Goal: Task Accomplishment & Management: Manage account settings

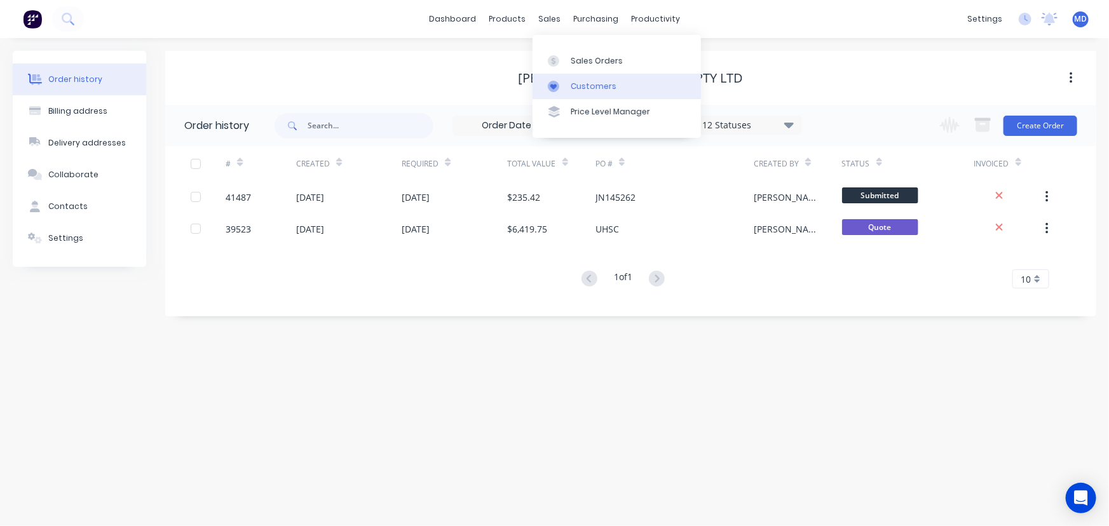
click at [609, 88] on div "Customers" at bounding box center [594, 86] width 46 height 11
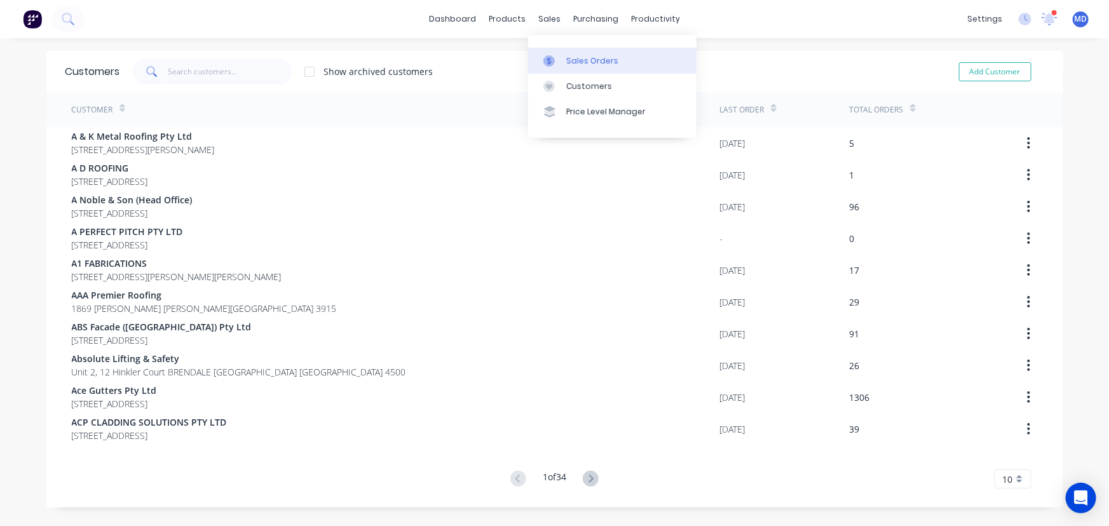
click at [586, 57] on div "Sales Orders" at bounding box center [592, 60] width 52 height 11
click at [549, 60] on div "Purchase Orders" at bounding box center [632, 60] width 67 height 11
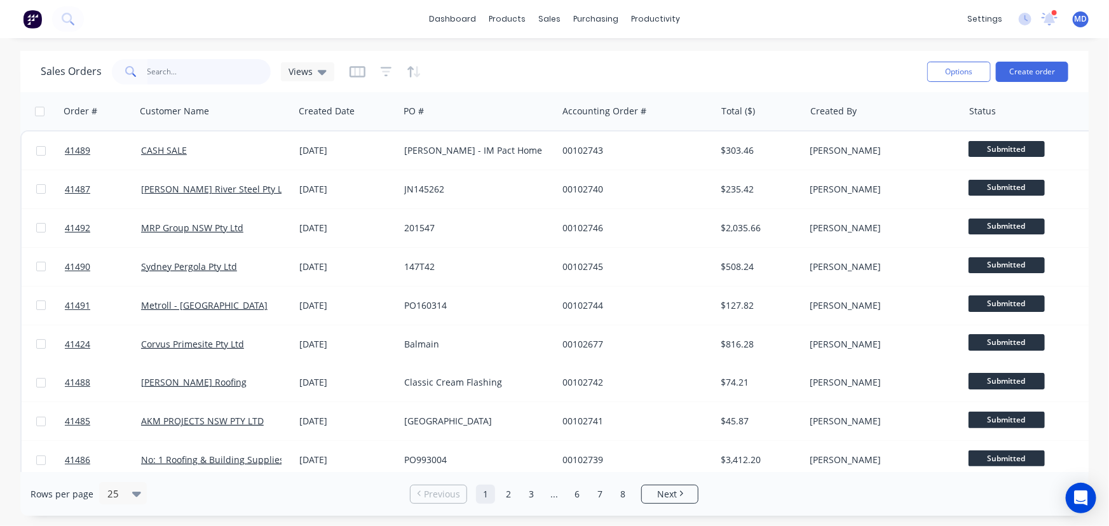
click at [190, 67] on input "text" at bounding box center [209, 71] width 124 height 25
type input "41361"
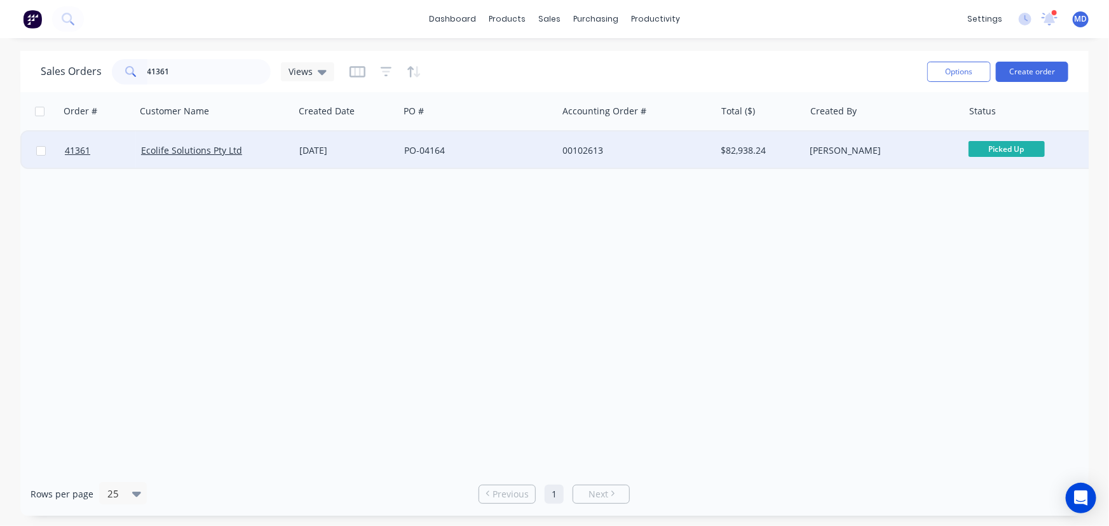
click at [505, 149] on div "PO-04164" at bounding box center [474, 150] width 141 height 13
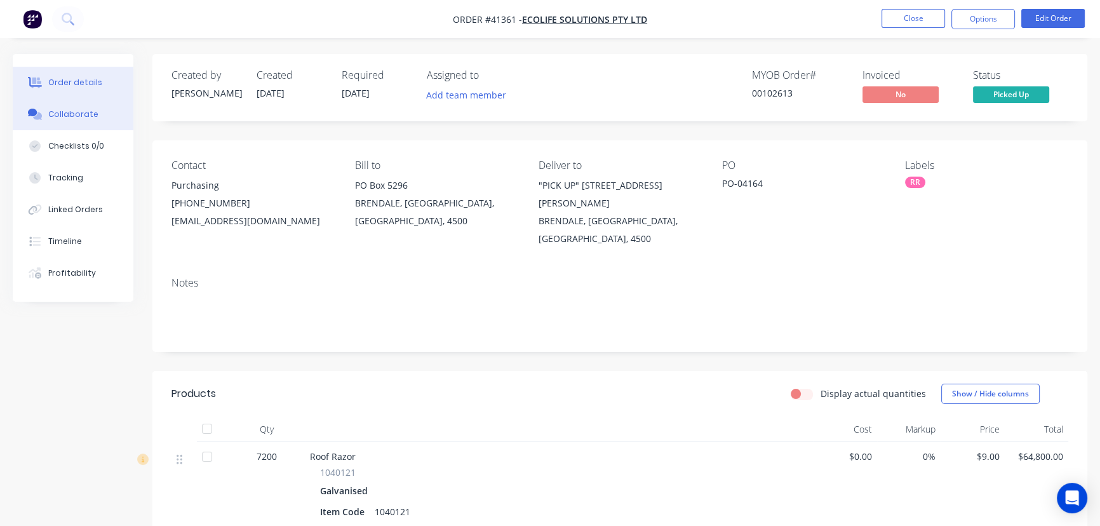
click at [78, 114] on div "Collaborate" at bounding box center [73, 114] width 50 height 11
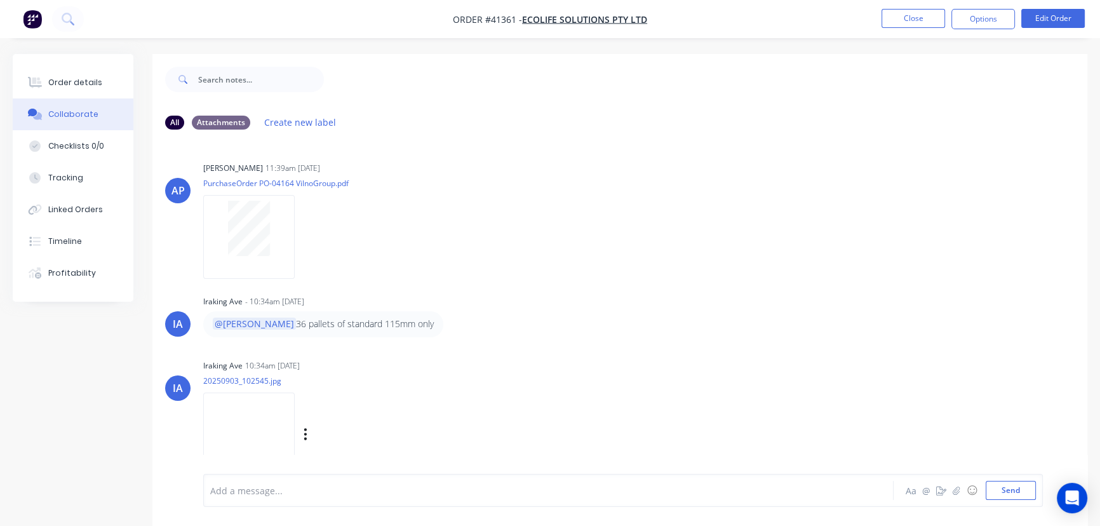
click at [250, 424] on img at bounding box center [248, 434] width 91 height 83
click at [921, 19] on button "Close" at bounding box center [914, 18] width 64 height 19
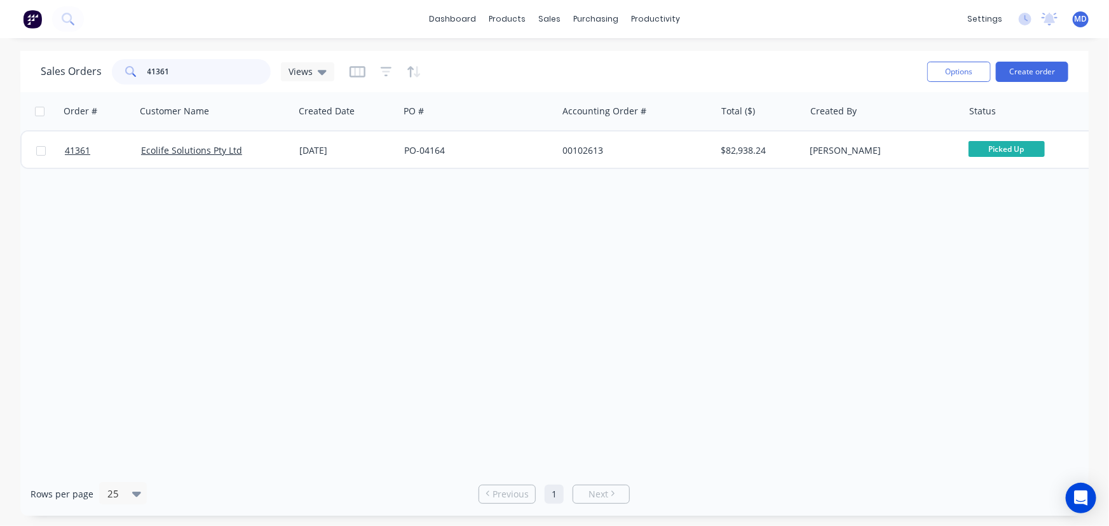
click at [209, 74] on input "41361" at bounding box center [209, 71] width 124 height 25
type input "41439"
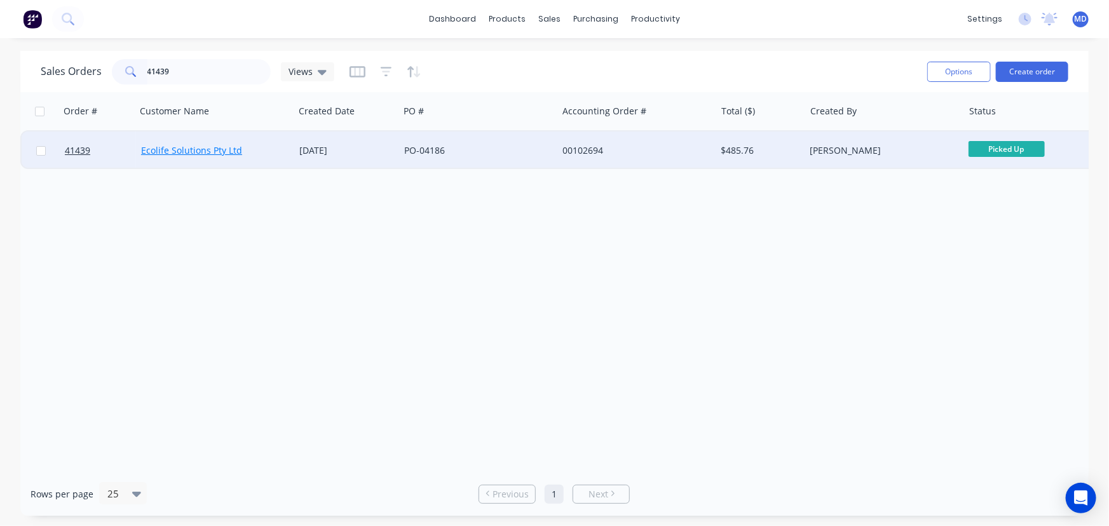
click at [193, 151] on link "Ecolife Solutions Pty Ltd" at bounding box center [191, 150] width 101 height 12
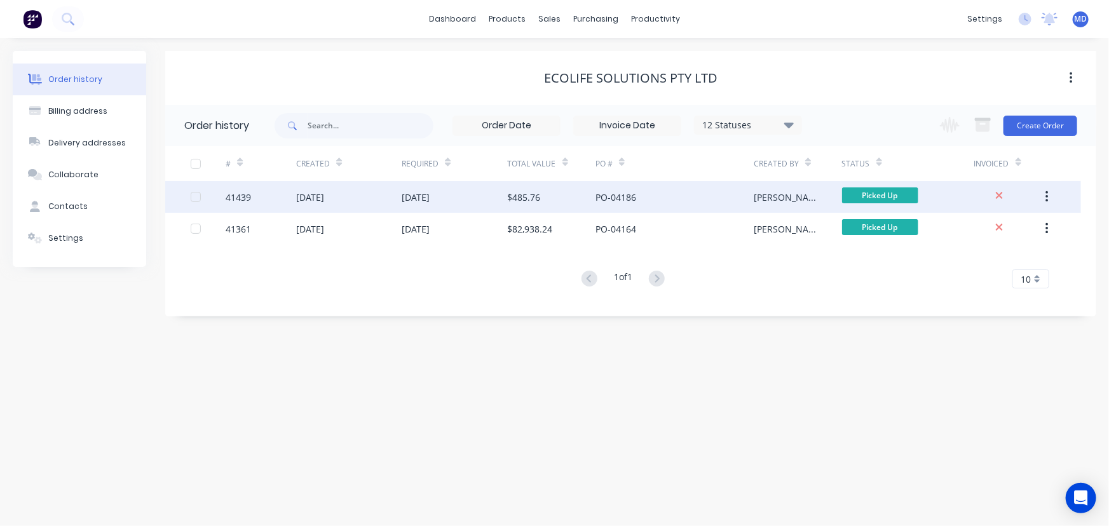
click at [698, 193] on div "PO-04186" at bounding box center [674, 197] width 158 height 32
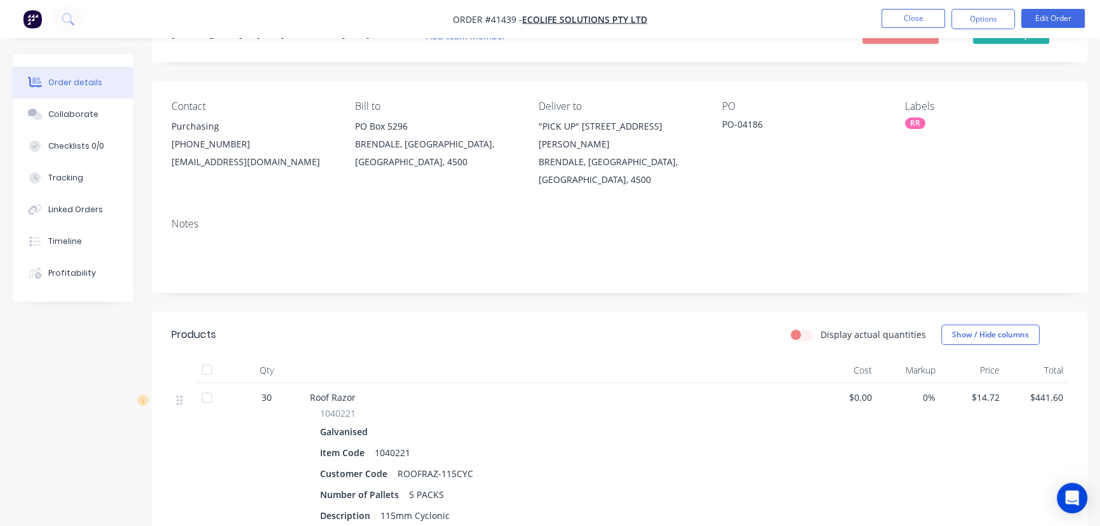
scroll to position [231, 0]
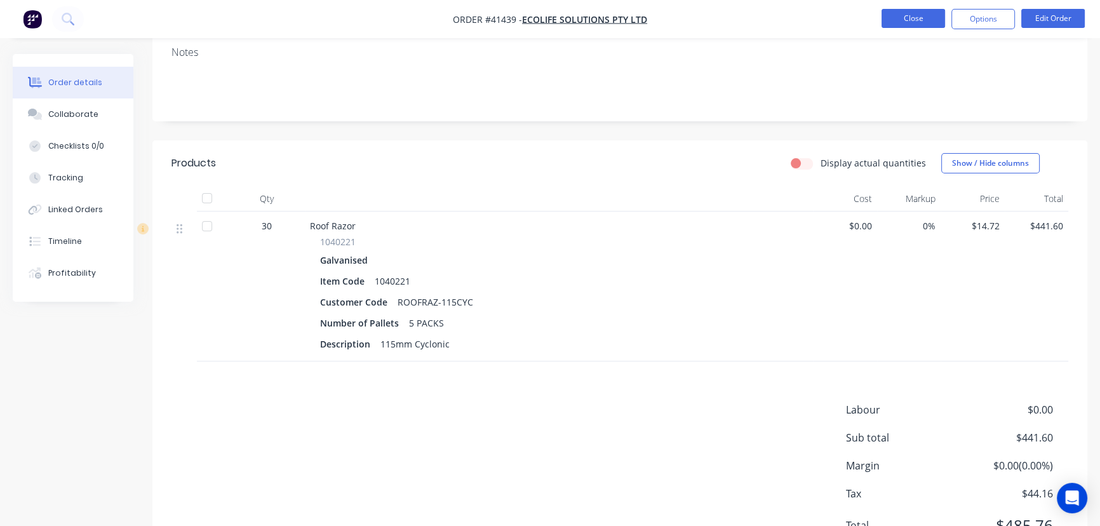
click at [902, 20] on button "Close" at bounding box center [914, 18] width 64 height 19
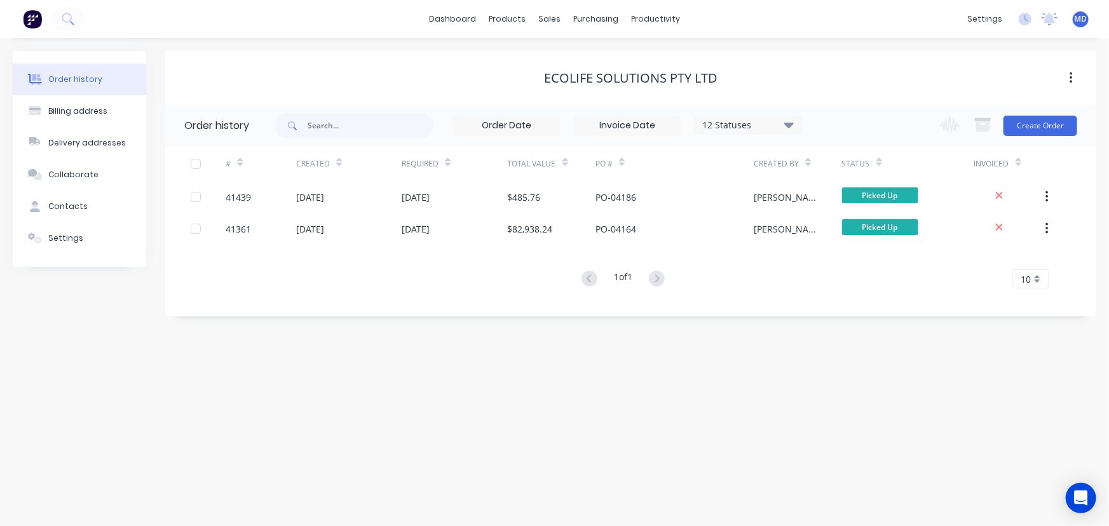
click at [792, 125] on icon at bounding box center [789, 125] width 10 height 6
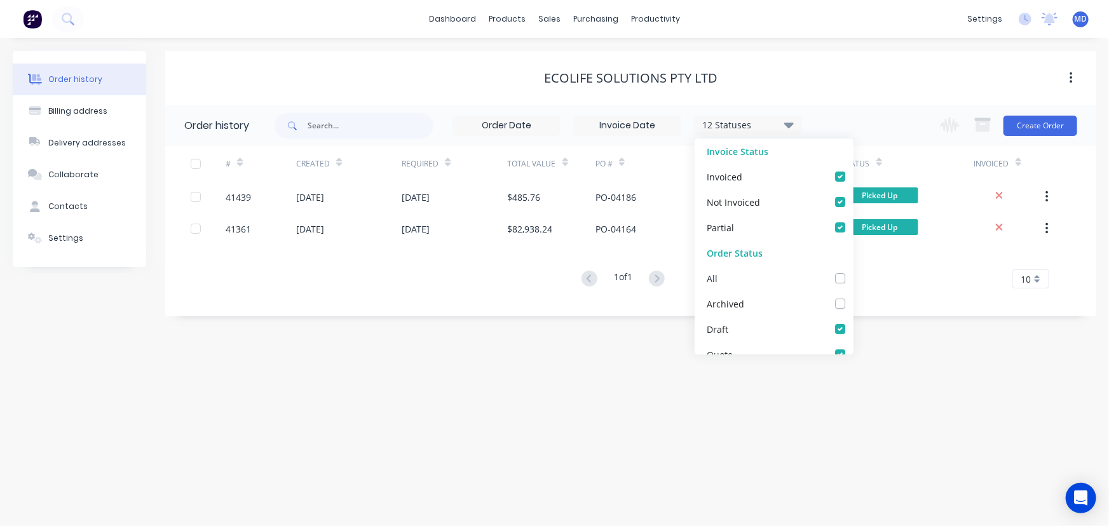
drag, startPoint x: 829, startPoint y: 279, endPoint x: 917, endPoint y: 316, distance: 95.7
click at [853, 271] on label at bounding box center [853, 271] width 0 height 0
click at [853, 279] on input "checkbox" at bounding box center [858, 277] width 10 height 12
checkbox input "true"
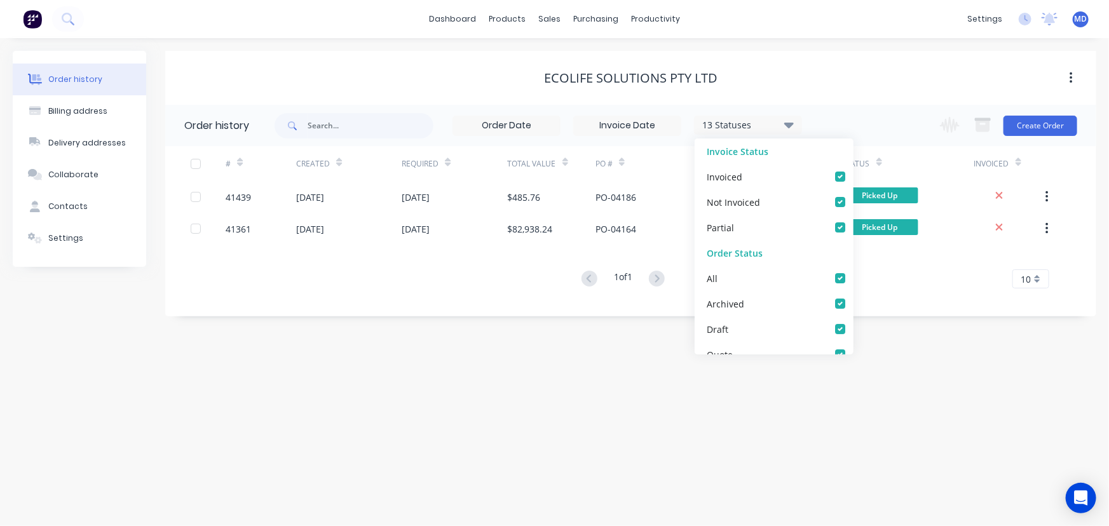
click at [923, 322] on div "Order history Billing address Delivery addresses Collaborate Contacts Settings …" at bounding box center [554, 282] width 1109 height 488
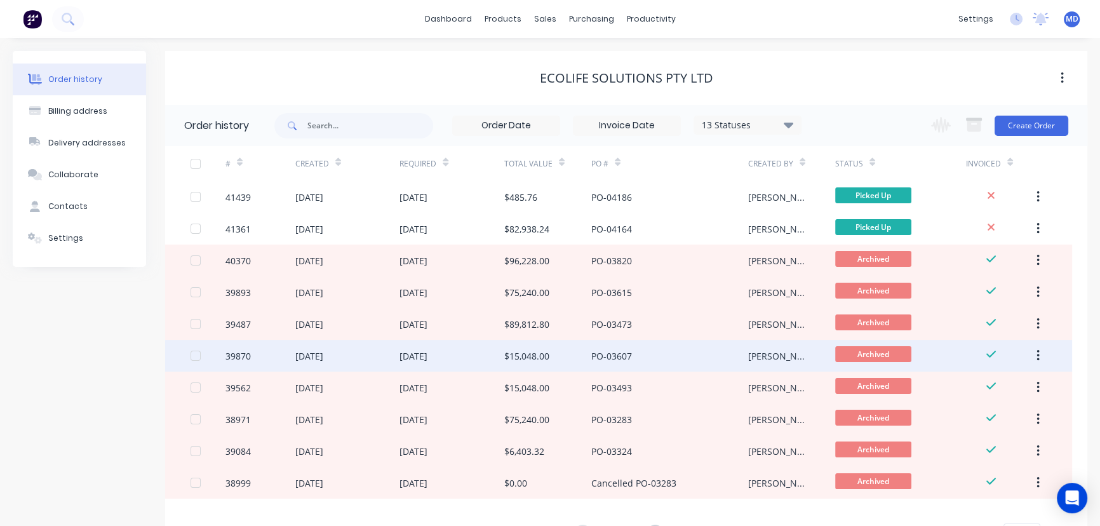
click at [733, 356] on div "PO-03607" at bounding box center [670, 356] width 157 height 32
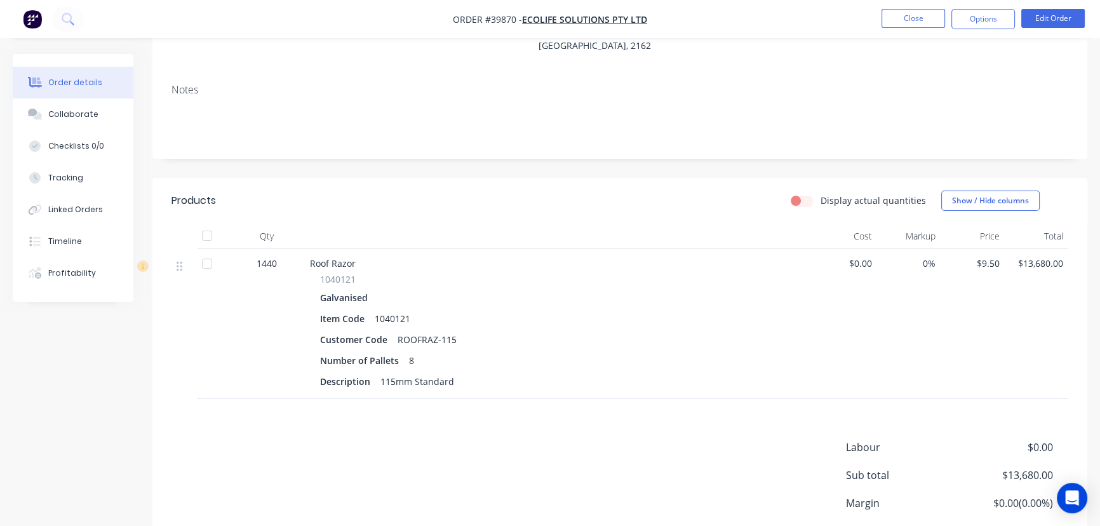
scroll to position [231, 0]
click at [913, 20] on button "Close" at bounding box center [914, 18] width 64 height 19
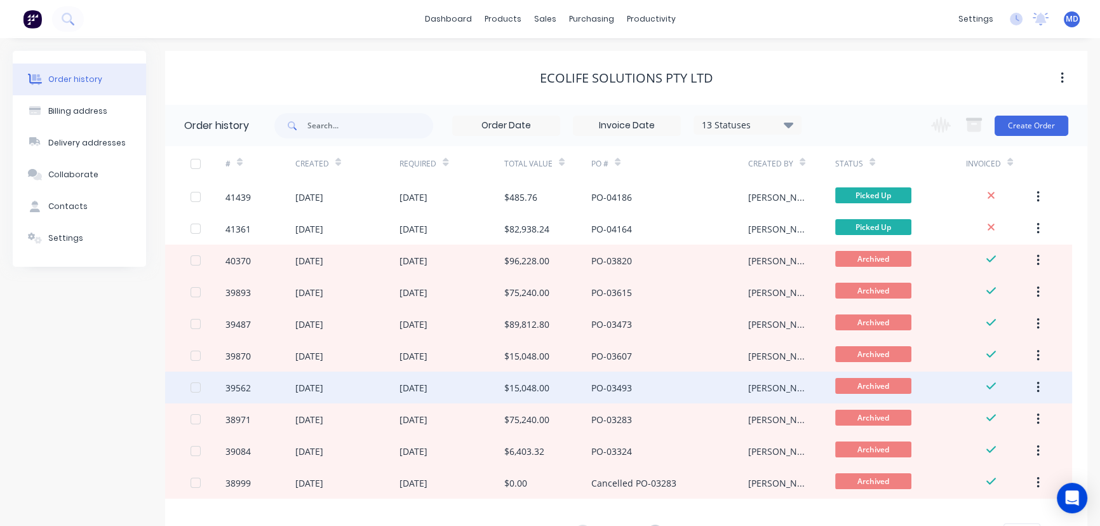
click at [612, 384] on div "PO-03493" at bounding box center [612, 387] width 41 height 13
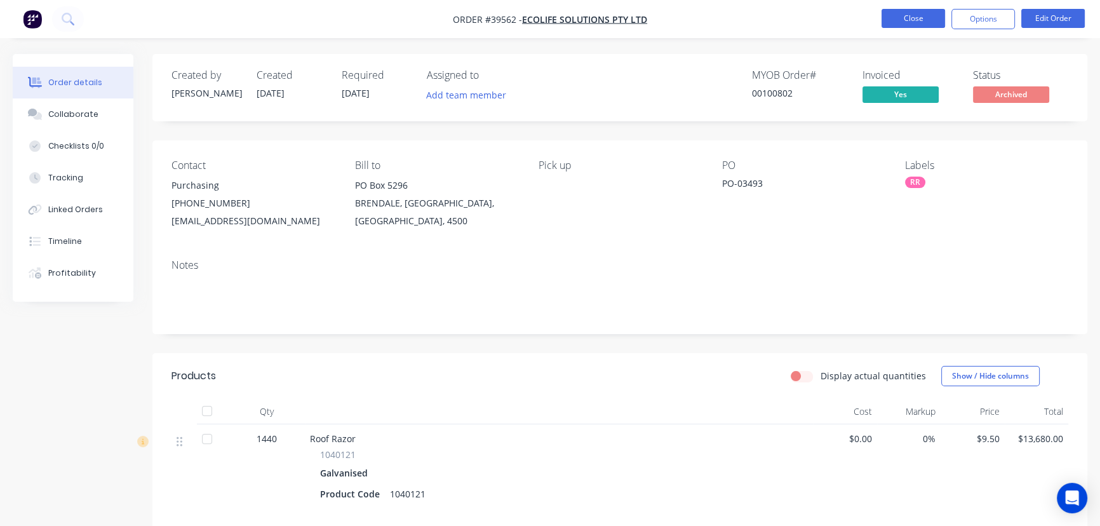
click at [905, 19] on button "Close" at bounding box center [914, 18] width 64 height 19
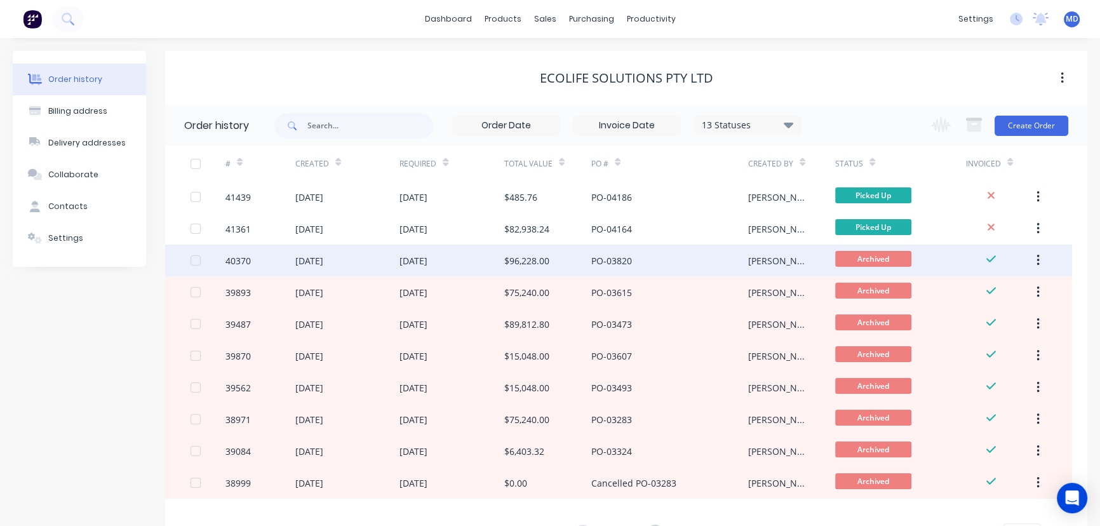
click at [620, 257] on div "PO-03820" at bounding box center [612, 260] width 41 height 13
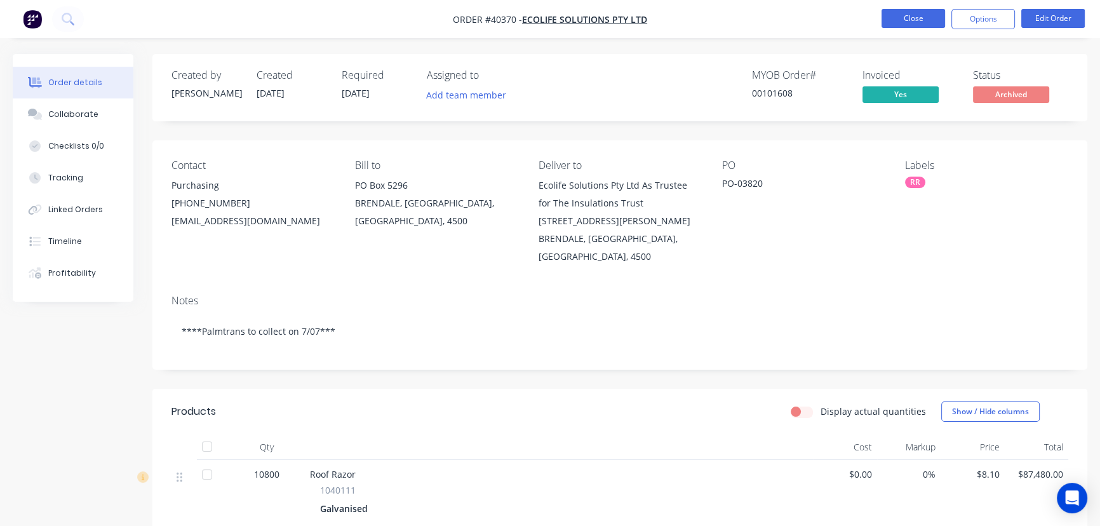
click at [916, 18] on button "Close" at bounding box center [914, 18] width 64 height 19
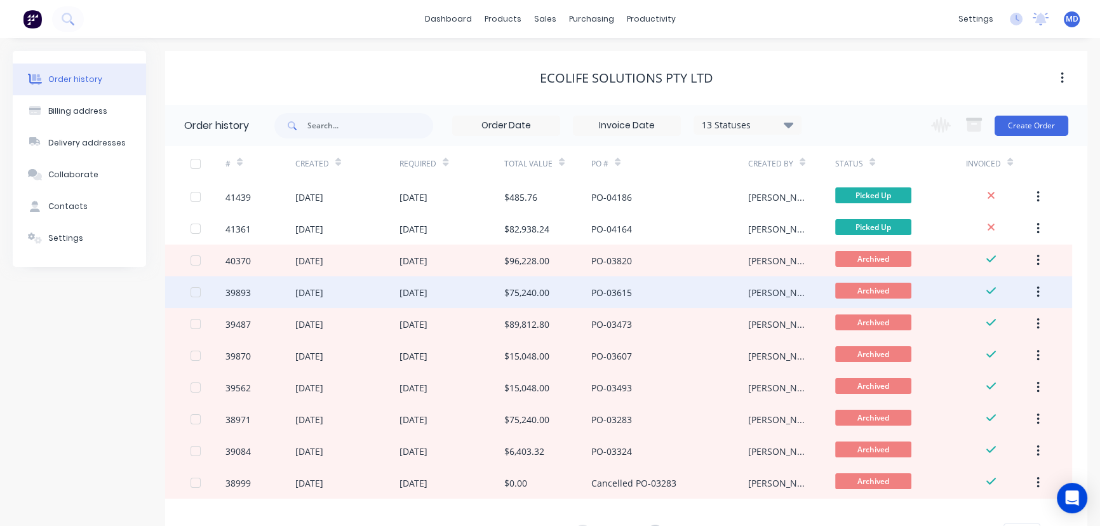
click at [616, 294] on div "PO-03615" at bounding box center [612, 292] width 41 height 13
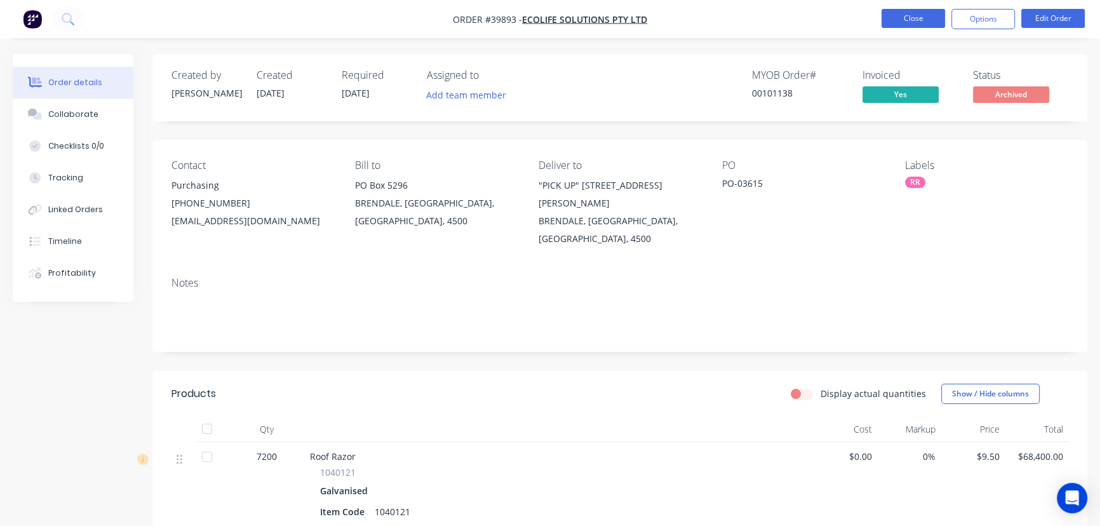
click at [902, 17] on button "Close" at bounding box center [914, 18] width 64 height 19
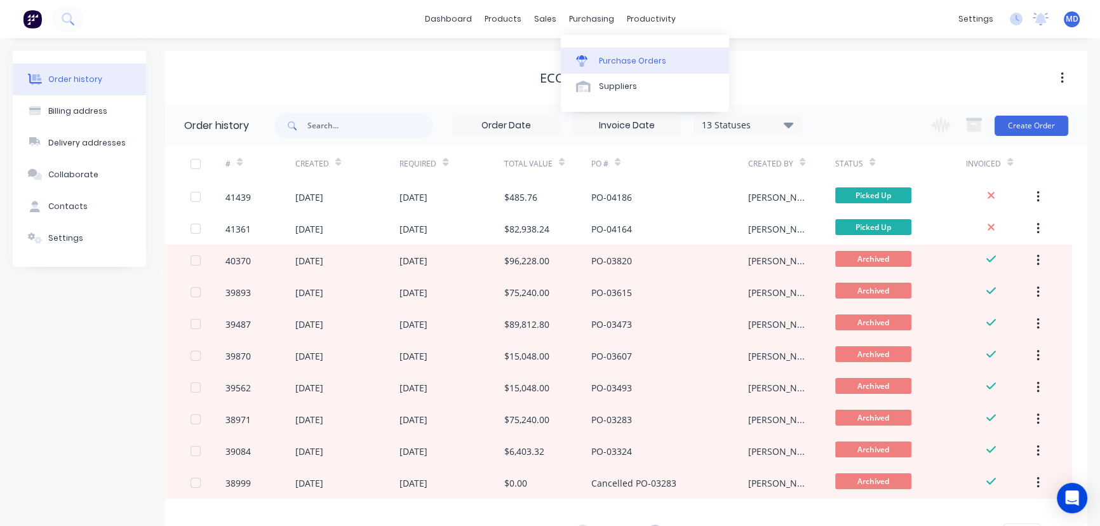
click at [628, 64] on div "Purchase Orders" at bounding box center [632, 60] width 67 height 11
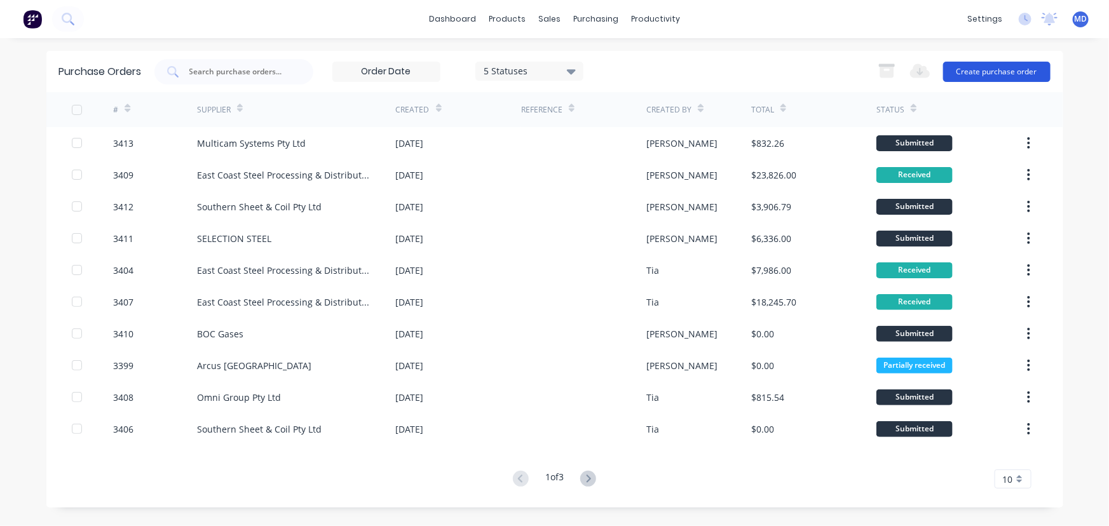
click at [990, 62] on button "Create purchase order" at bounding box center [996, 72] width 107 height 20
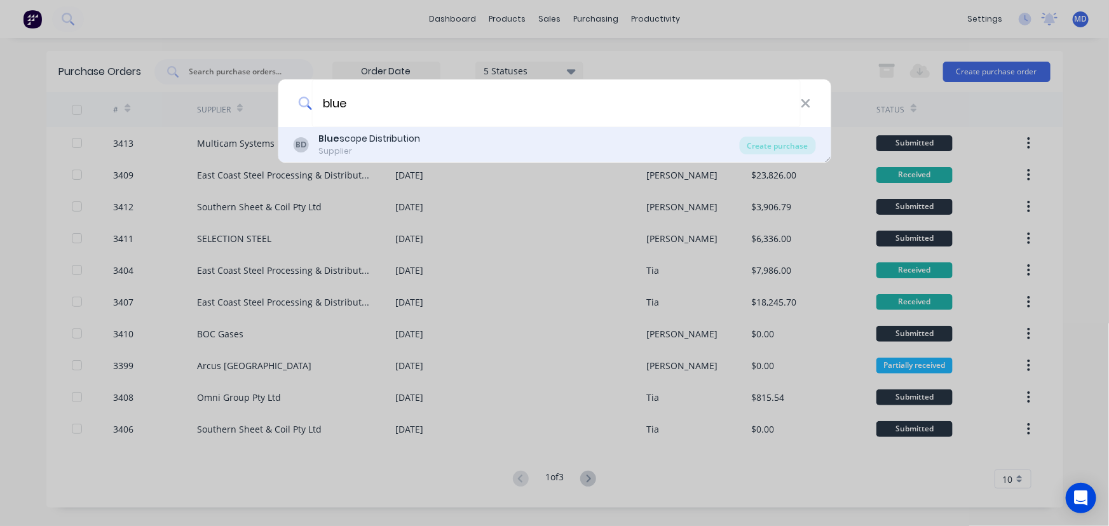
type input "blue"
click at [453, 147] on div "BD Blue scope Distribution Supplier" at bounding box center [516, 144] width 447 height 25
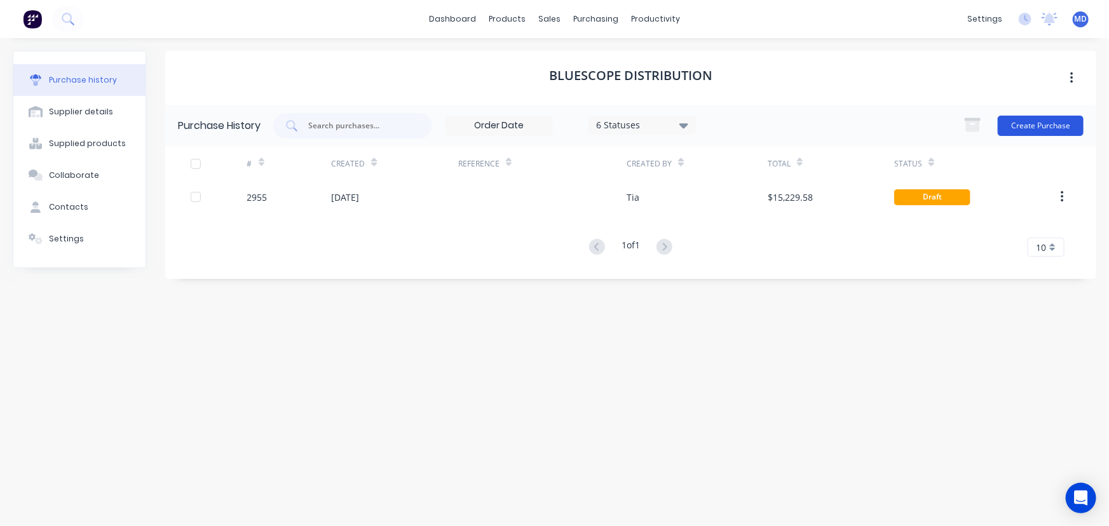
click at [1048, 123] on button "Create Purchase" at bounding box center [1041, 126] width 86 height 20
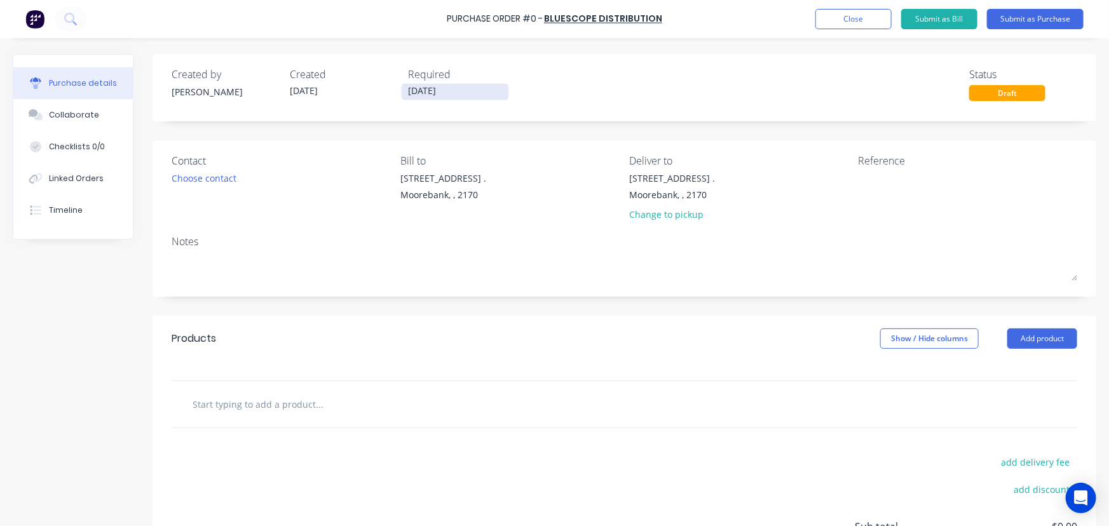
click at [438, 90] on input "[DATE]" at bounding box center [455, 92] width 107 height 16
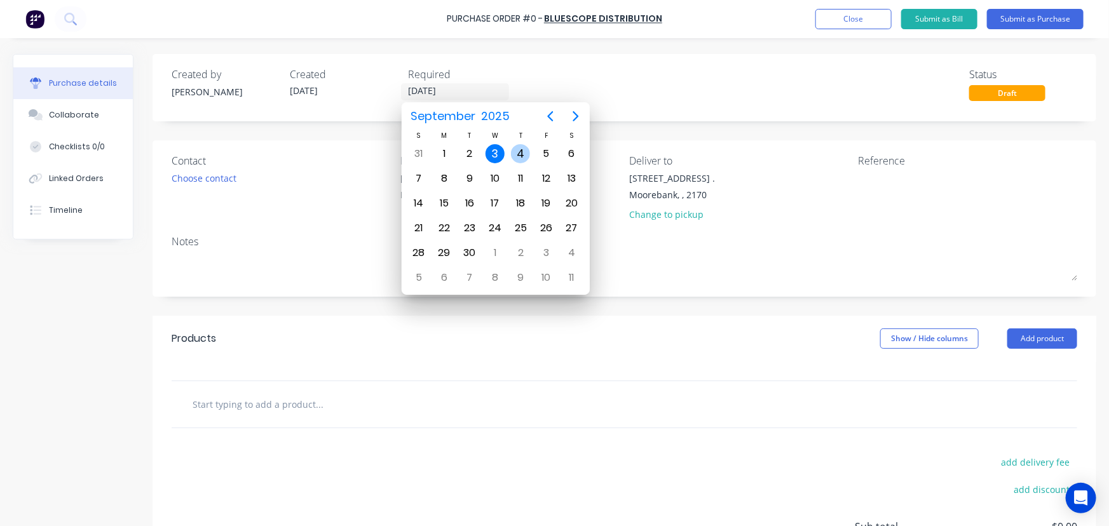
click at [523, 151] on div "4" at bounding box center [520, 153] width 19 height 19
type input "04/09/25"
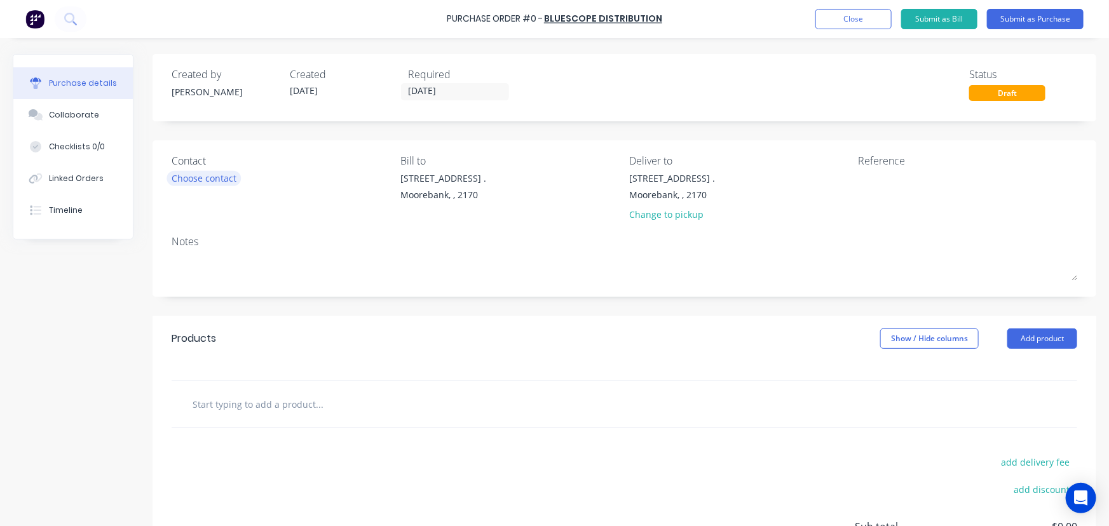
click at [208, 172] on div "Choose contact" at bounding box center [204, 178] width 65 height 13
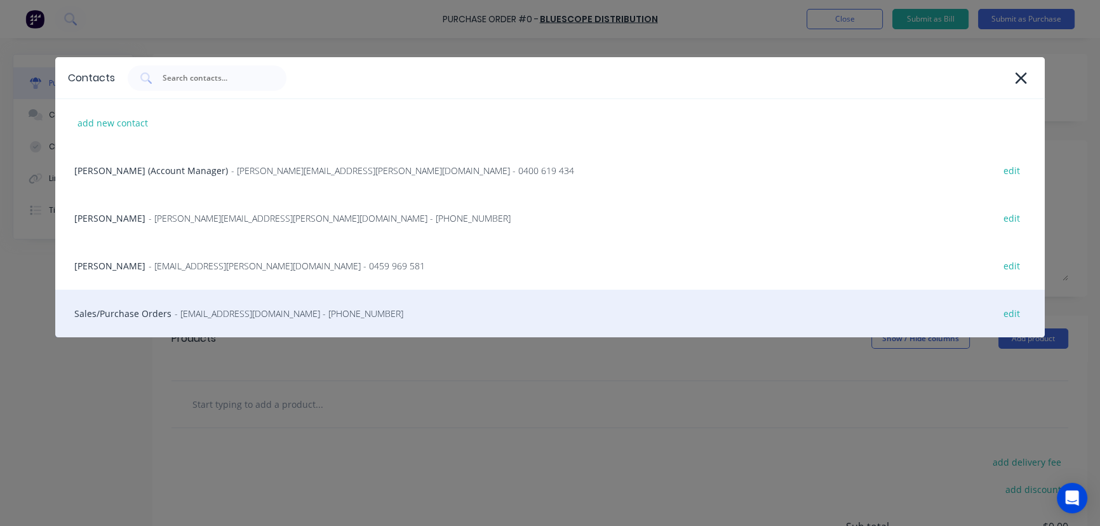
click at [139, 311] on div "Sales/Purchase Orders - bluescopeorders@bluescopesteel.com - (02) 8572 2373 edit" at bounding box center [550, 314] width 991 height 48
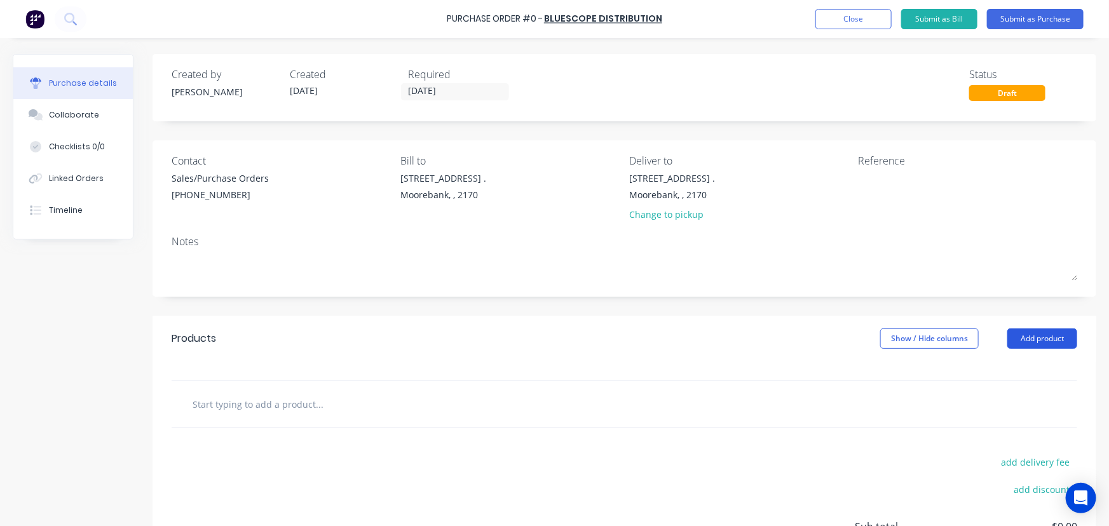
click at [1034, 337] on button "Add product" at bounding box center [1042, 338] width 70 height 20
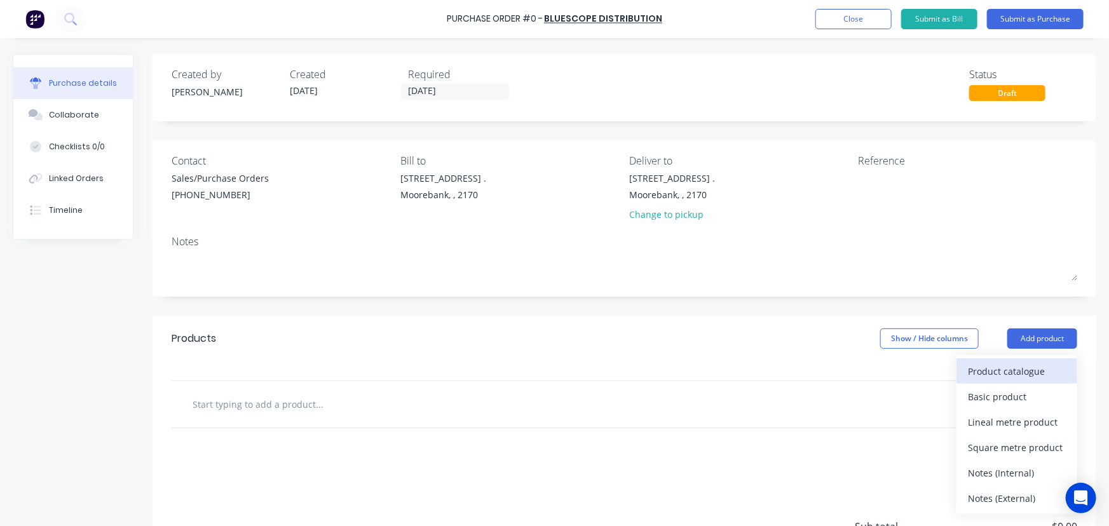
click at [1022, 373] on div "Product catalogue" at bounding box center [1017, 371] width 98 height 18
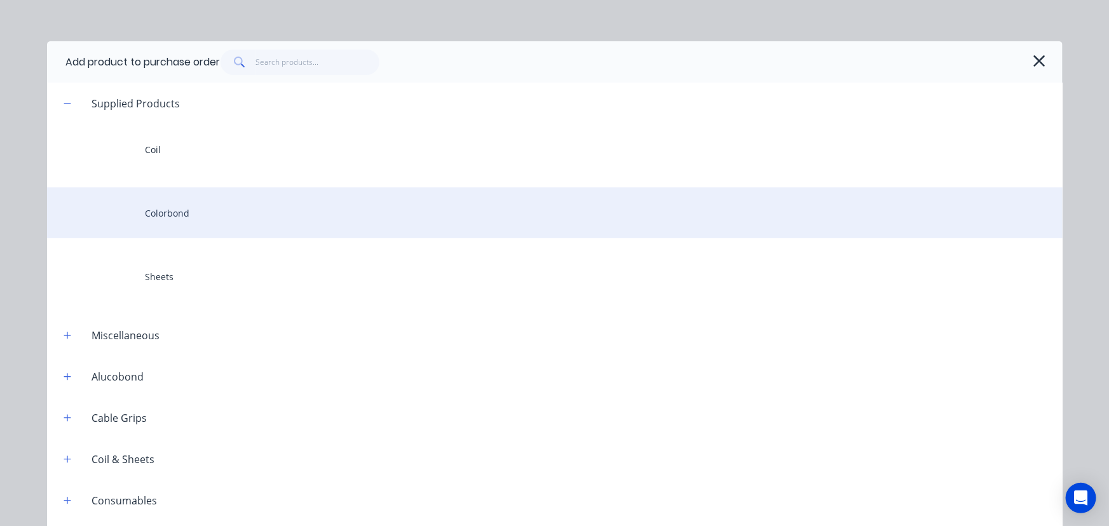
click at [233, 203] on div "Colorbond" at bounding box center [554, 212] width 1015 height 51
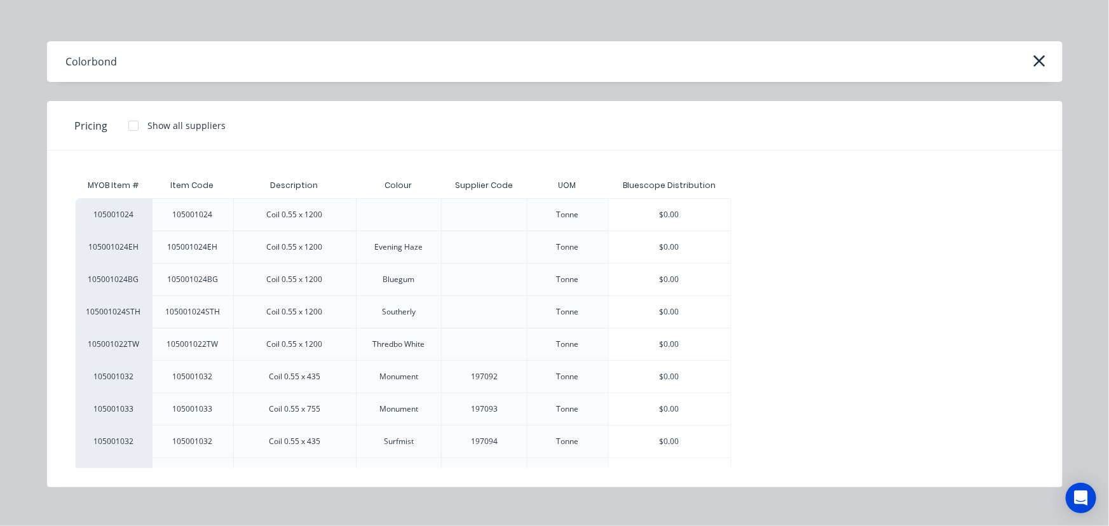
click at [694, 209] on div "$0.00" at bounding box center [669, 215] width 121 height 32
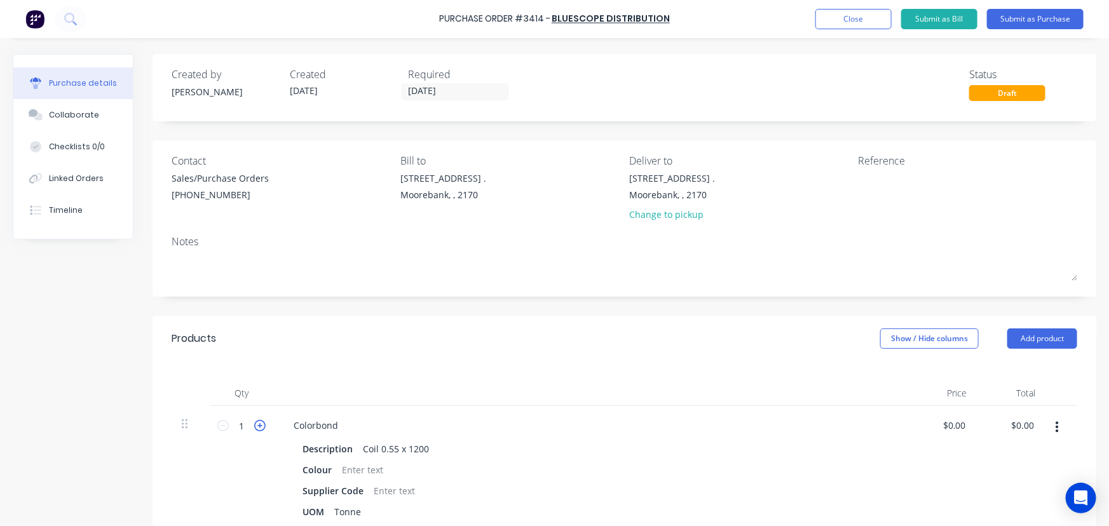
click at [264, 426] on icon at bounding box center [259, 425] width 11 height 11
type input "2"
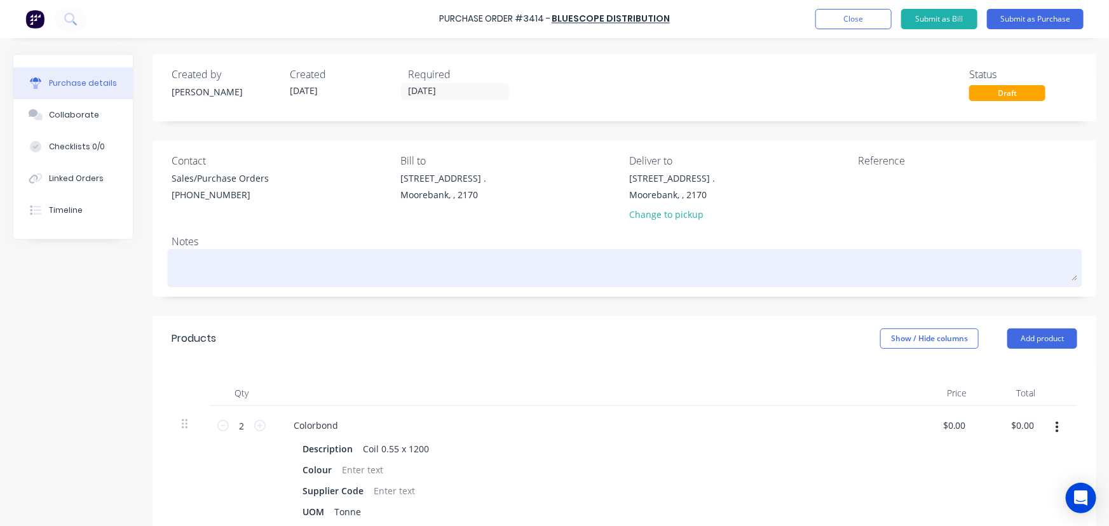
click at [233, 283] on div at bounding box center [624, 268] width 905 height 32
drag, startPoint x: 290, startPoint y: 276, endPoint x: 298, endPoint y: 269, distance: 10.8
click at [291, 274] on textarea at bounding box center [624, 266] width 905 height 29
type textarea "x"
type textarea "1"
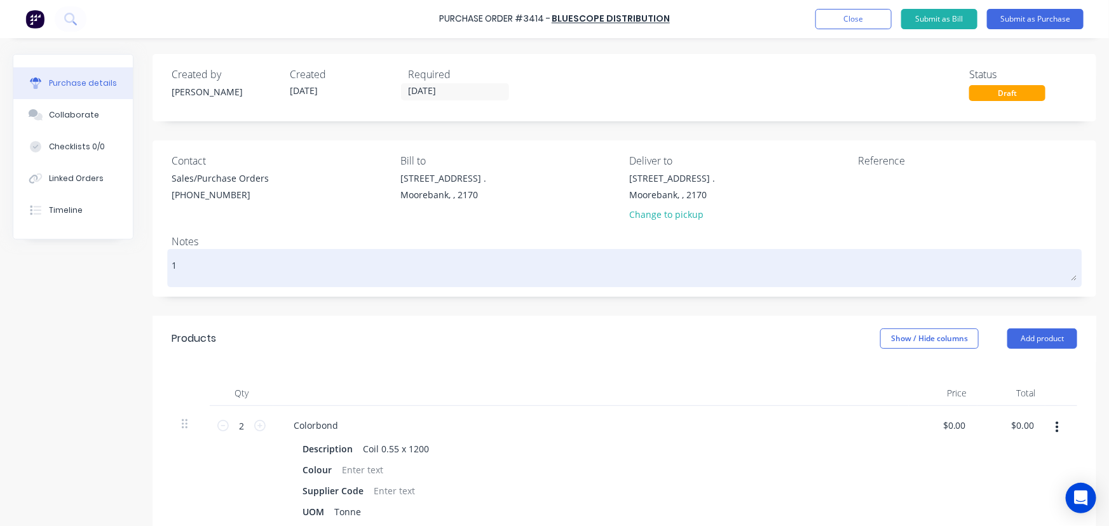
type textarea "x"
type textarea "1"
type textarea "x"
type textarea "1 x"
type textarea "x"
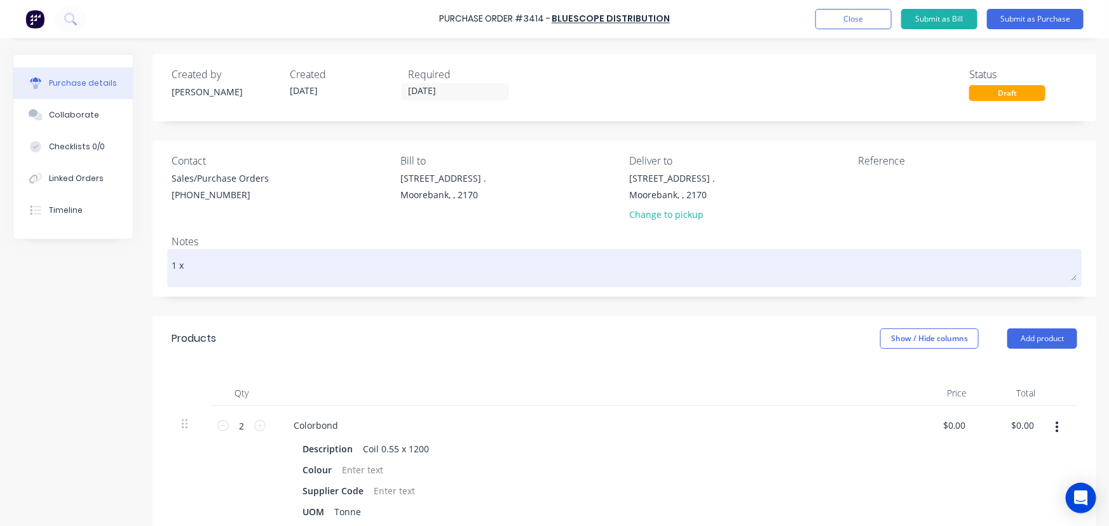
type textarea "1 x"
type textarea "x"
type textarea "1 x 2"
type textarea "x"
type textarea "1 x 2T"
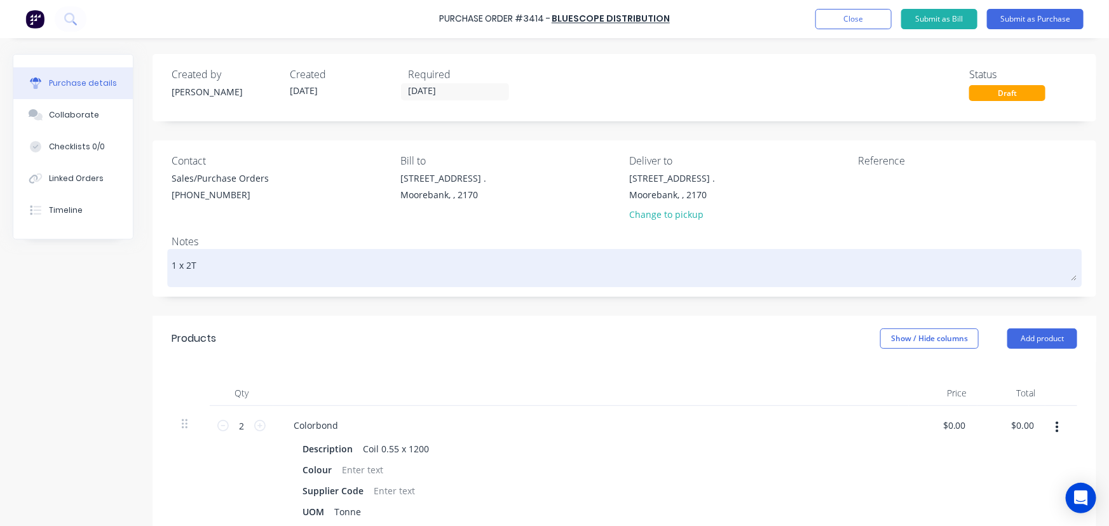
type textarea "x"
type textarea "1 x 2T"
type textarea "x"
type textarea "1 x 2T C"
type textarea "x"
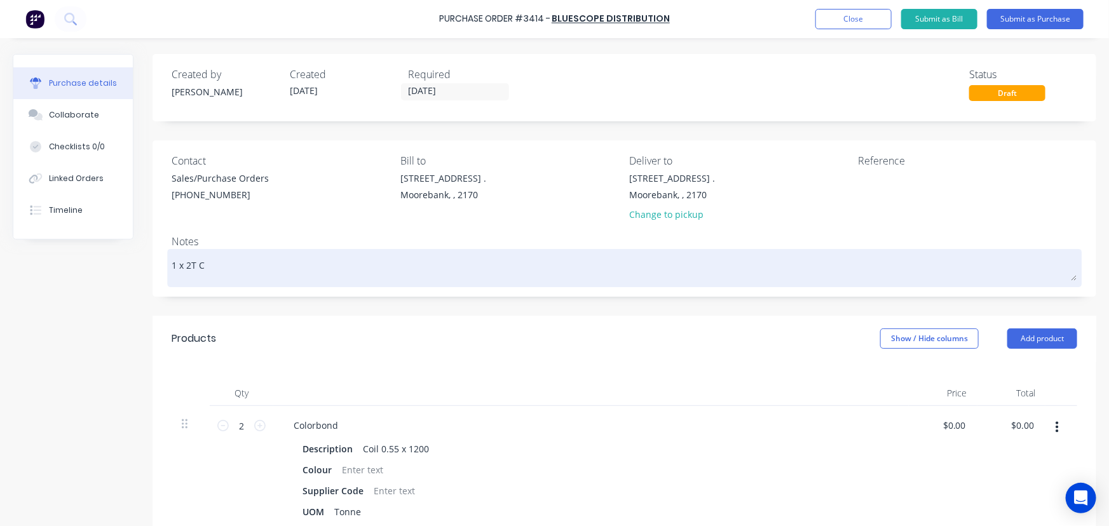
type textarea "1 x 2T CO"
type textarea "x"
type textarea "1 x 2T COI"
type textarea "x"
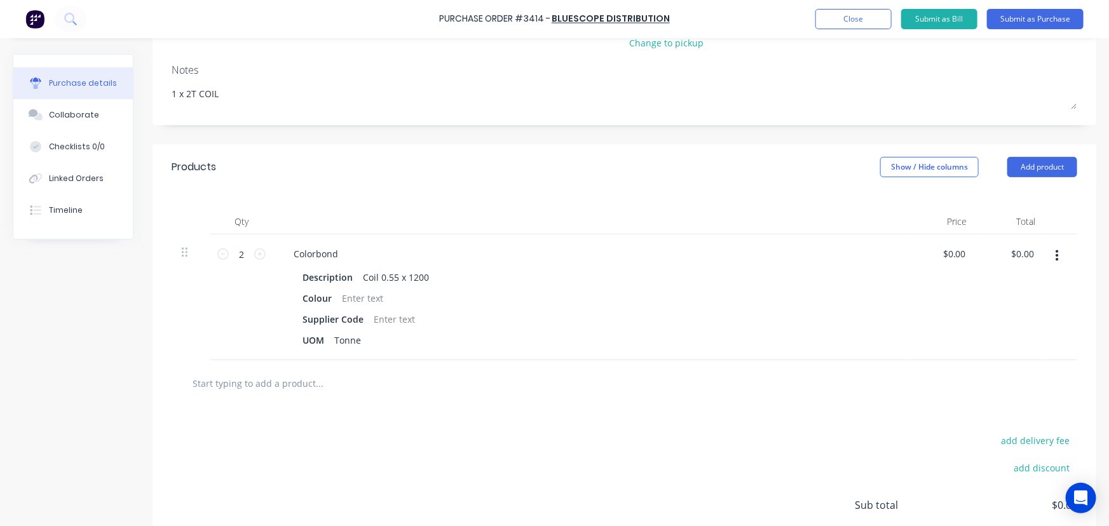
scroll to position [173, 0]
type textarea "1 x 2T COIL"
type textarea "x"
type textarea "1 x 2T COIL"
click at [367, 296] on div at bounding box center [362, 297] width 51 height 18
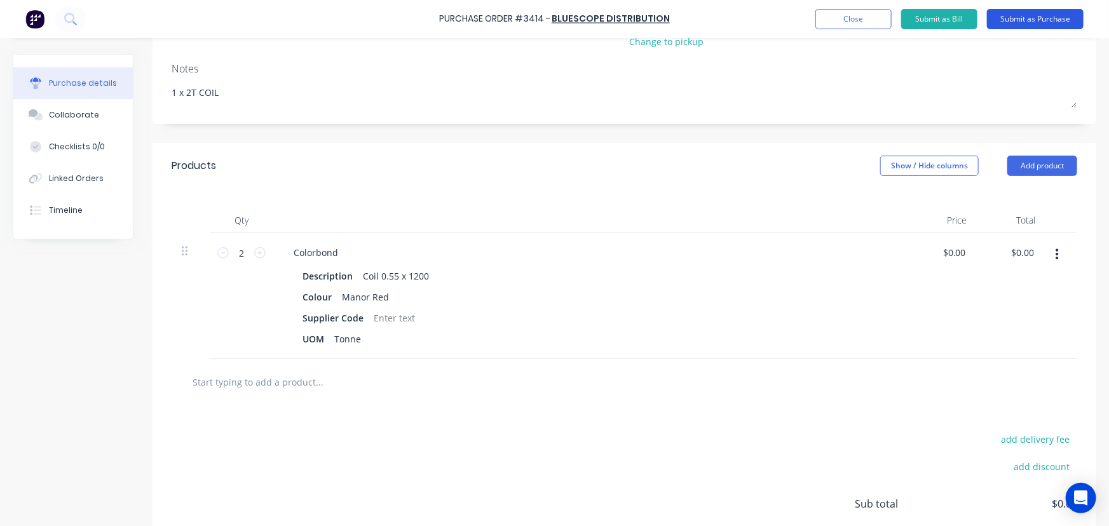
click at [1048, 17] on button "Submit as Purchase" at bounding box center [1035, 19] width 97 height 20
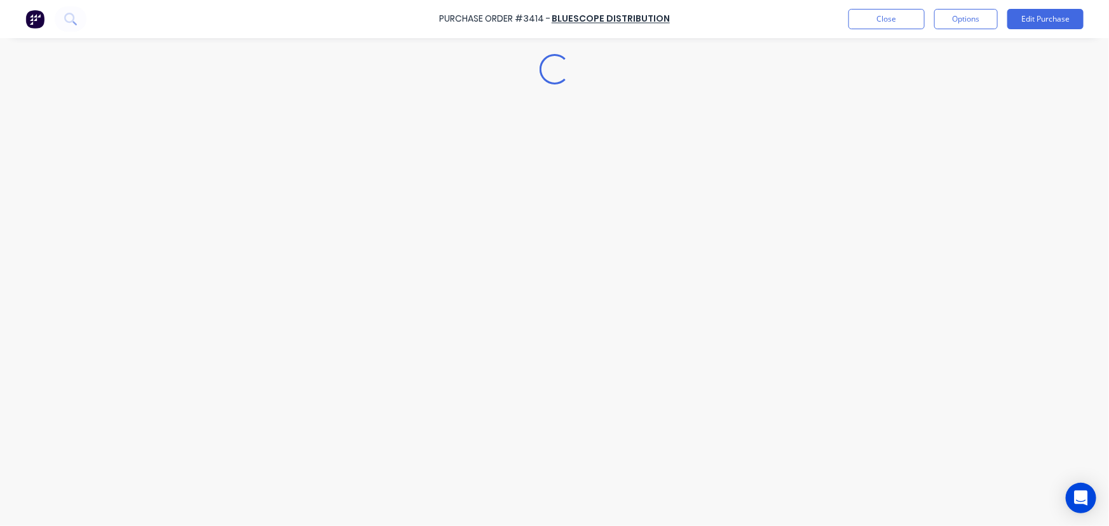
scroll to position [0, 0]
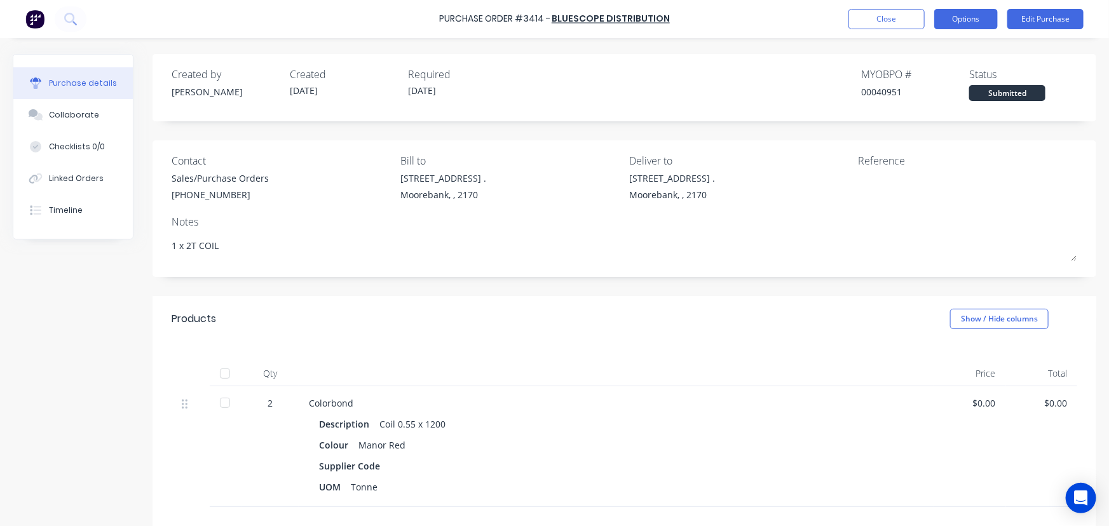
click at [956, 23] on button "Options" at bounding box center [966, 19] width 64 height 20
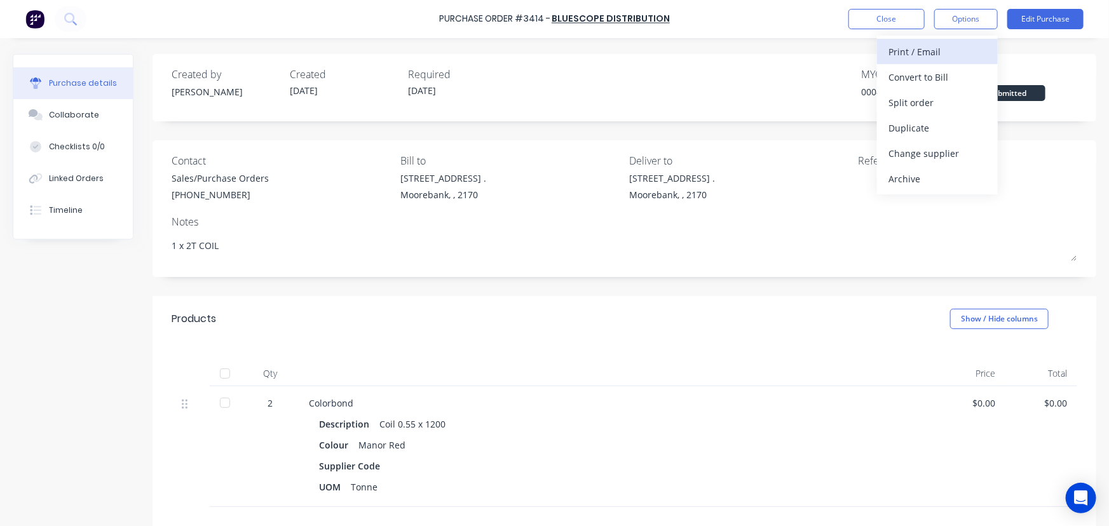
click at [930, 50] on div "Print / Email" at bounding box center [937, 52] width 98 height 18
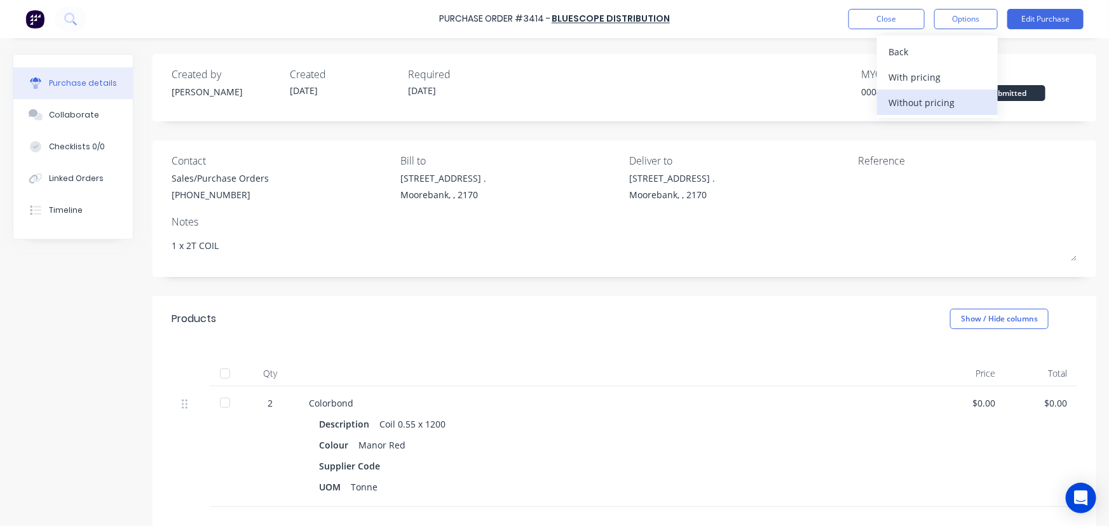
click at [938, 104] on div "Without pricing" at bounding box center [937, 102] width 98 height 18
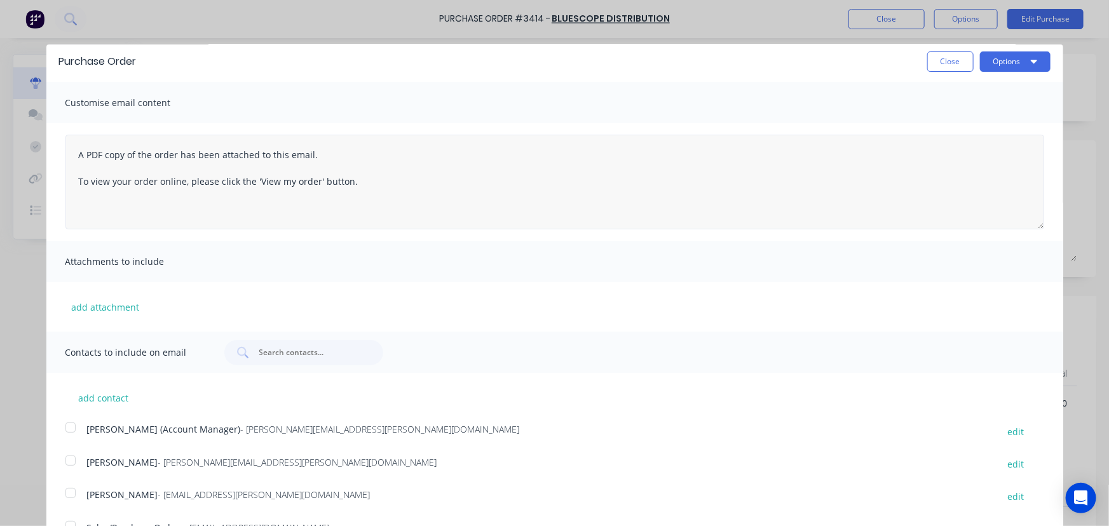
scroll to position [8, 0]
drag, startPoint x: 1029, startPoint y: 223, endPoint x: 1025, endPoint y: 195, distance: 28.1
click at [1025, 195] on textarea "A PDF copy of the order has been attached to this email. To view your order onl…" at bounding box center [554, 180] width 978 height 98
drag, startPoint x: 1105, startPoint y: 388, endPoint x: 940, endPoint y: 452, distance: 176.6
click at [1106, 457] on div "Purchase Order Close Options Customise email content A PDF copy of the order ha…" at bounding box center [554, 263] width 1109 height 526
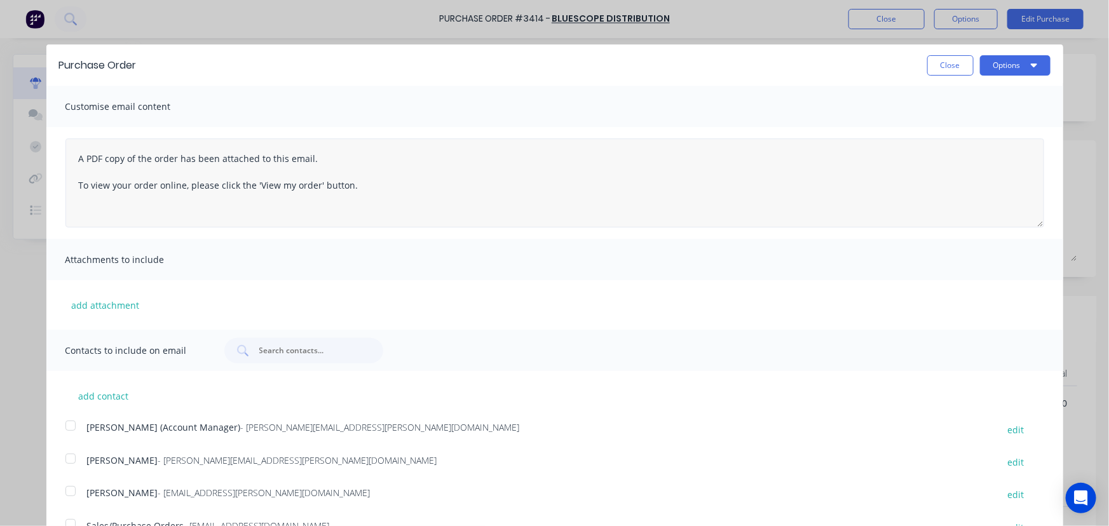
scroll to position [0, 0]
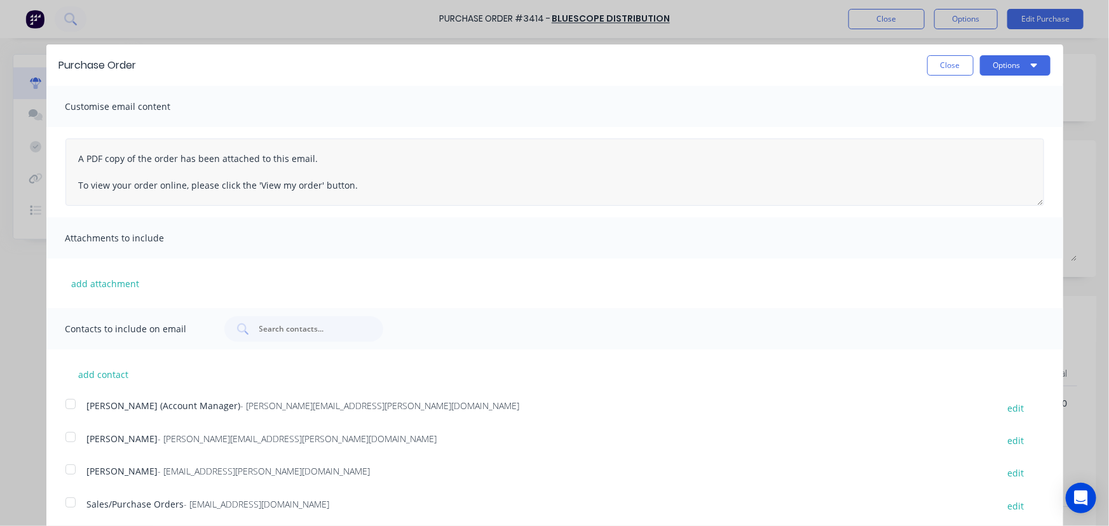
drag, startPoint x: 1027, startPoint y: 226, endPoint x: 1020, endPoint y: 196, distance: 31.3
click at [1020, 196] on textarea "A PDF copy of the order has been attached to this email. To view your order onl…" at bounding box center [554, 172] width 978 height 67
click at [73, 503] on div at bounding box center [70, 502] width 25 height 25
click at [996, 64] on button "Options" at bounding box center [1015, 65] width 71 height 20
click at [959, 121] on div "Email" at bounding box center [990, 123] width 98 height 18
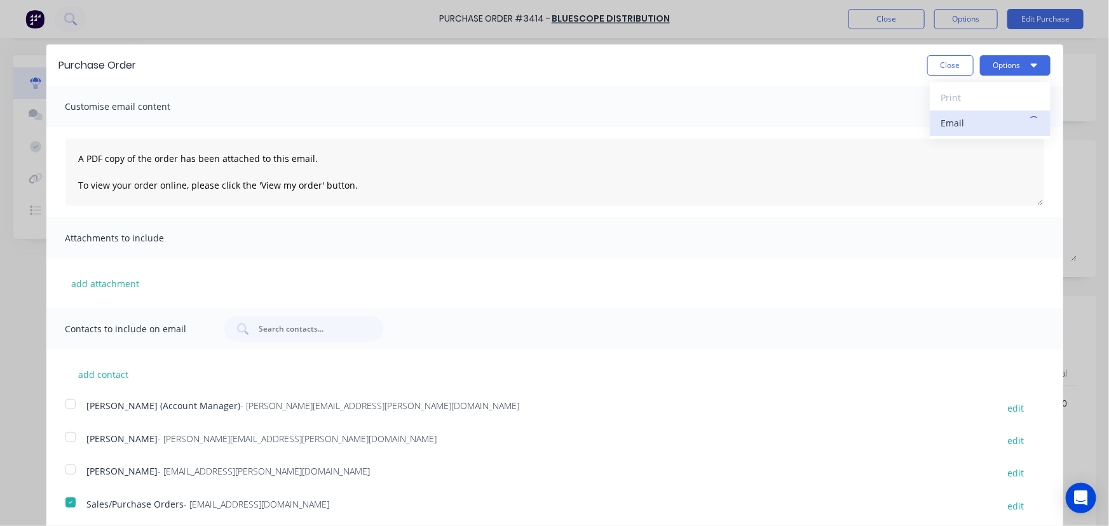
type textarea "x"
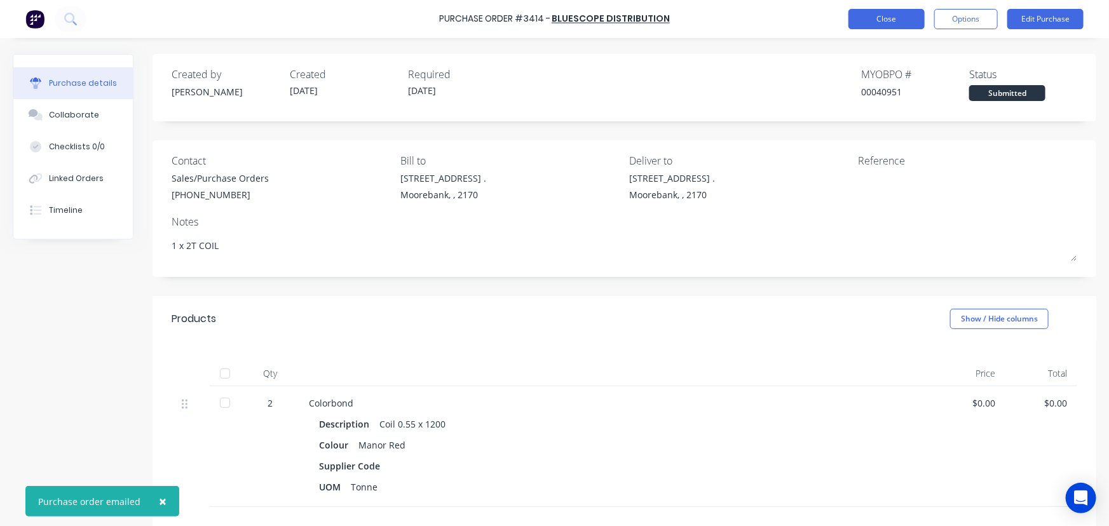
click at [891, 20] on button "Close" at bounding box center [886, 19] width 76 height 20
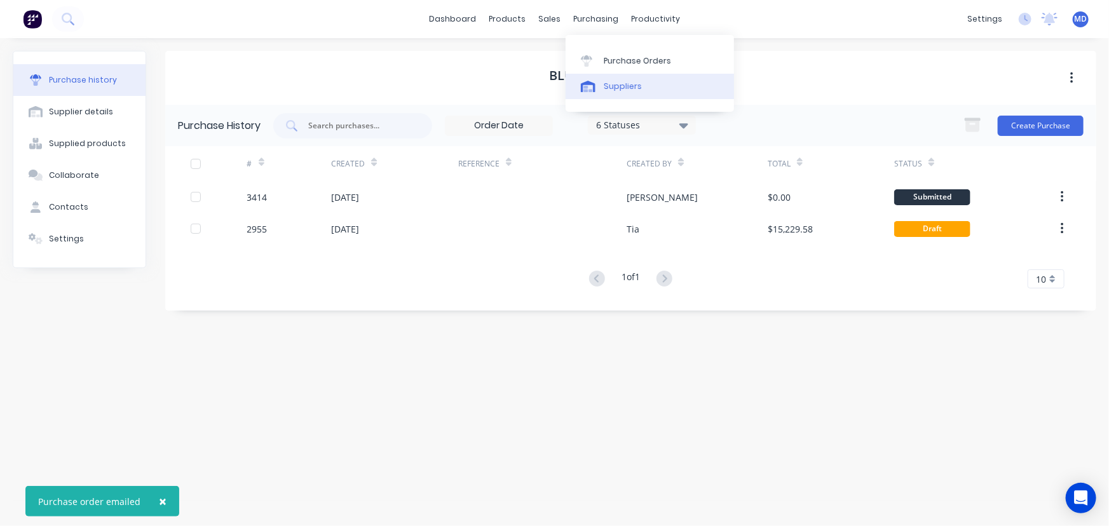
click at [623, 84] on div "Suppliers" at bounding box center [623, 86] width 38 height 11
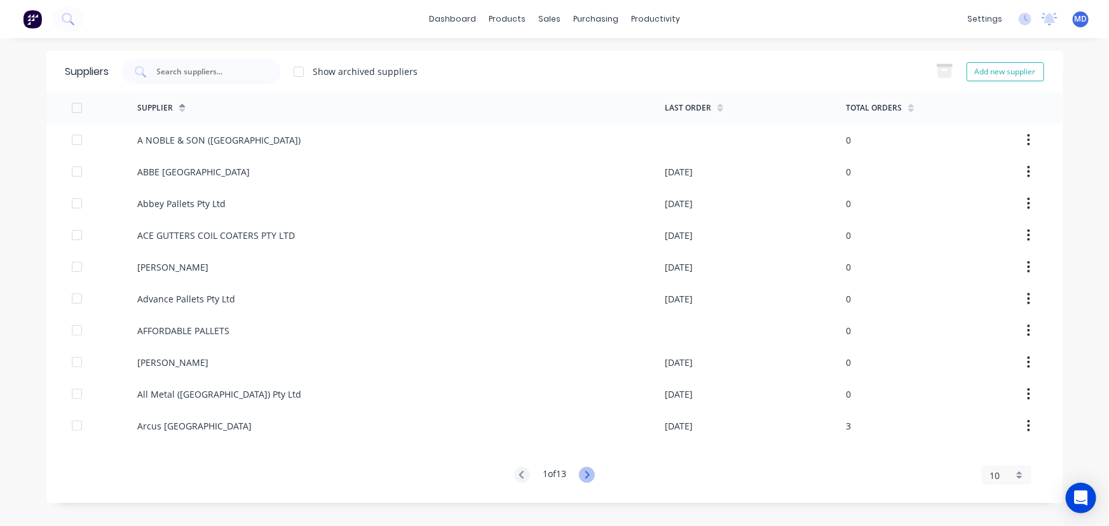
click at [587, 472] on icon at bounding box center [587, 475] width 16 height 16
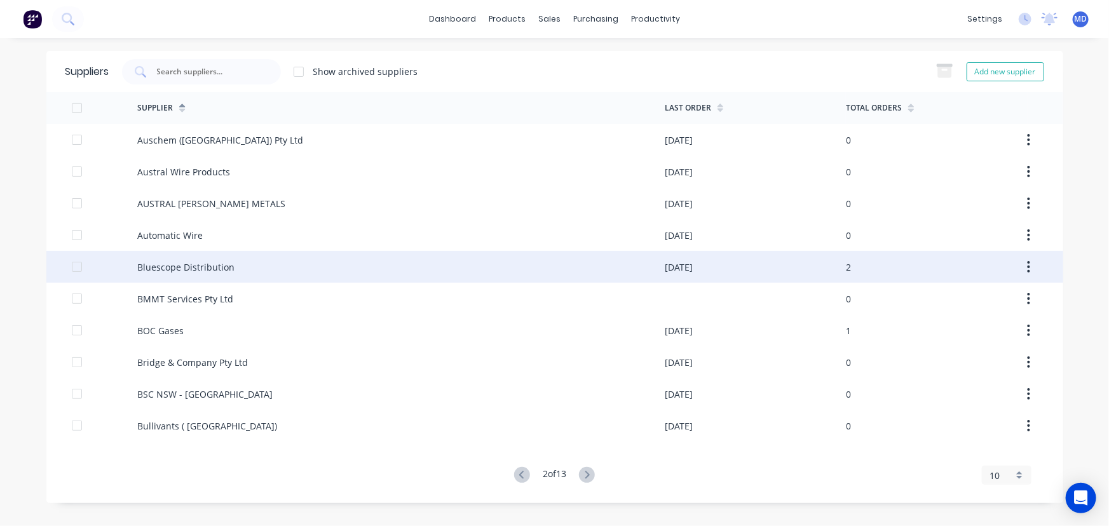
click at [229, 266] on div "Bluescope Distribution" at bounding box center [185, 266] width 97 height 13
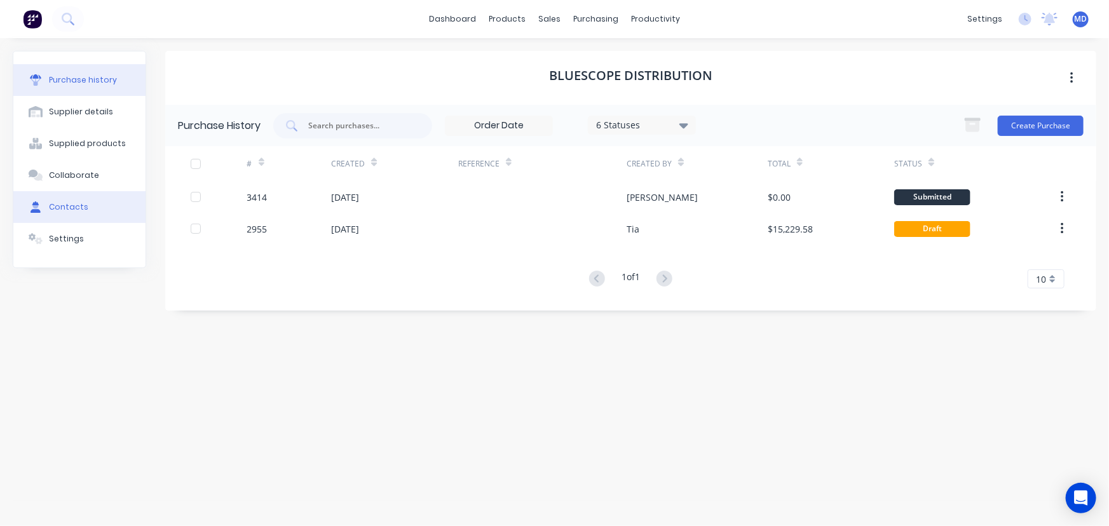
drag, startPoint x: 44, startPoint y: 200, endPoint x: 51, endPoint y: 201, distance: 6.4
click at [45, 200] on button "Contacts" at bounding box center [79, 207] width 132 height 32
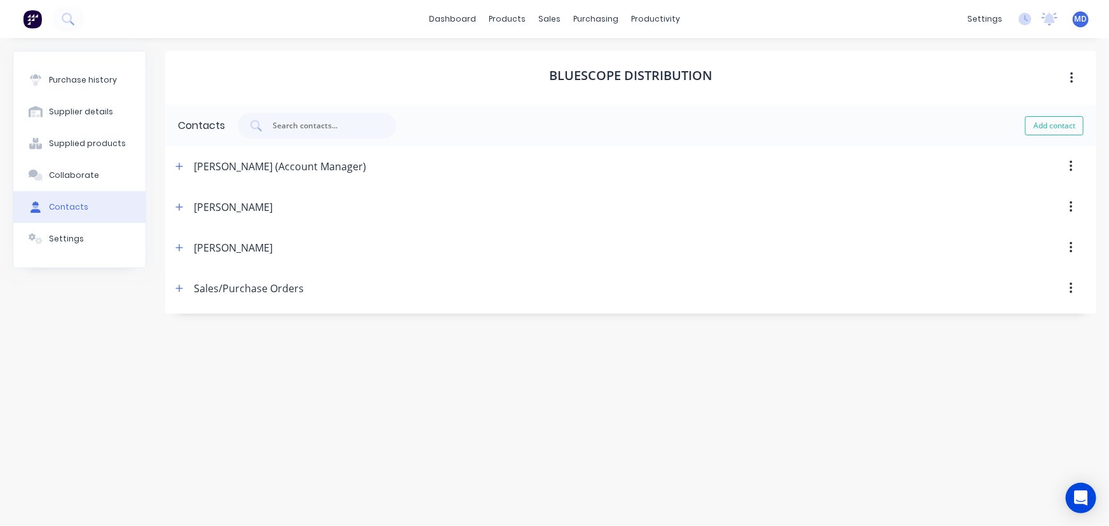
click at [1069, 205] on icon "button" at bounding box center [1070, 207] width 3 height 14
click at [993, 239] on div "Delete" at bounding box center [1026, 240] width 98 height 18
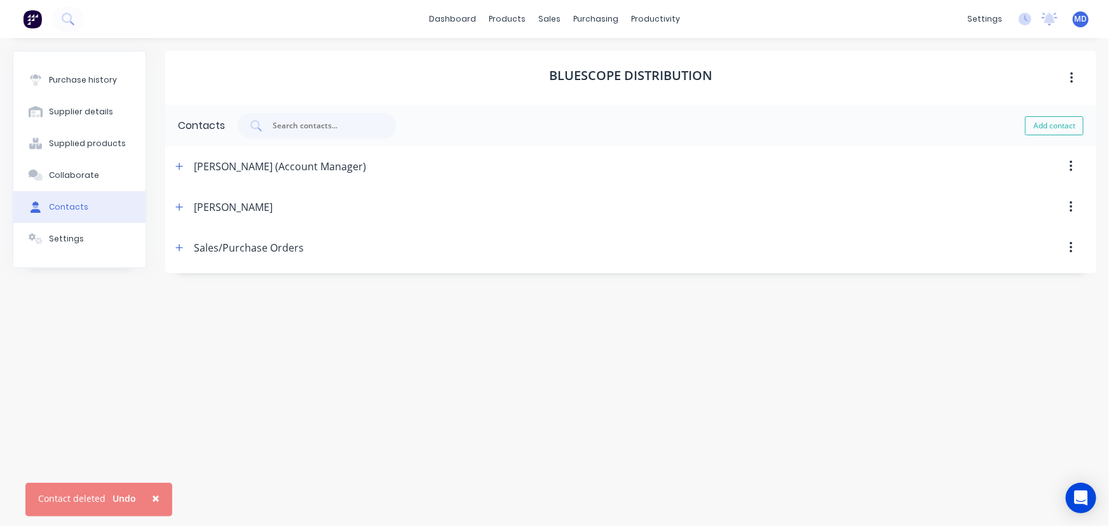
click at [153, 495] on span "×" at bounding box center [156, 498] width 8 height 18
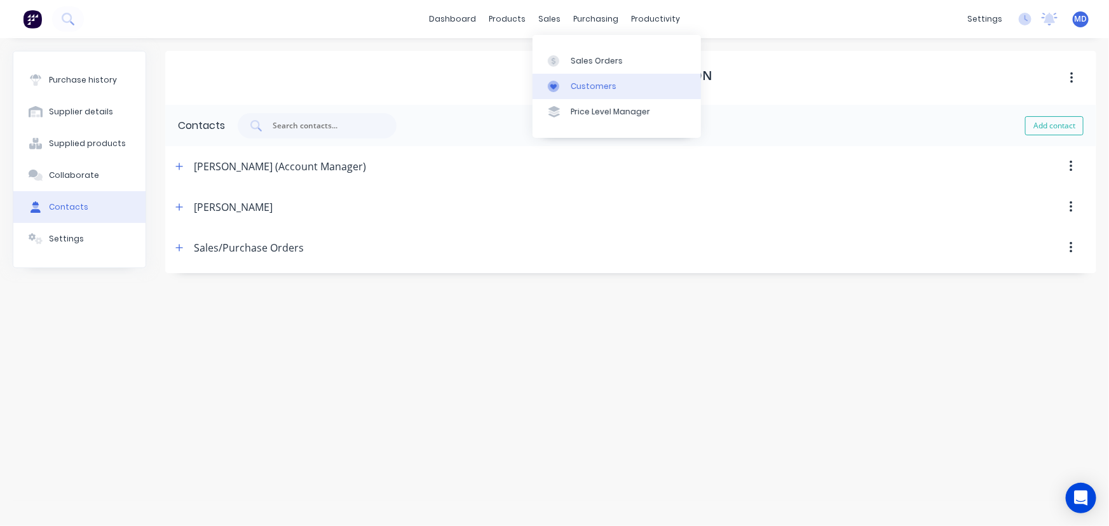
click at [594, 84] on div "Customers" at bounding box center [594, 86] width 46 height 11
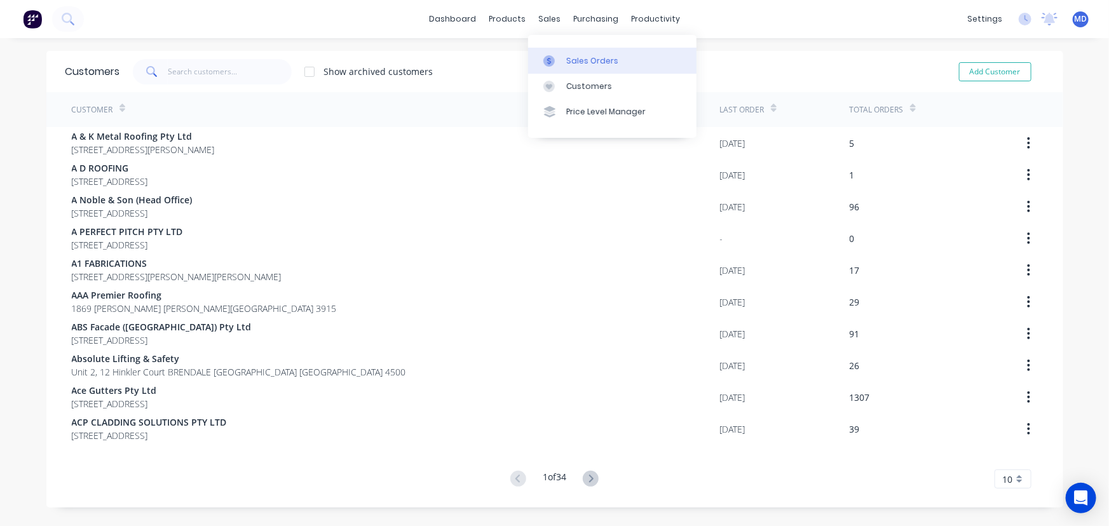
click at [588, 61] on div "Sales Orders" at bounding box center [592, 60] width 52 height 11
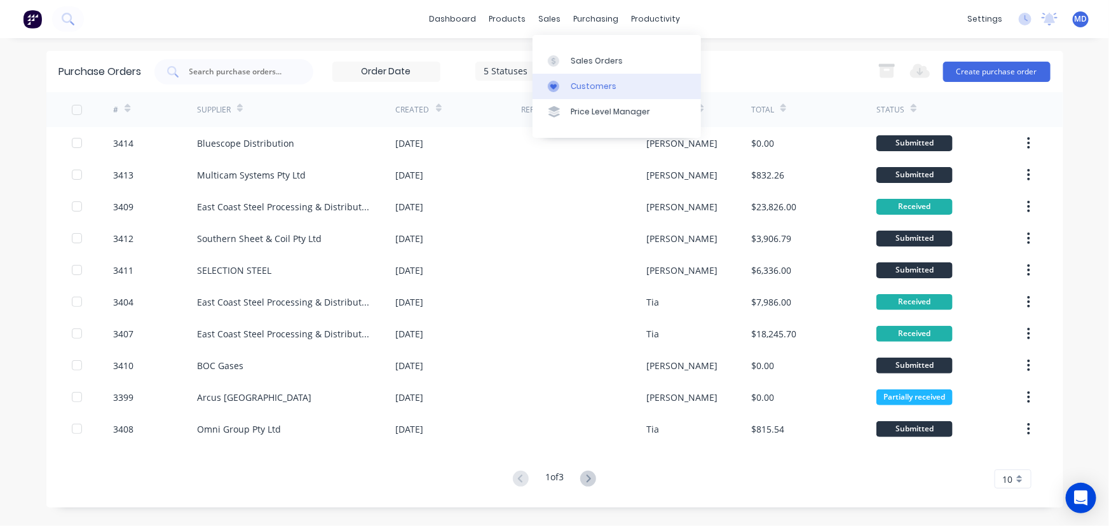
click at [597, 82] on div "Customers" at bounding box center [594, 86] width 46 height 11
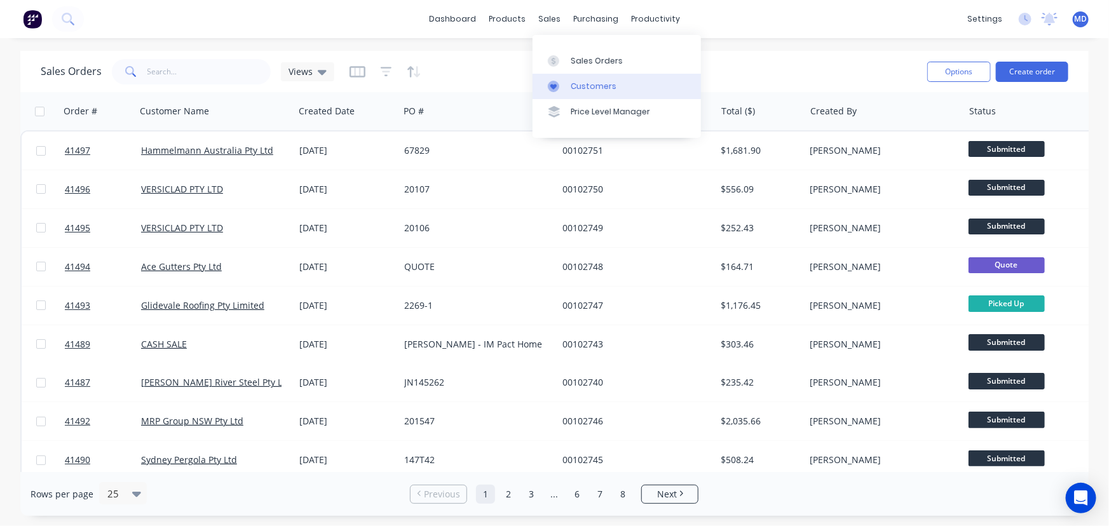
click at [599, 86] on div "Customers" at bounding box center [594, 86] width 46 height 11
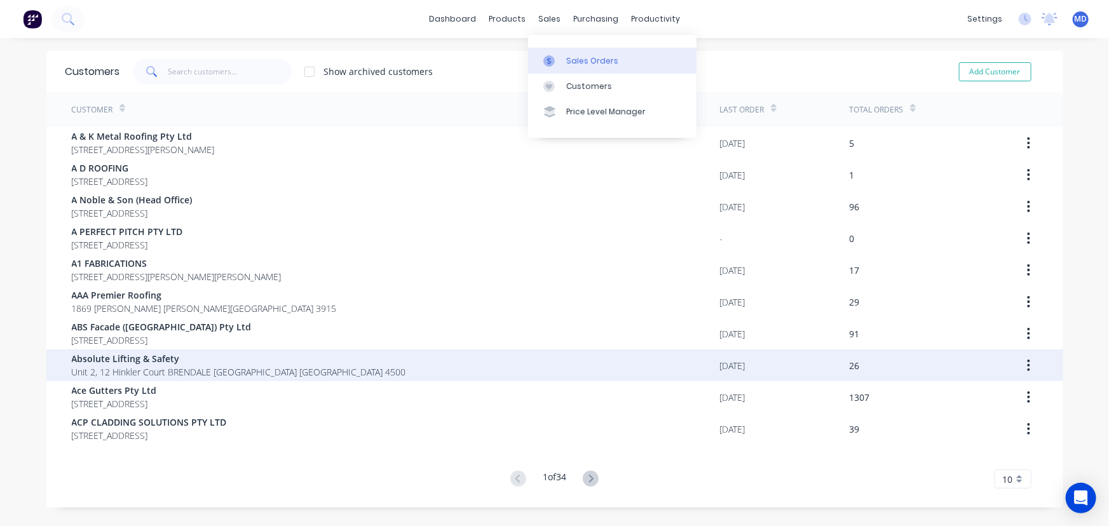
click at [590, 53] on link "Sales Orders" at bounding box center [612, 60] width 168 height 25
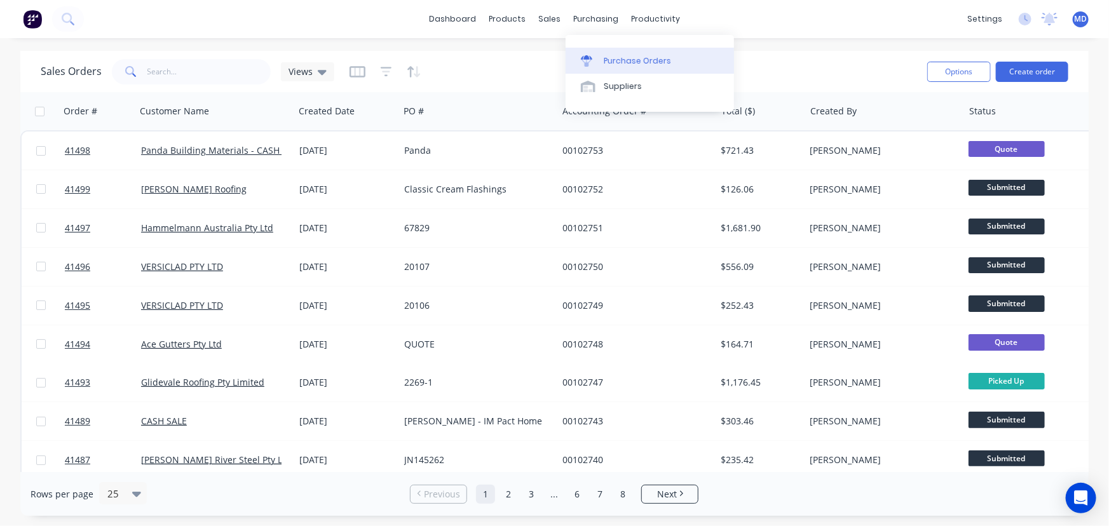
click at [694, 61] on link "Purchase Orders" at bounding box center [649, 60] width 168 height 25
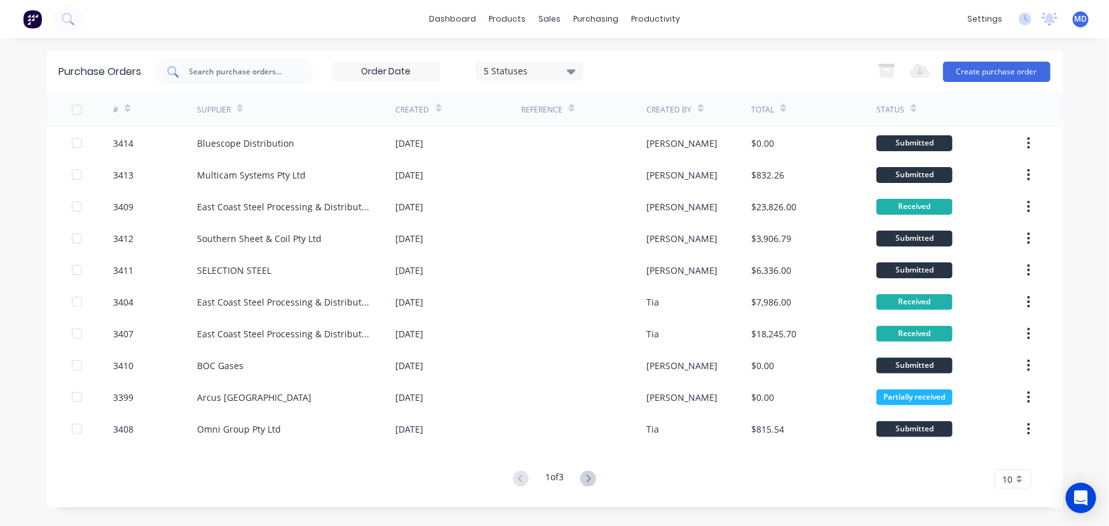
click at [253, 71] on input "text" at bounding box center [240, 71] width 105 height 13
click at [575, 56] on div "Sales Orders" at bounding box center [597, 60] width 52 height 11
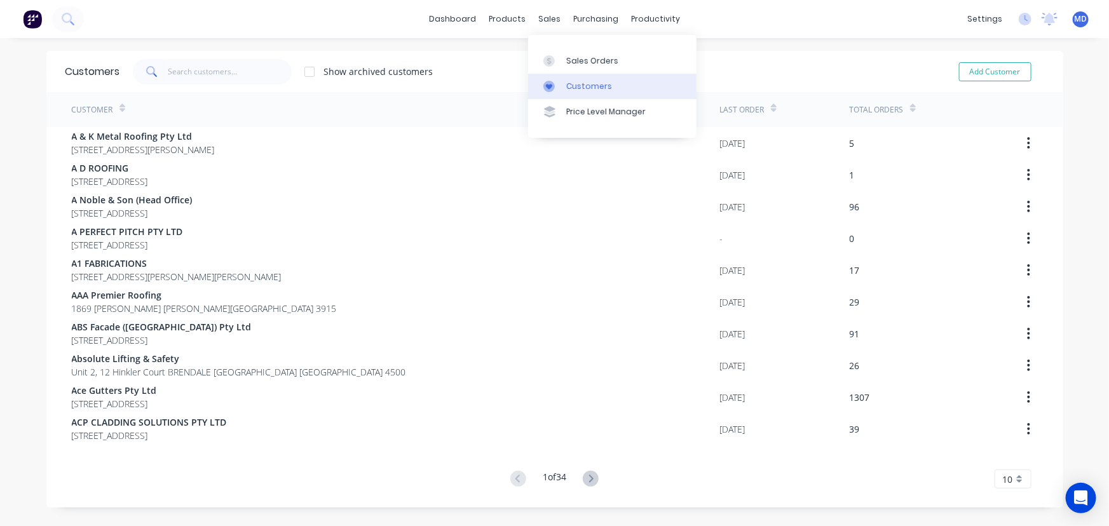
drag, startPoint x: 593, startPoint y: 83, endPoint x: 567, endPoint y: 83, distance: 26.0
click at [593, 83] on div "Customers" at bounding box center [589, 86] width 46 height 11
click at [585, 88] on div "Customers" at bounding box center [589, 86] width 46 height 11
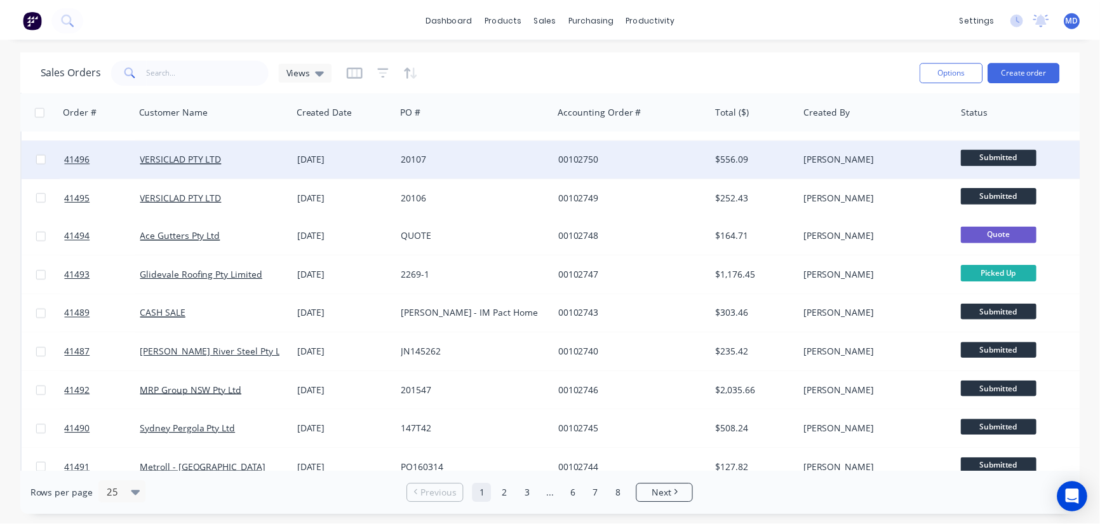
scroll to position [173, 0]
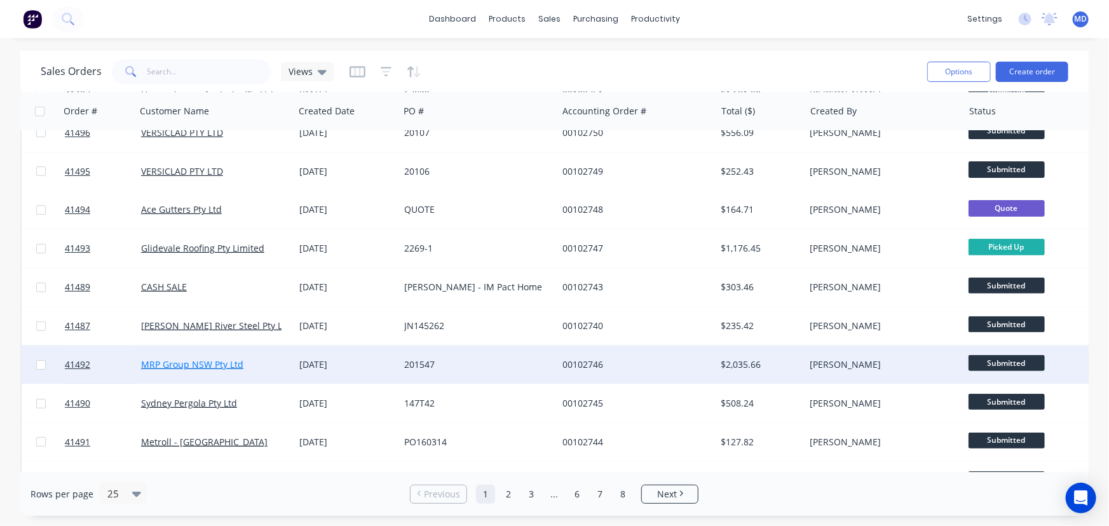
click at [181, 366] on link "MRP Group NSW Pty Ltd" at bounding box center [192, 364] width 102 height 12
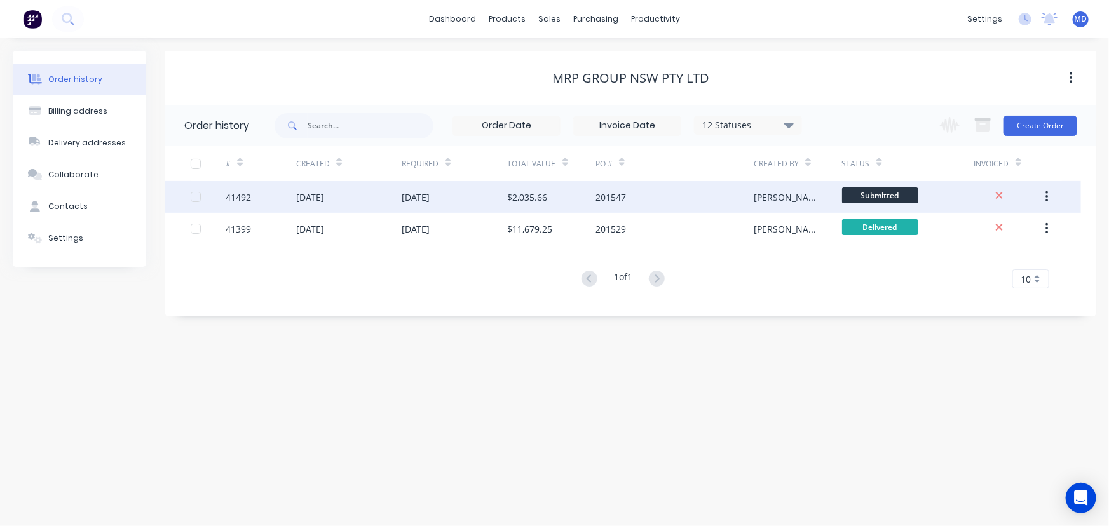
click at [608, 194] on div "201547" at bounding box center [610, 197] width 30 height 13
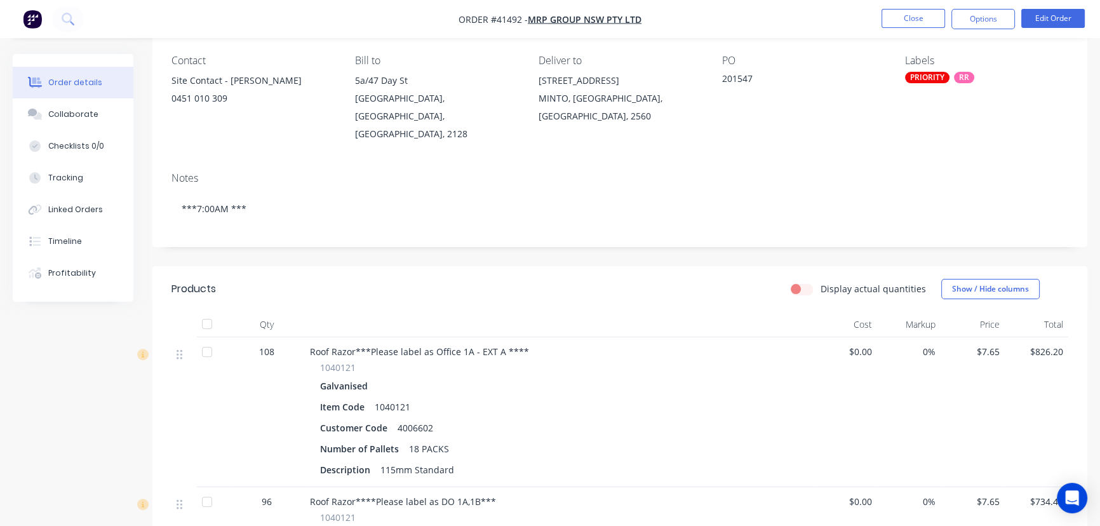
scroll to position [231, 0]
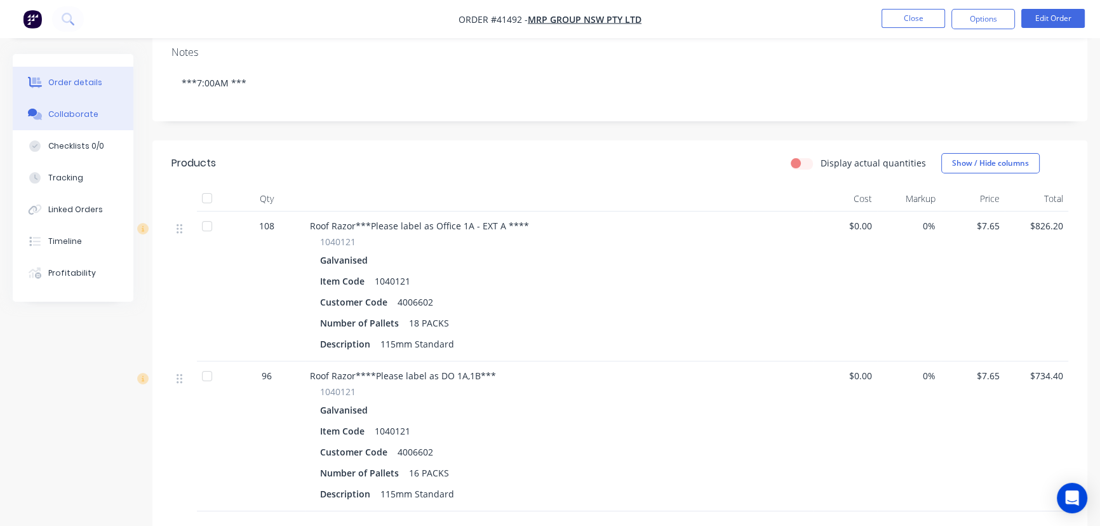
click at [71, 114] on div "Collaborate" at bounding box center [73, 114] width 50 height 11
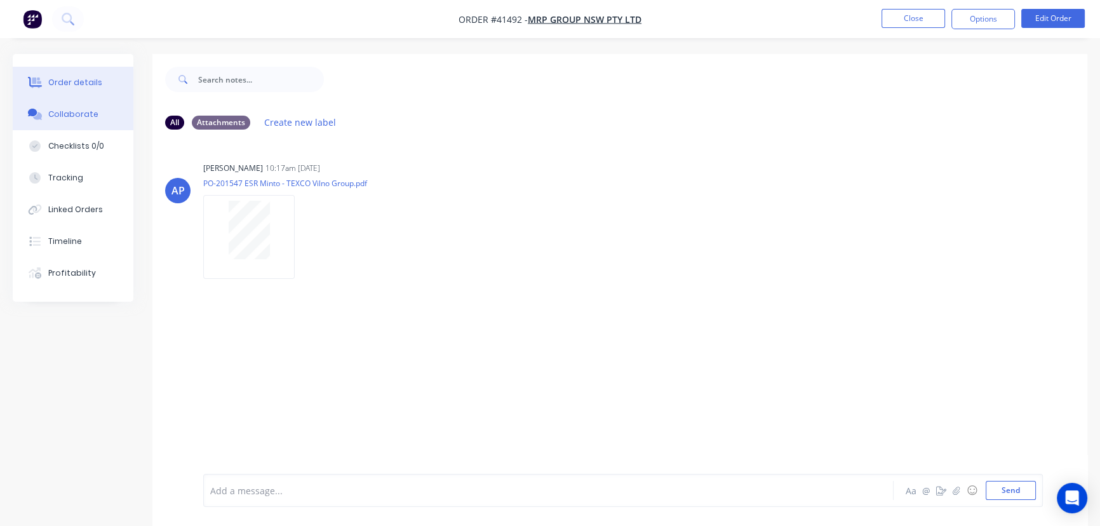
click at [73, 83] on div "Order details" at bounding box center [75, 82] width 54 height 11
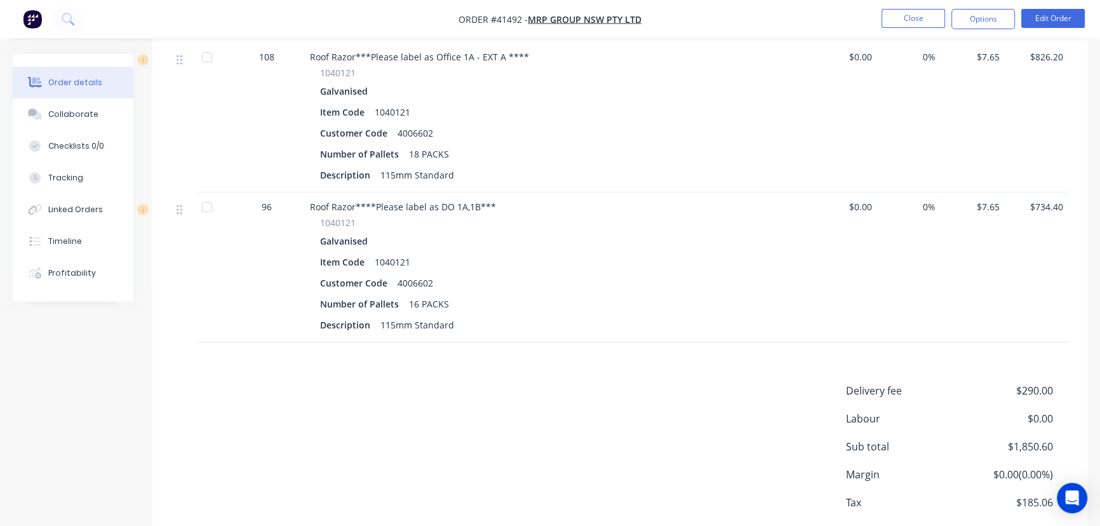
scroll to position [404, 0]
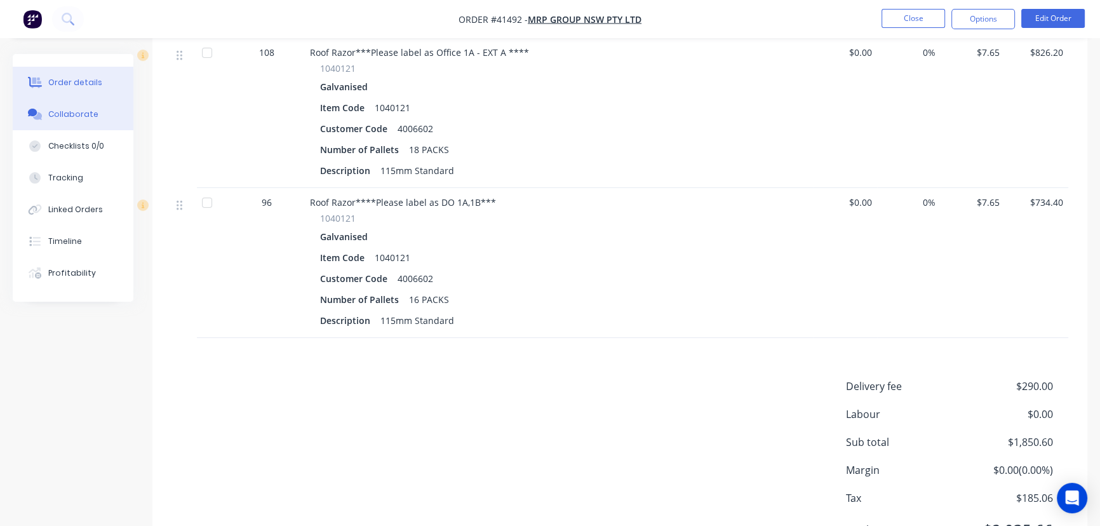
click at [72, 109] on div "Collaborate" at bounding box center [73, 114] width 50 height 11
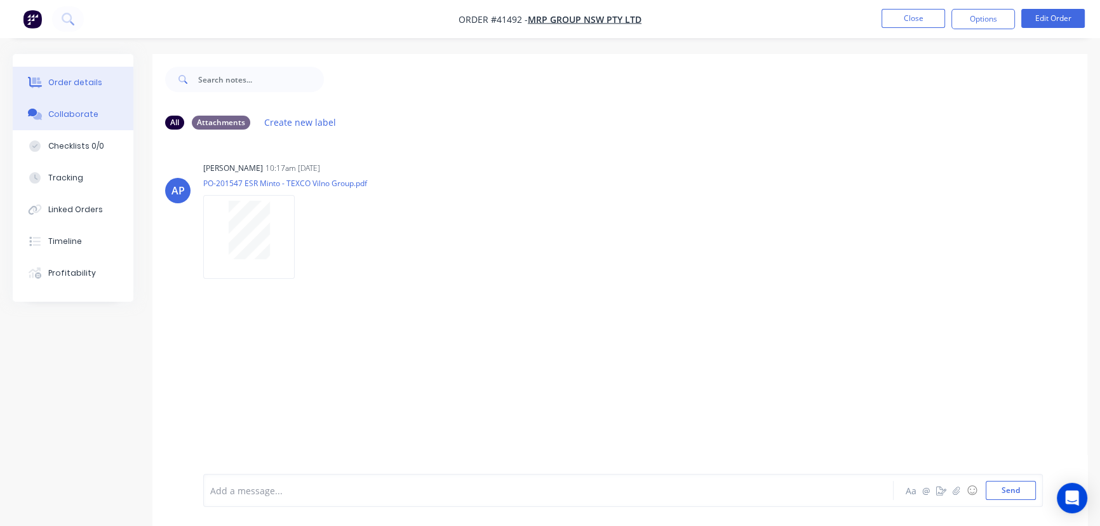
click at [69, 76] on button "Order details" at bounding box center [73, 83] width 121 height 32
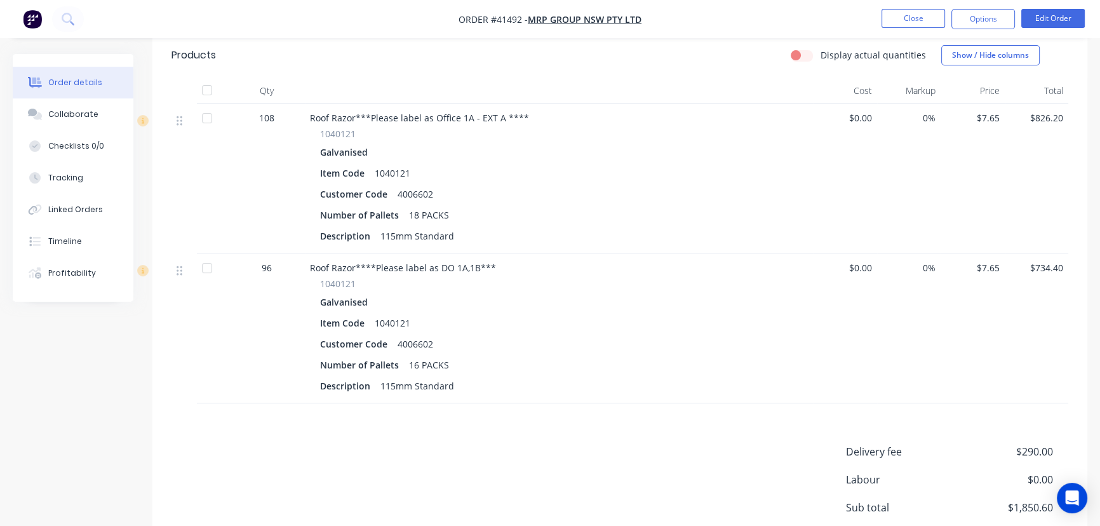
scroll to position [346, 0]
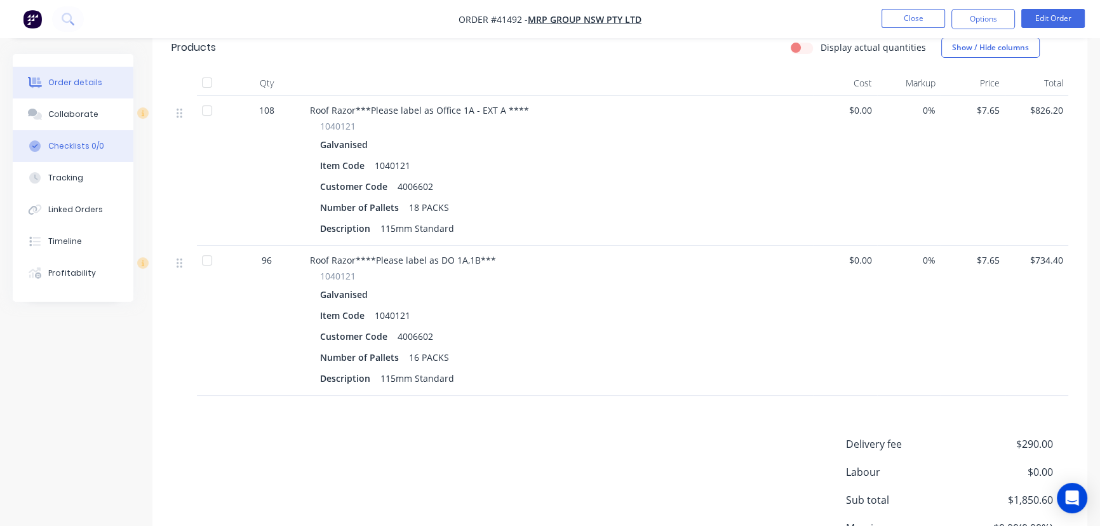
click at [77, 118] on div "Collaborate" at bounding box center [73, 114] width 50 height 11
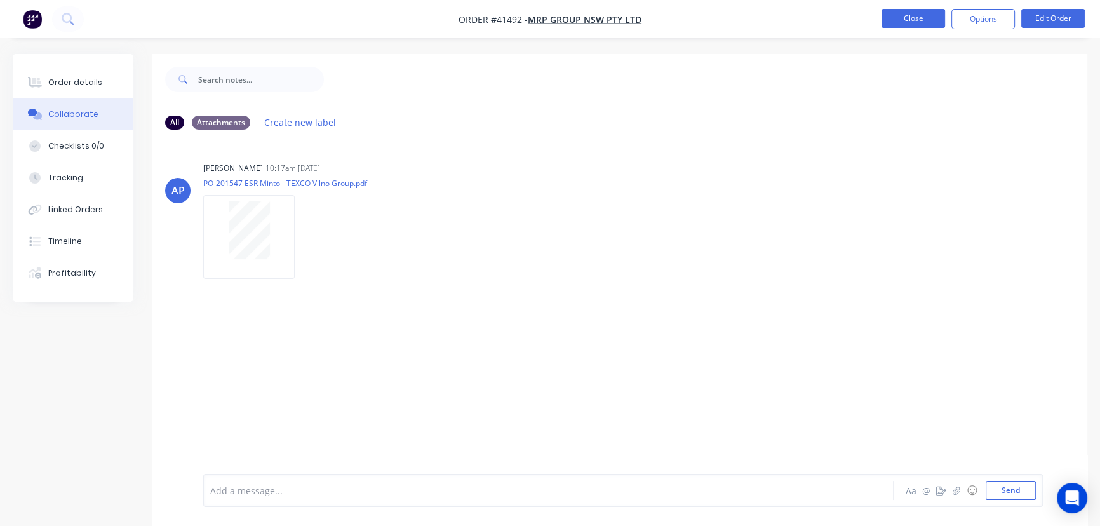
click at [921, 15] on button "Close" at bounding box center [914, 18] width 64 height 19
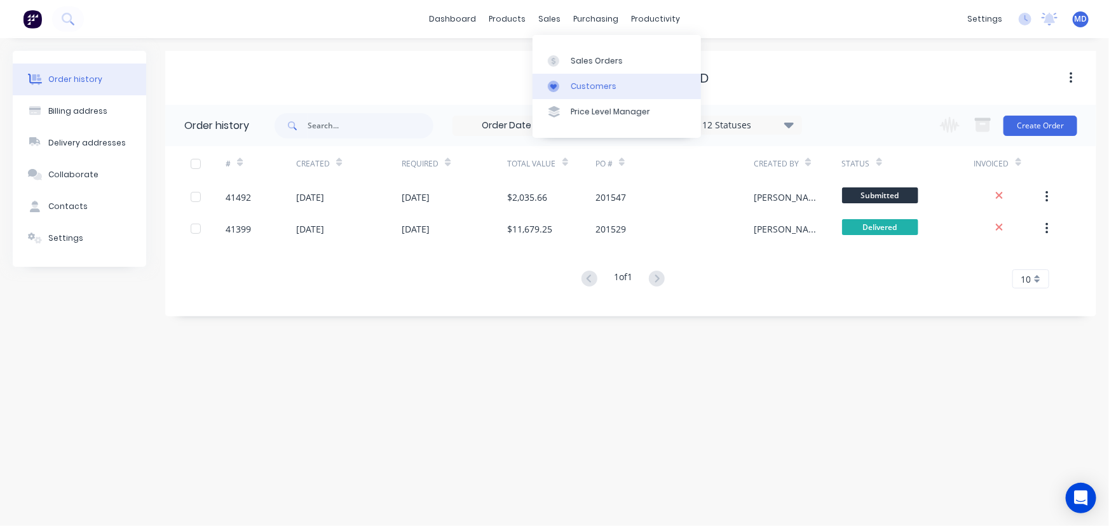
click at [597, 84] on div "Customers" at bounding box center [594, 86] width 46 height 11
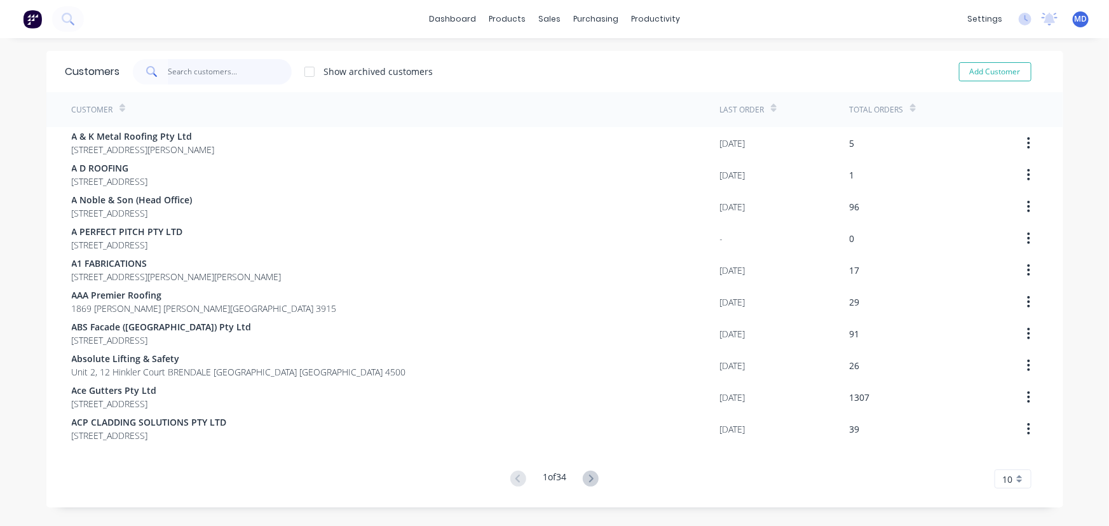
click at [213, 78] on input "text" at bounding box center [230, 71] width 124 height 25
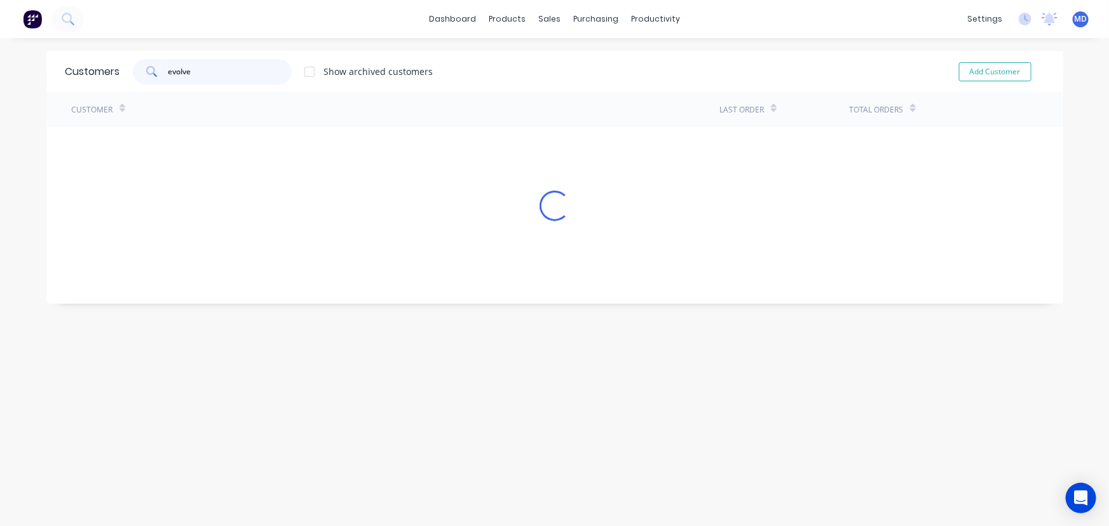
type input "evolve"
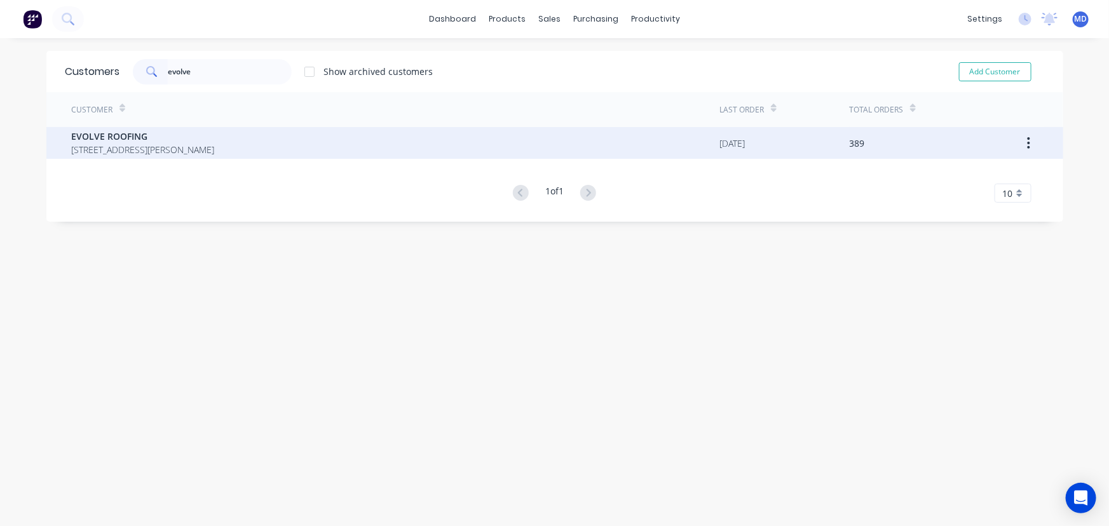
click at [130, 133] on span "EVOLVE ROOFING" at bounding box center [143, 136] width 143 height 13
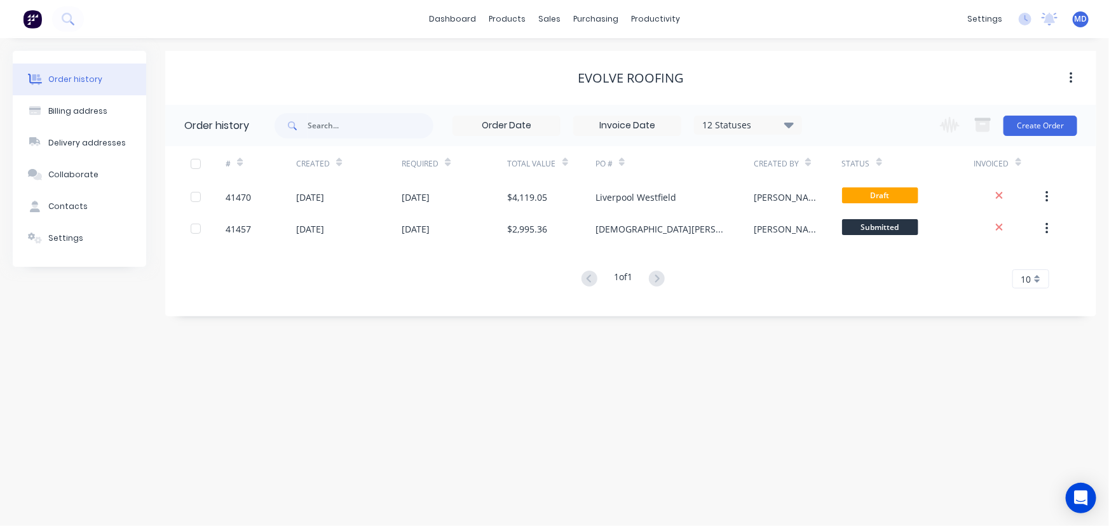
click at [788, 121] on icon at bounding box center [789, 124] width 10 height 15
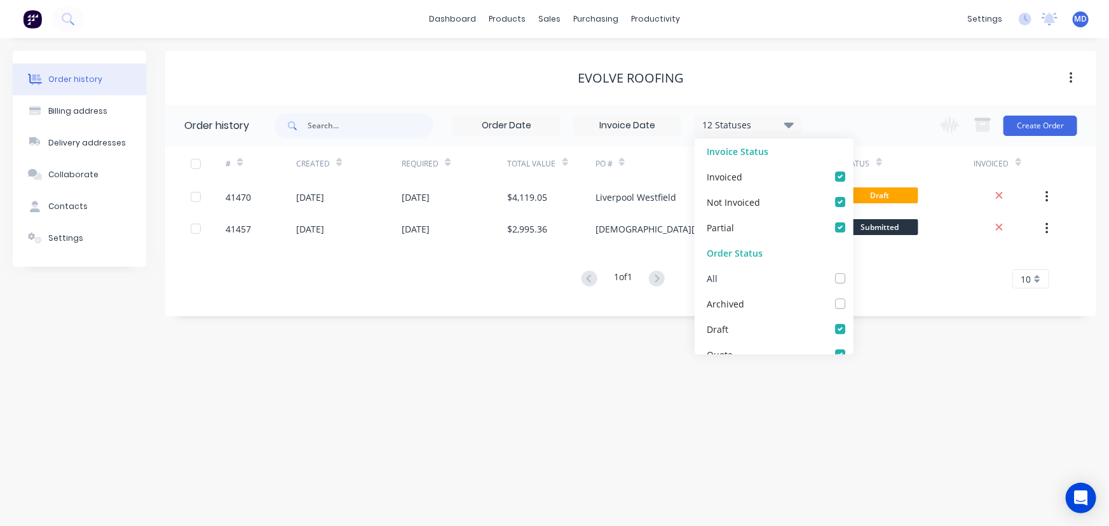
click at [853, 271] on label at bounding box center [853, 271] width 0 height 0
click at [853, 279] on input "checkbox" at bounding box center [858, 277] width 10 height 12
checkbox input "true"
click at [930, 331] on div "Order history Billing address Delivery addresses Collaborate Contacts Settings …" at bounding box center [554, 282] width 1109 height 488
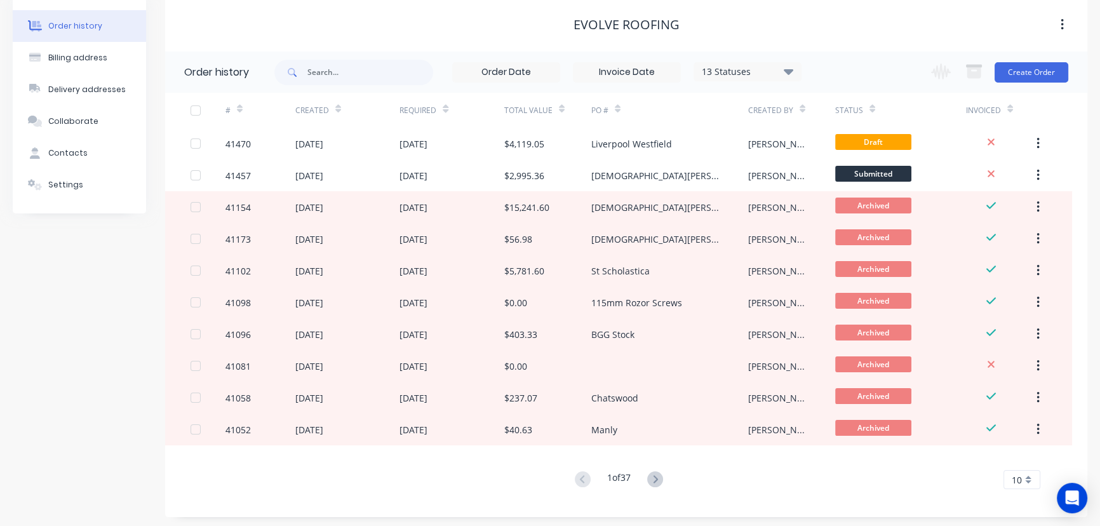
scroll to position [57, 0]
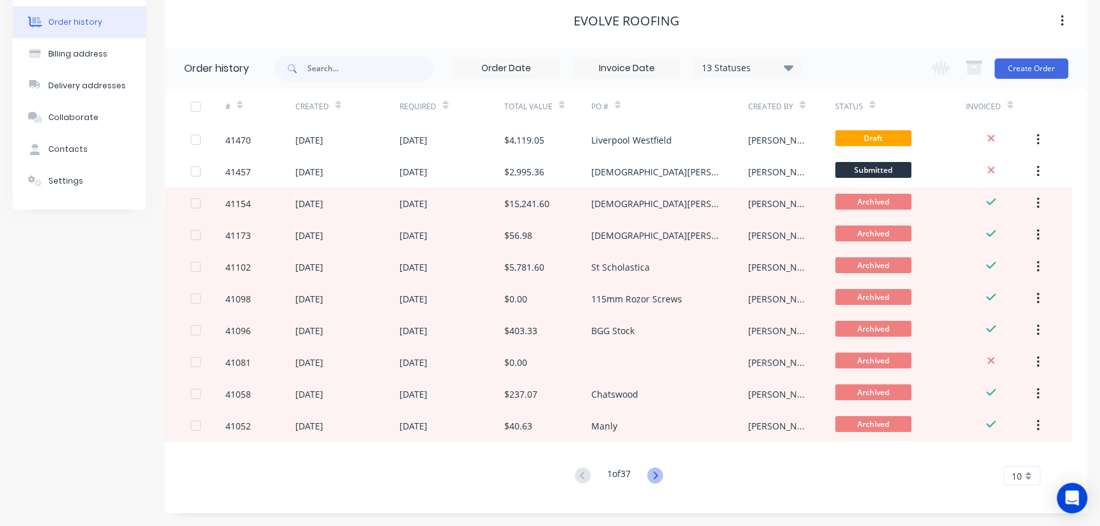
click at [653, 477] on icon at bounding box center [655, 476] width 16 height 16
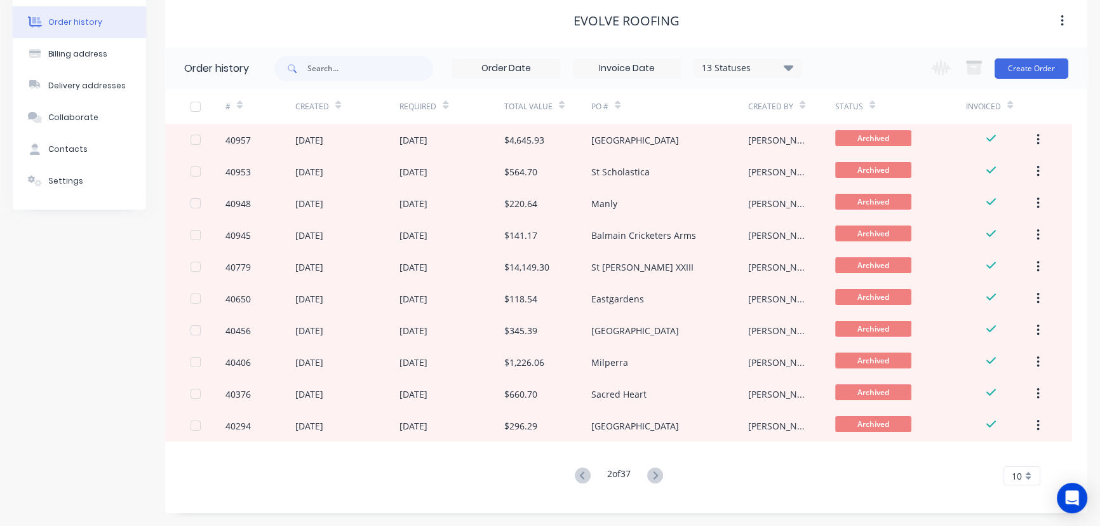
click at [653, 473] on icon at bounding box center [655, 476] width 16 height 16
click at [656, 478] on icon at bounding box center [655, 475] width 4 height 8
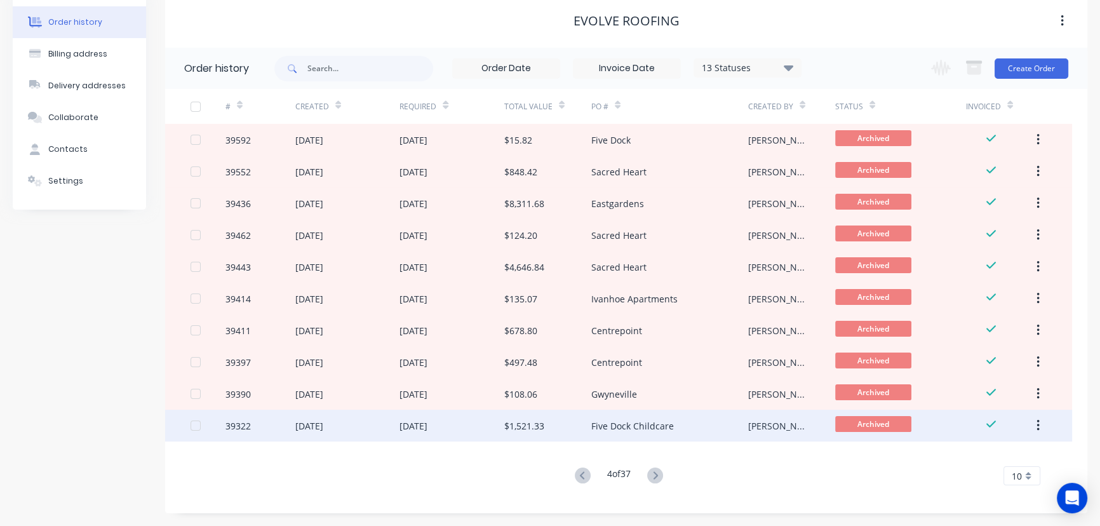
click at [560, 425] on div "$1,521.33" at bounding box center [547, 426] width 87 height 32
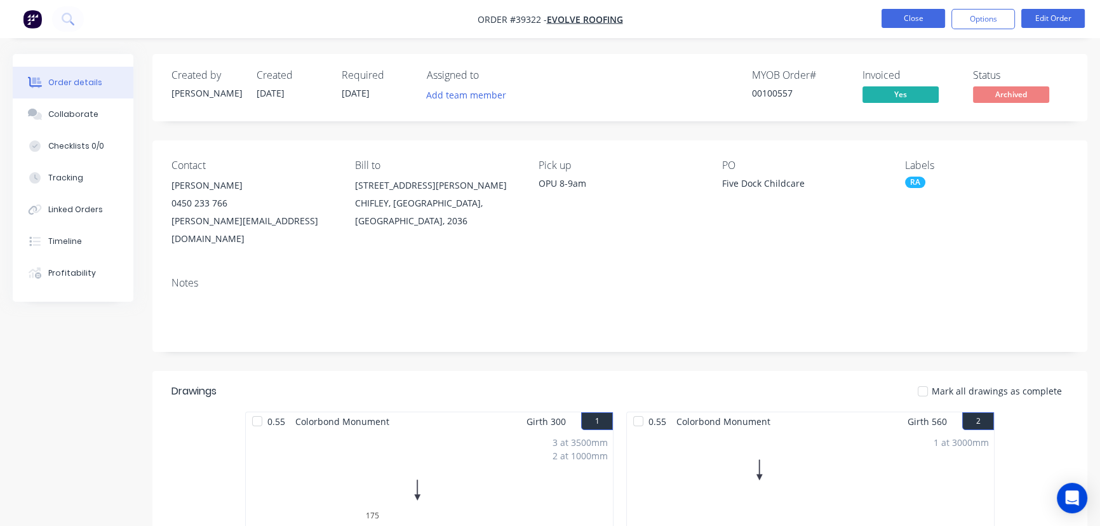
click at [916, 15] on button "Close" at bounding box center [914, 18] width 64 height 19
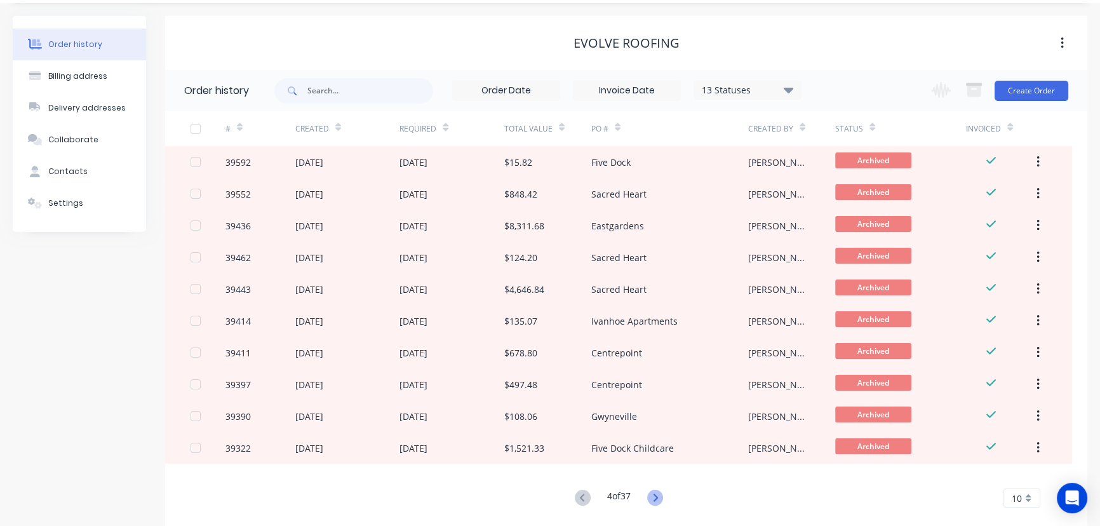
scroll to position [57, 0]
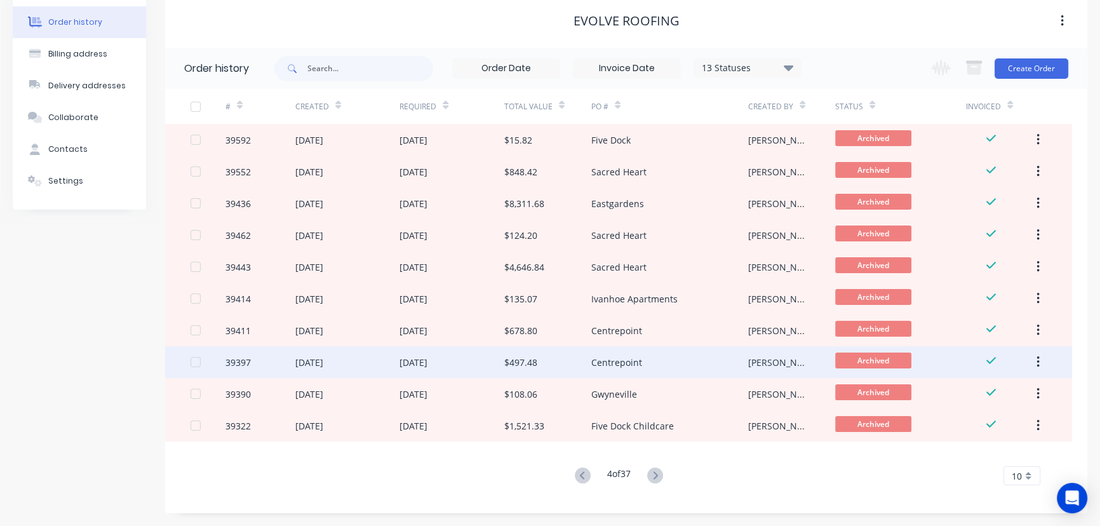
click at [613, 356] on div "Centrepoint" at bounding box center [617, 362] width 51 height 13
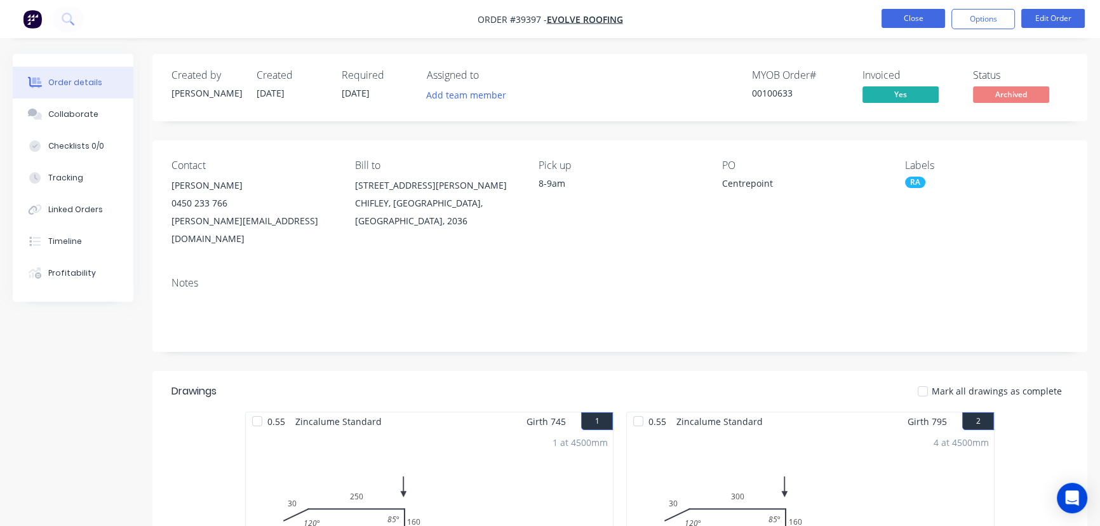
click at [914, 20] on button "Close" at bounding box center [914, 18] width 64 height 19
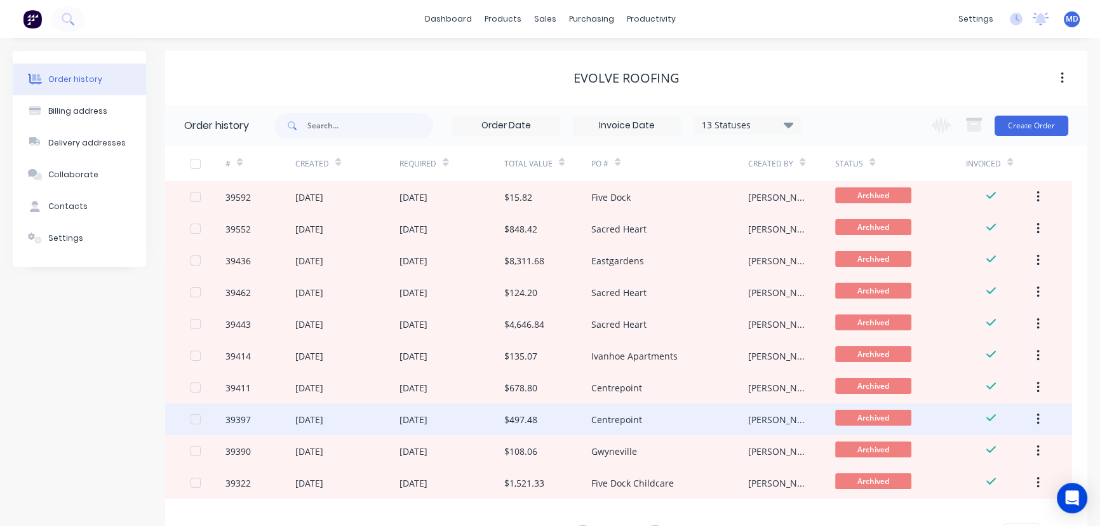
click at [572, 415] on div "$497.48" at bounding box center [547, 419] width 87 height 32
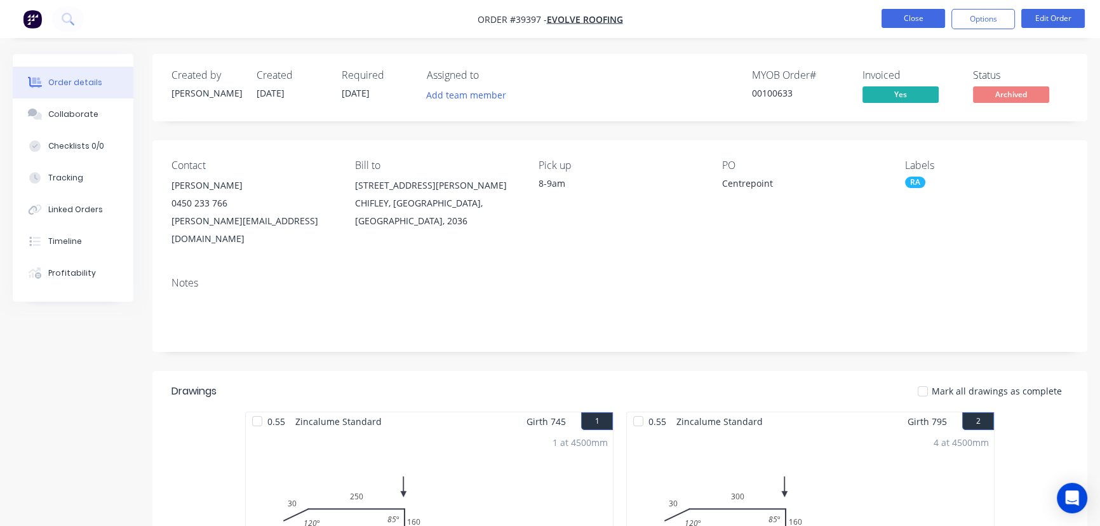
click at [912, 18] on button "Close" at bounding box center [914, 18] width 64 height 19
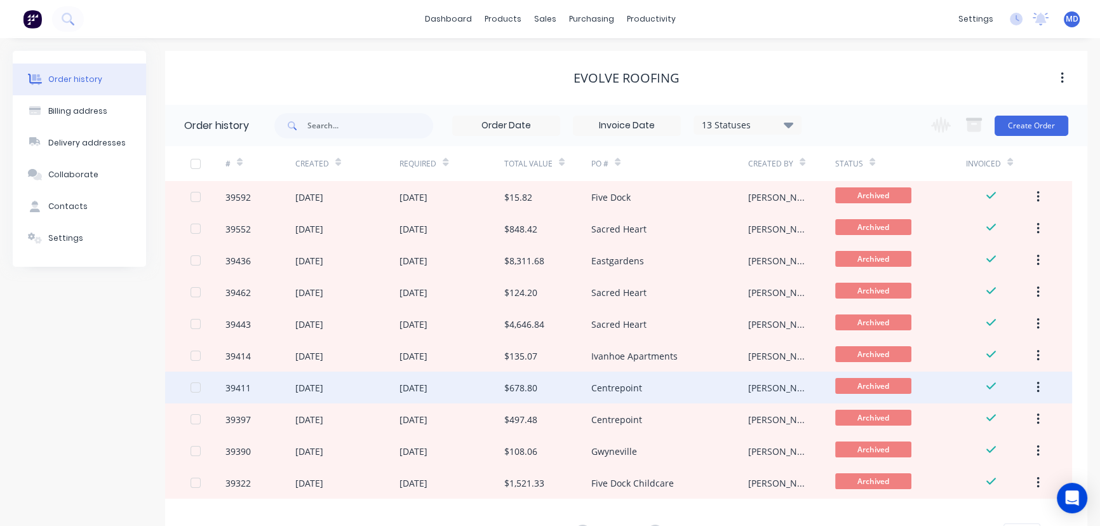
click at [534, 387] on div "$678.80" at bounding box center [520, 387] width 33 height 13
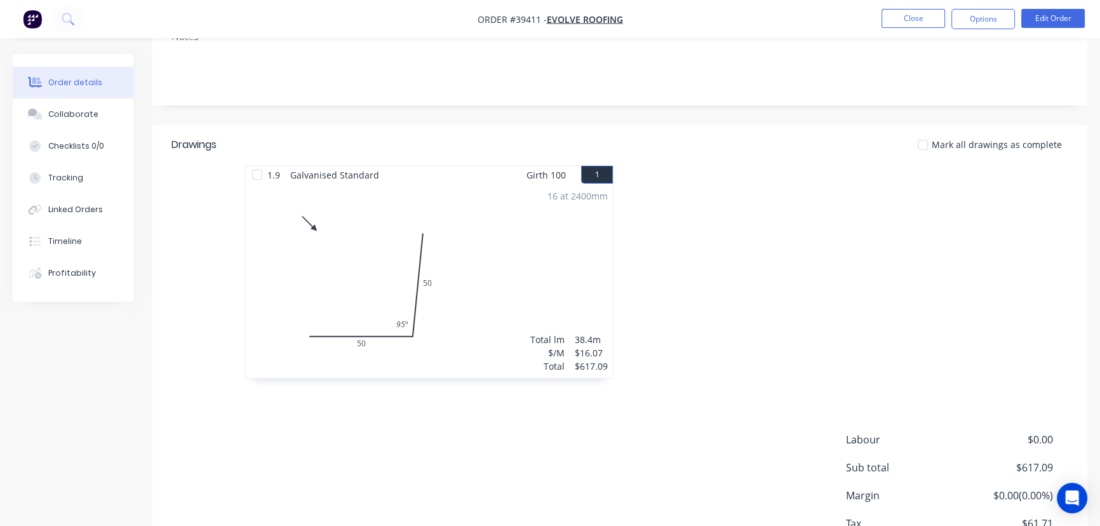
scroll to position [320, 0]
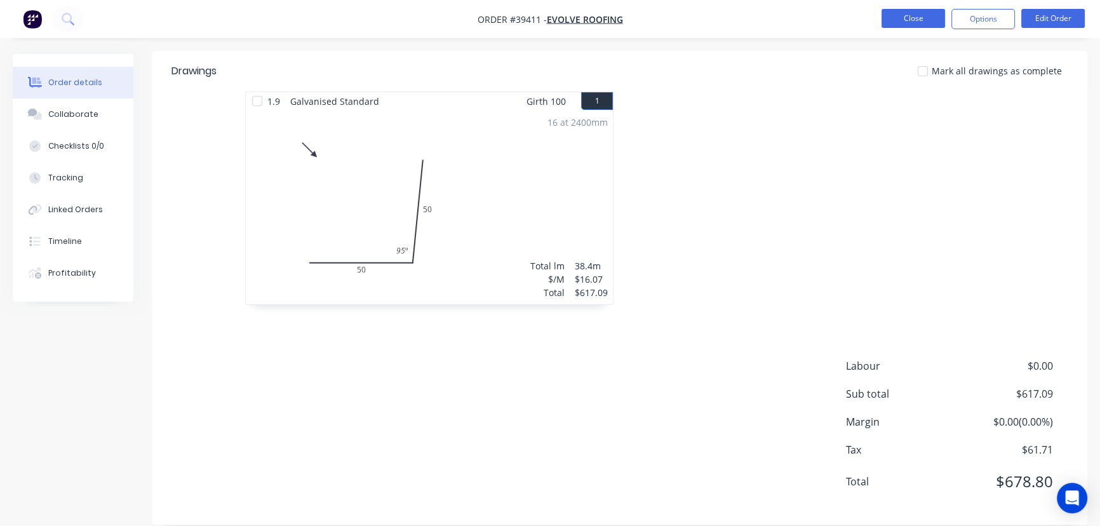
click at [910, 26] on button "Close" at bounding box center [914, 18] width 64 height 19
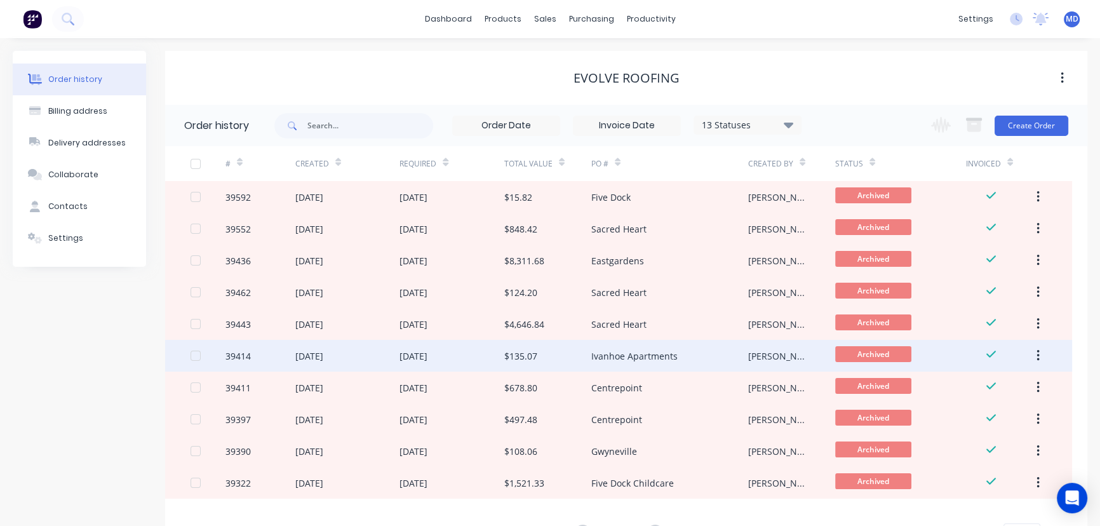
click at [628, 350] on div "Ivanhoe Apartments" at bounding box center [635, 355] width 86 height 13
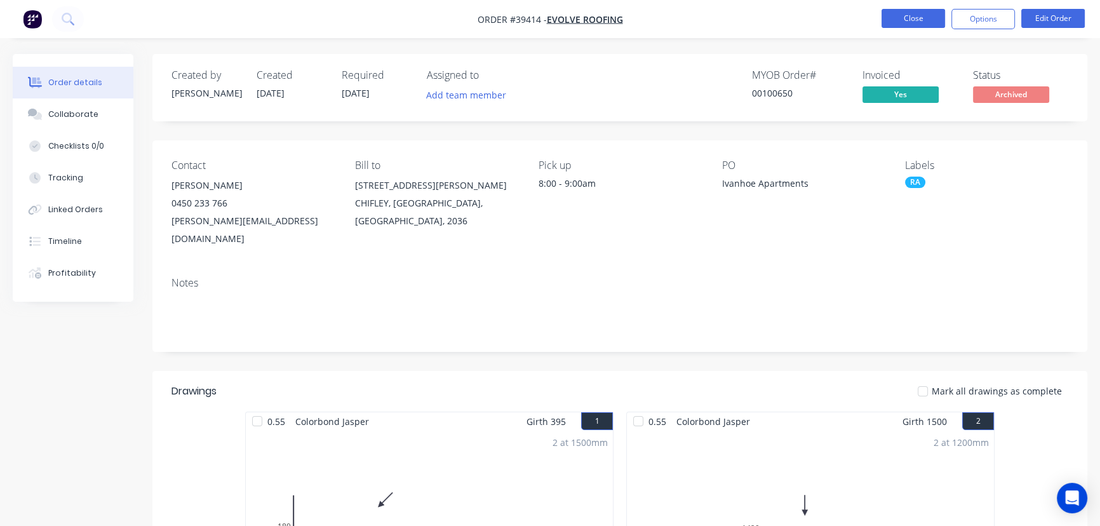
click at [914, 18] on button "Close" at bounding box center [914, 18] width 64 height 19
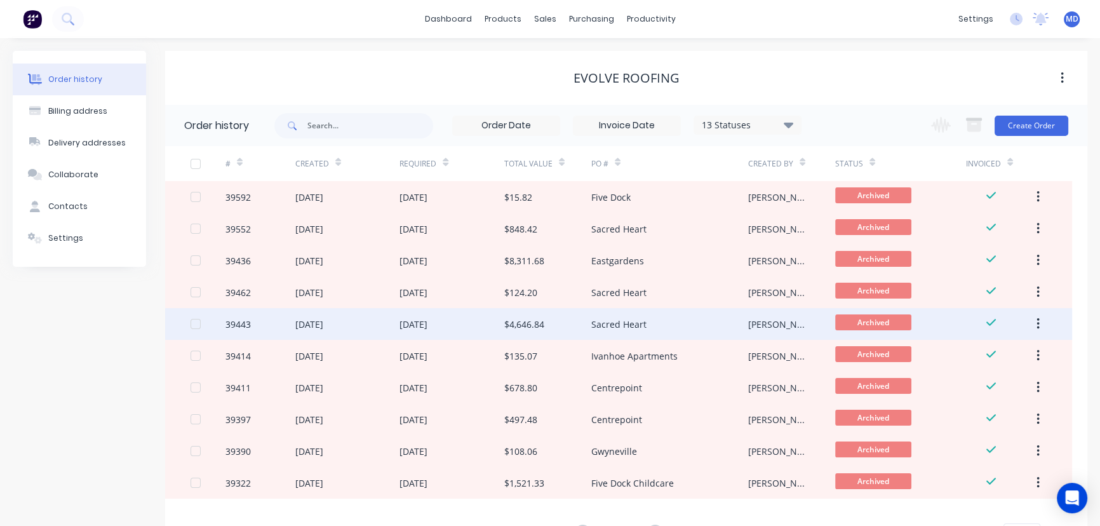
click at [536, 321] on div "$4,646.84" at bounding box center [524, 324] width 40 height 13
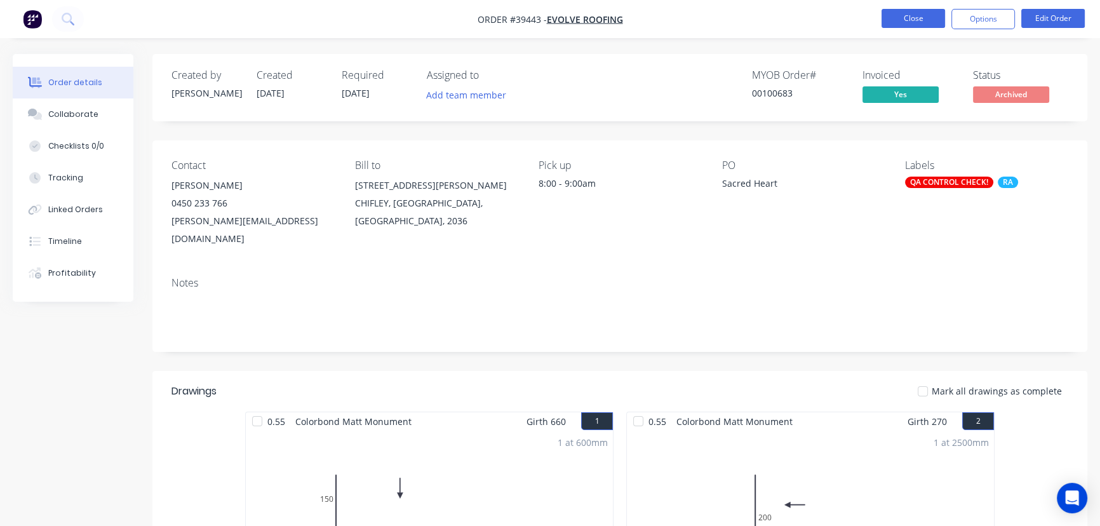
click at [914, 18] on button "Close" at bounding box center [914, 18] width 64 height 19
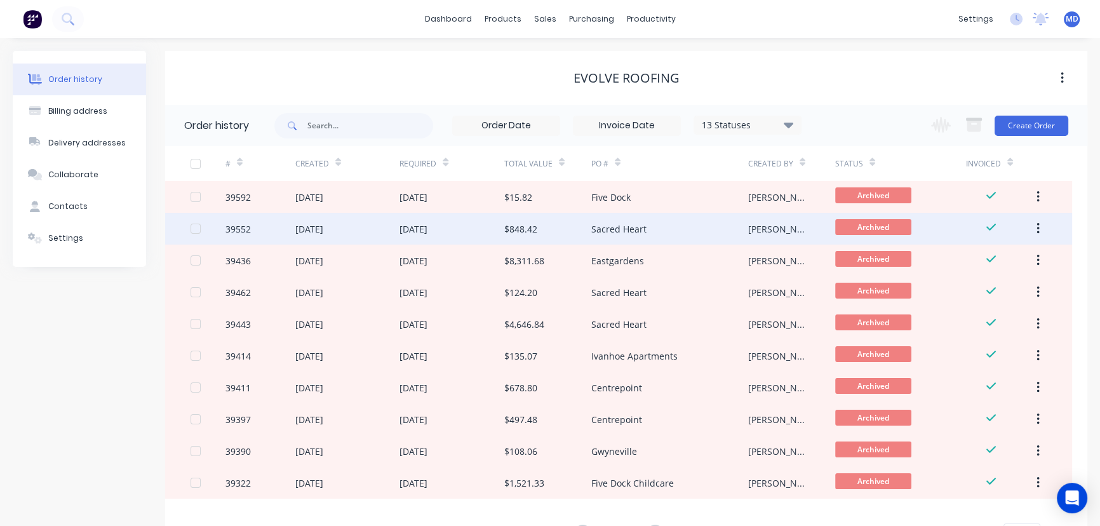
click at [511, 242] on div "$848.42" at bounding box center [547, 229] width 87 height 32
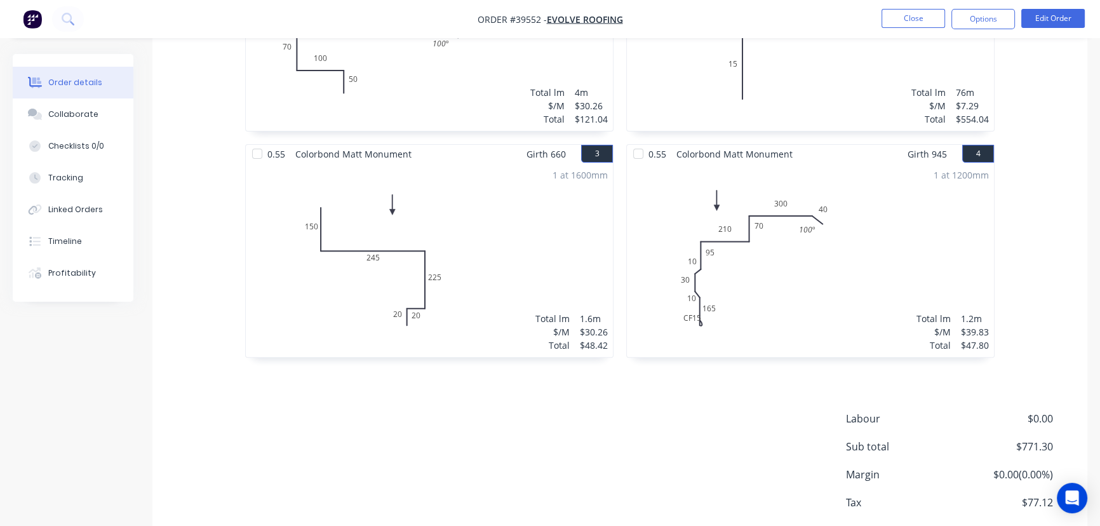
scroll to position [489, 0]
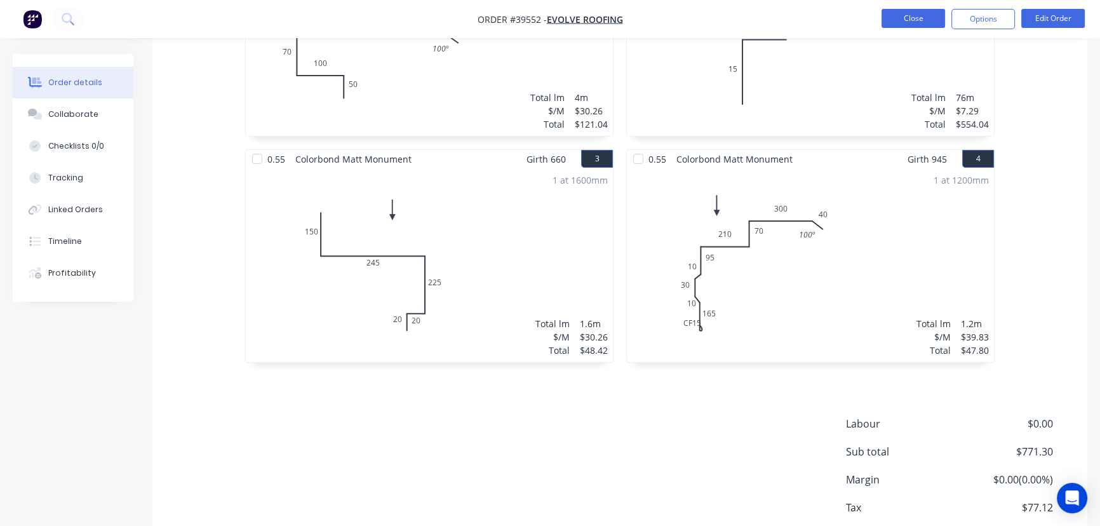
click at [903, 13] on button "Close" at bounding box center [914, 18] width 64 height 19
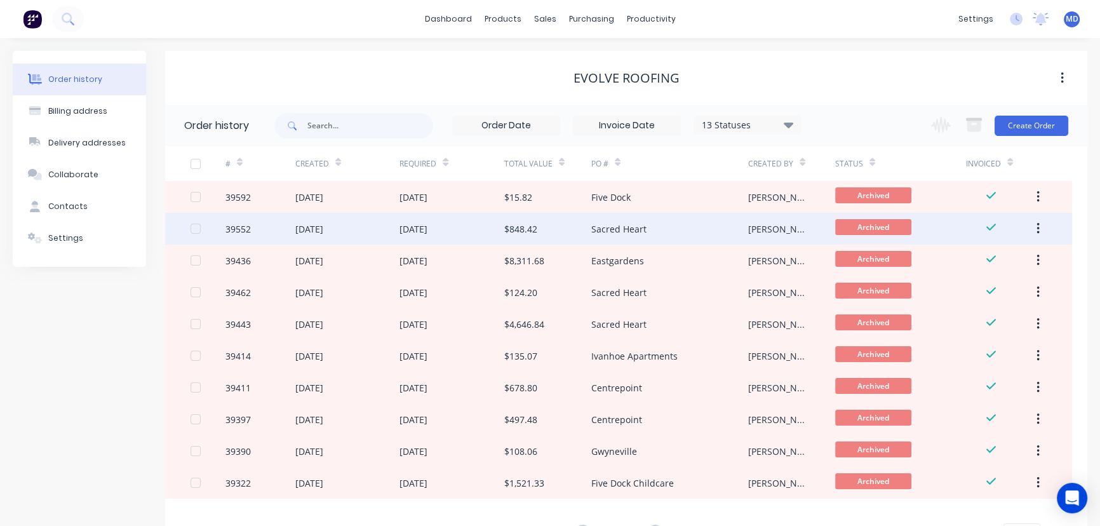
click at [523, 228] on div "$848.42" at bounding box center [520, 228] width 33 height 13
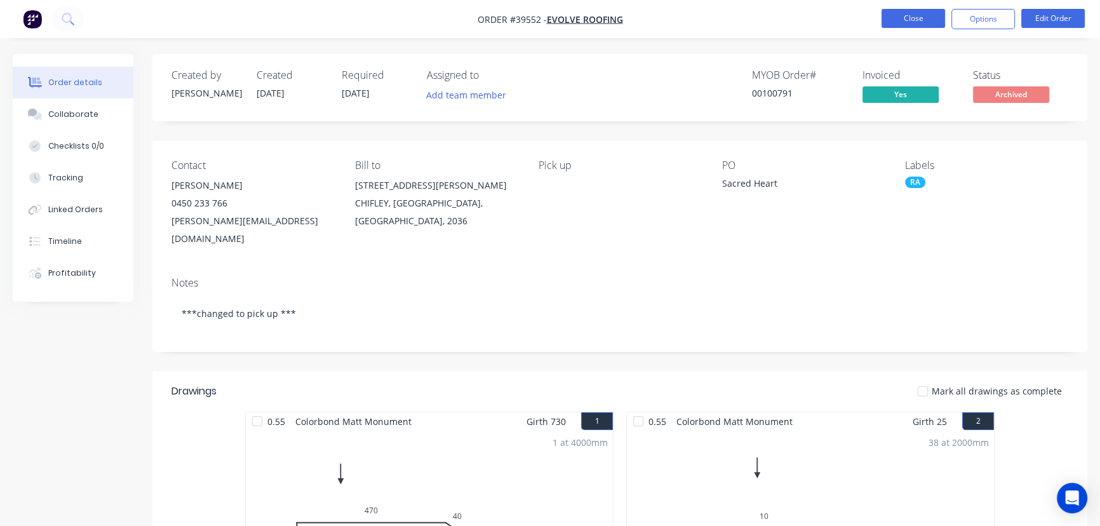
click at [919, 20] on button "Close" at bounding box center [914, 18] width 64 height 19
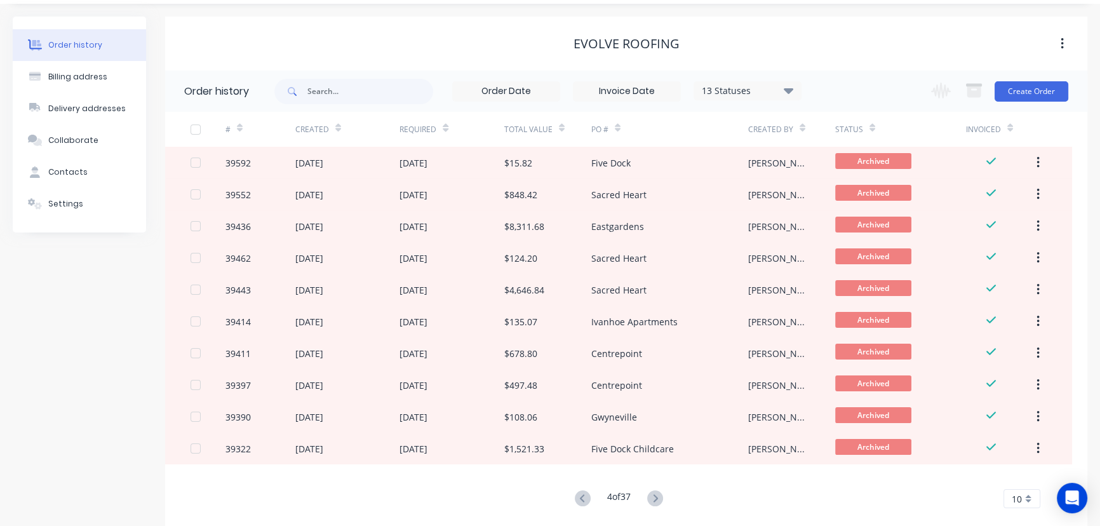
scroll to position [57, 0]
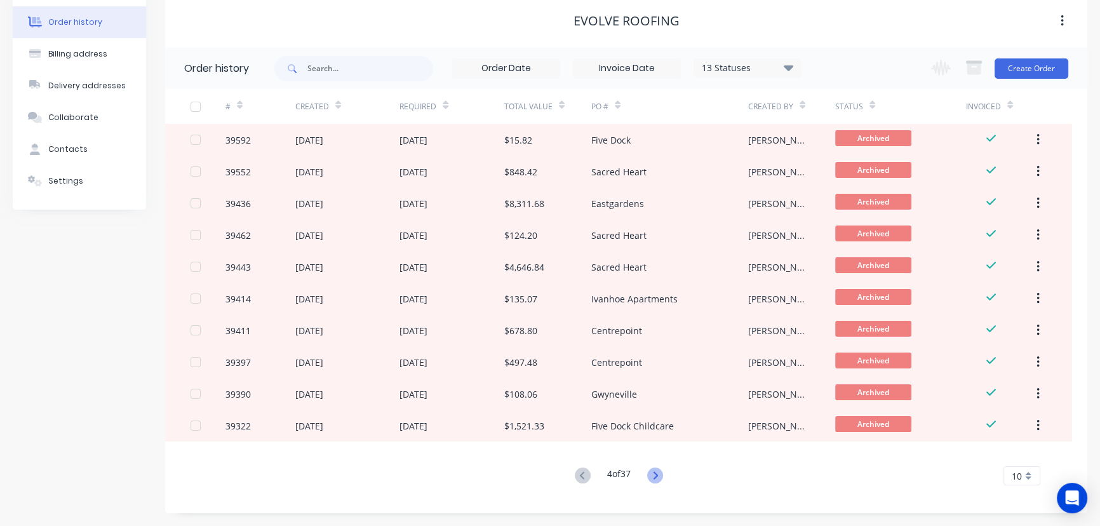
click at [659, 477] on icon at bounding box center [655, 476] width 16 height 16
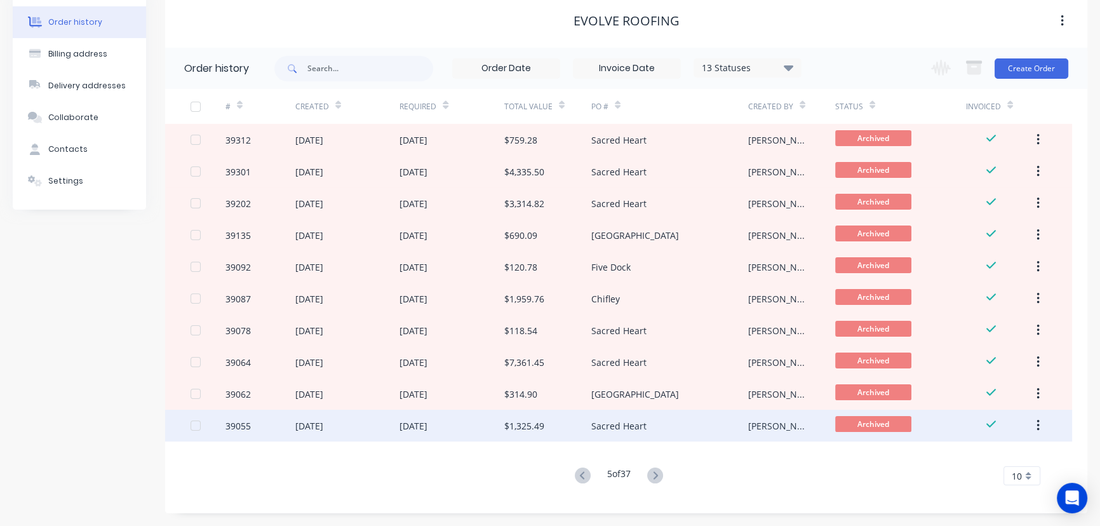
click at [524, 417] on div "$1,325.49" at bounding box center [547, 426] width 87 height 32
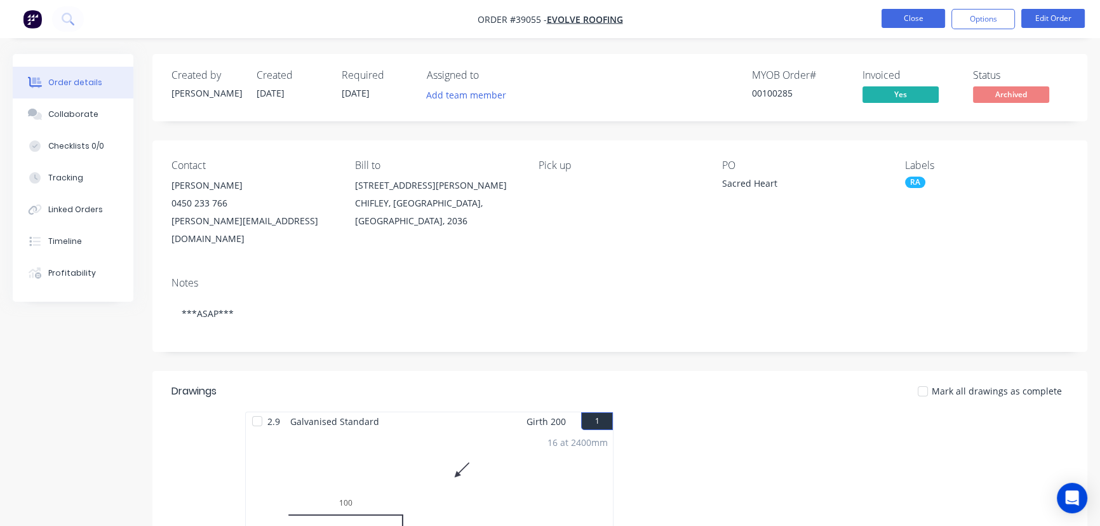
click at [921, 21] on button "Close" at bounding box center [914, 18] width 64 height 19
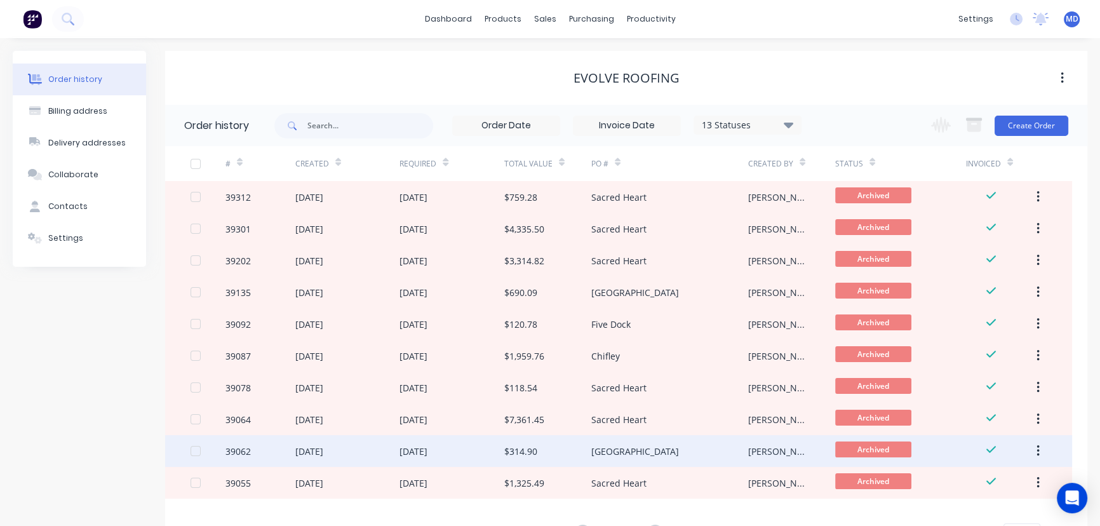
click at [527, 448] on div "$314.90" at bounding box center [520, 451] width 33 height 13
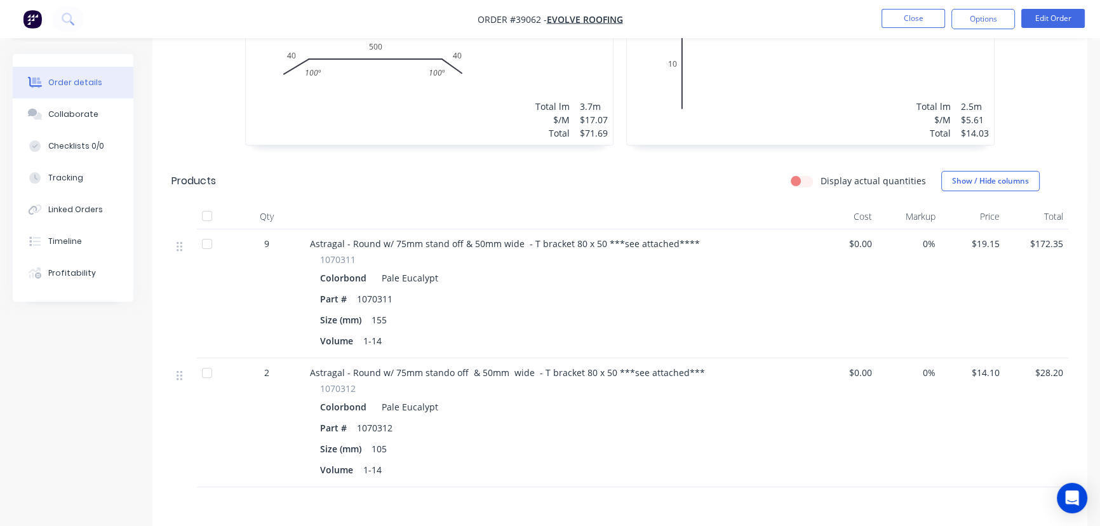
scroll to position [302, 0]
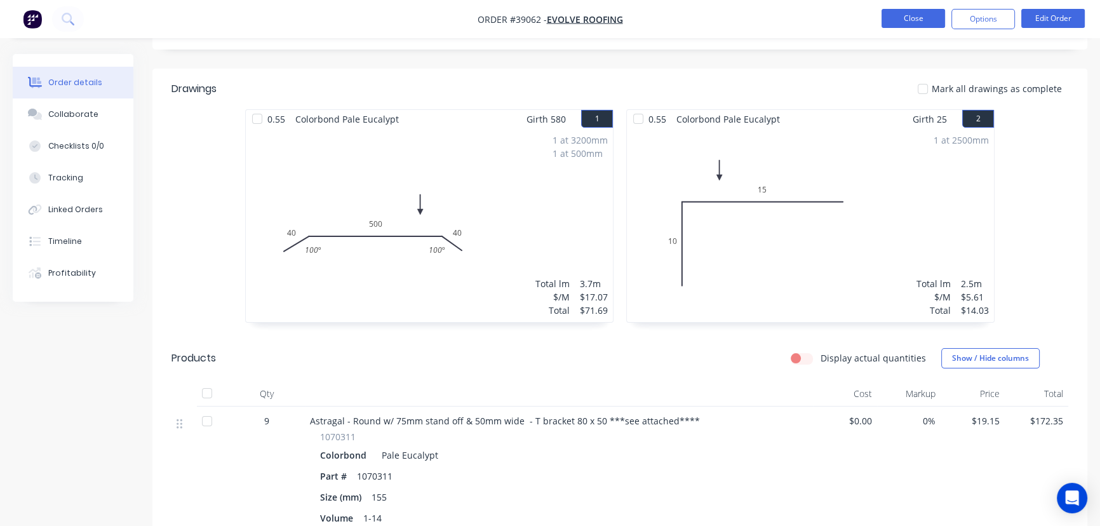
click at [890, 25] on button "Close" at bounding box center [914, 18] width 64 height 19
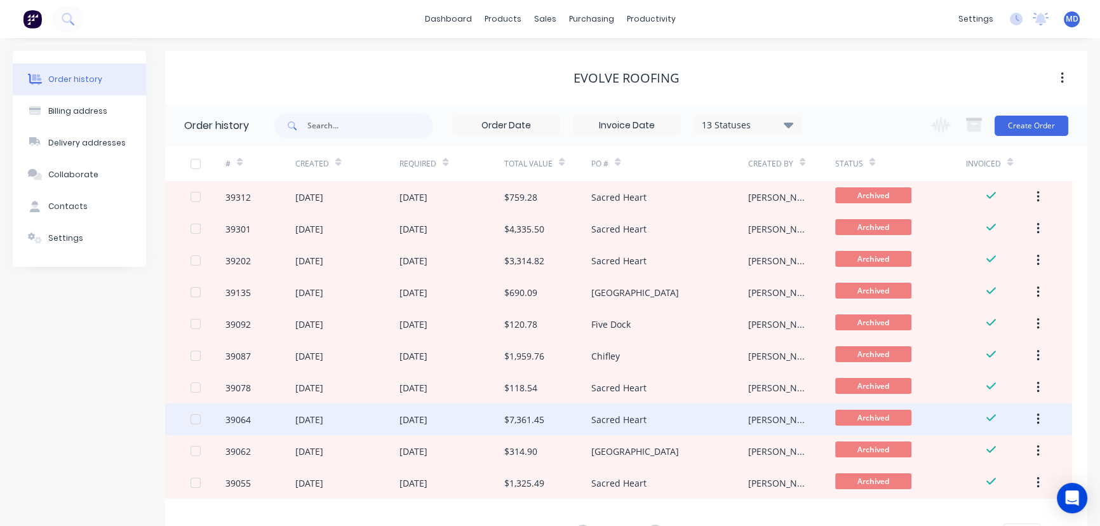
click at [597, 418] on div "Sacred Heart" at bounding box center [619, 419] width 55 height 13
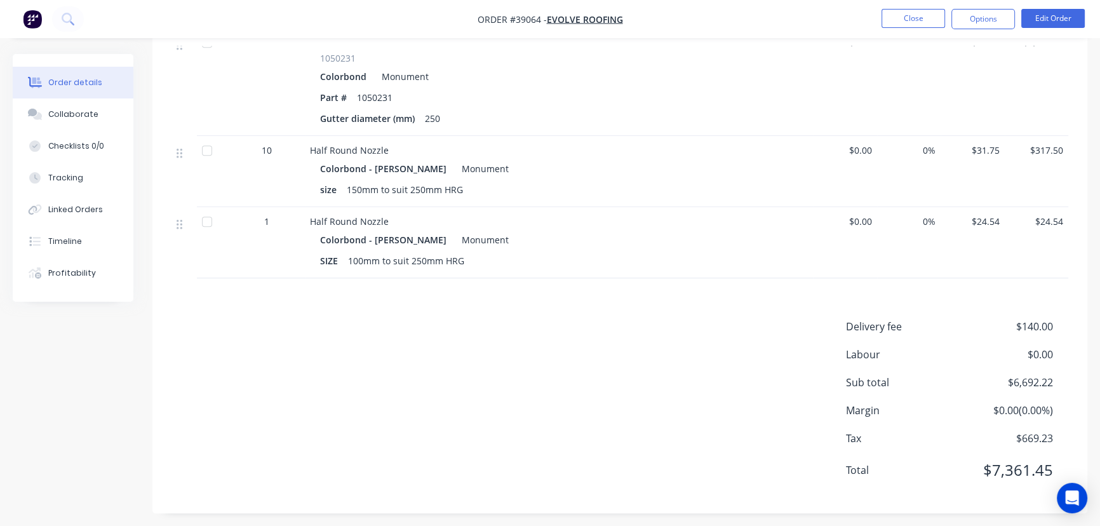
scroll to position [1422, 0]
click at [928, 11] on button "Close" at bounding box center [914, 18] width 64 height 19
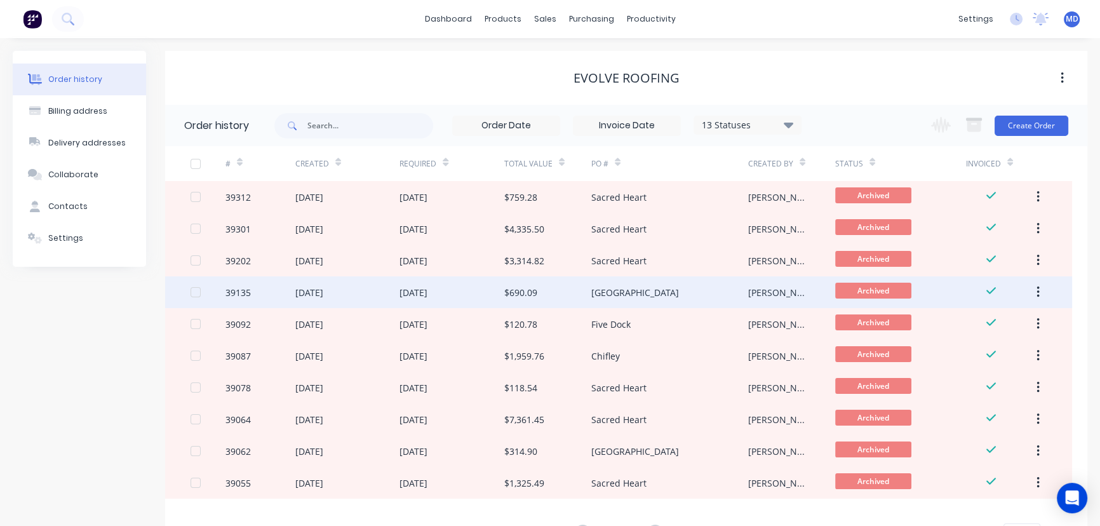
click at [610, 288] on div "Gwynville" at bounding box center [636, 292] width 88 height 13
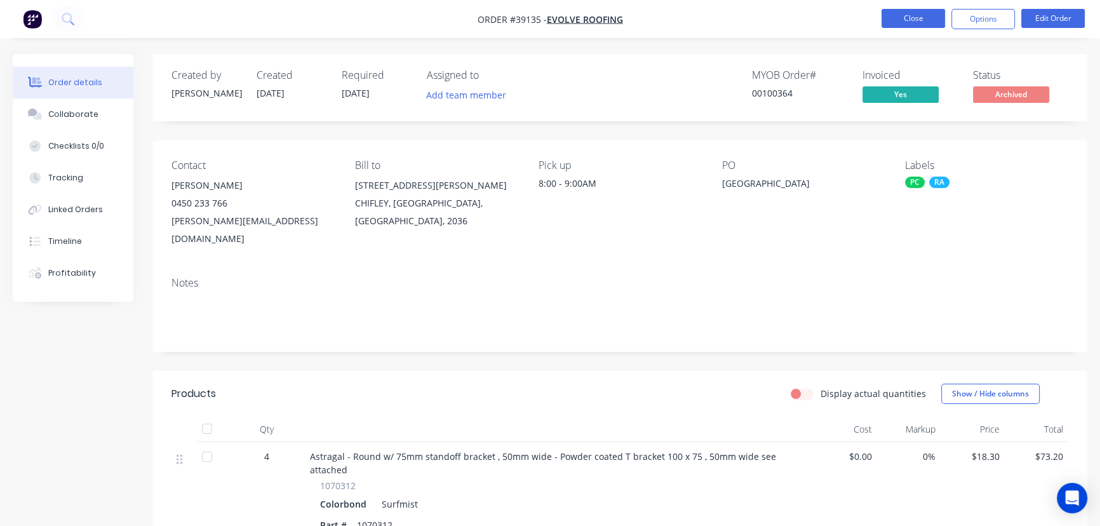
click at [907, 12] on button "Close" at bounding box center [914, 18] width 64 height 19
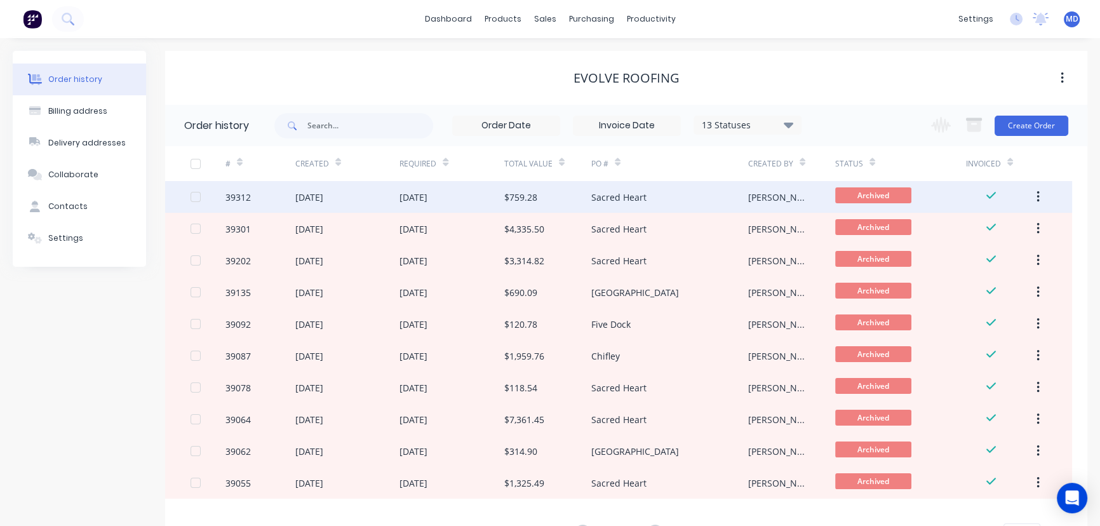
click at [531, 193] on div "$759.28" at bounding box center [520, 197] width 33 height 13
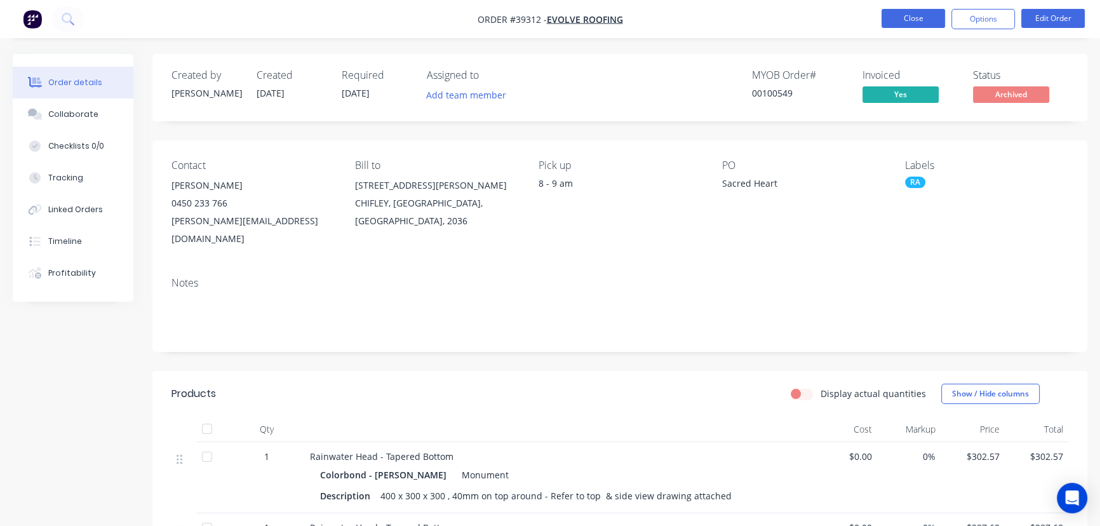
click at [914, 17] on button "Close" at bounding box center [914, 18] width 64 height 19
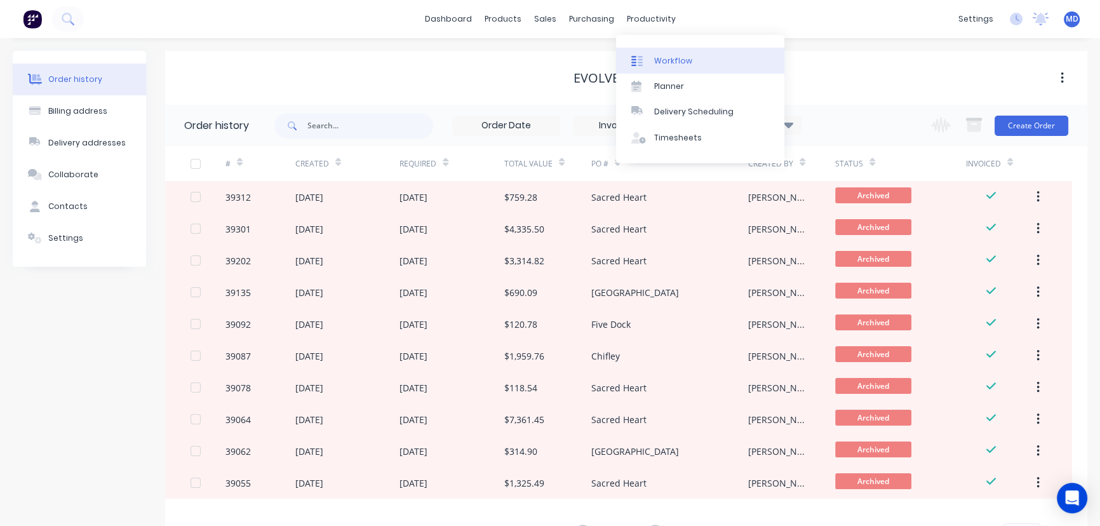
click at [687, 64] on div "Workflow" at bounding box center [673, 60] width 38 height 11
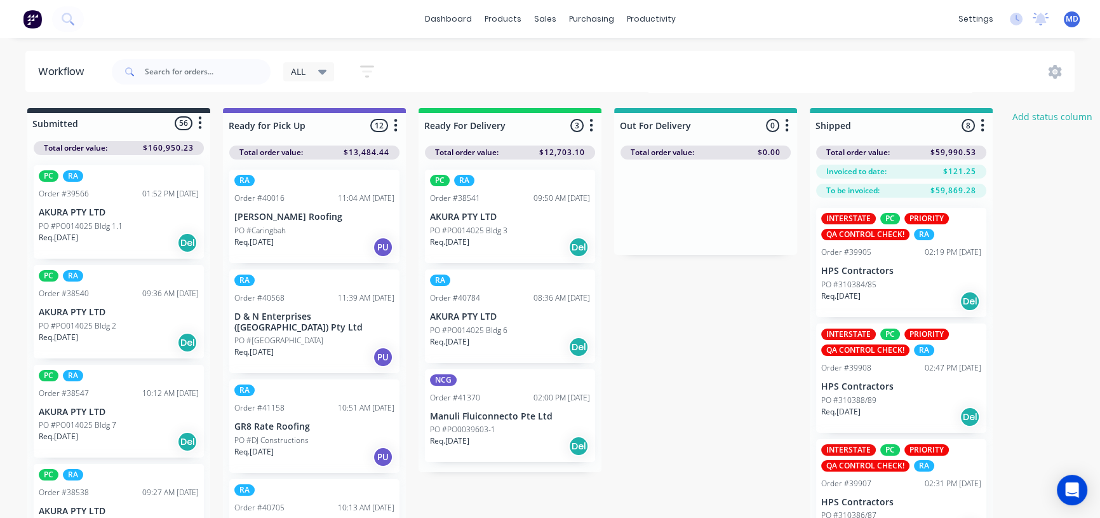
click at [321, 69] on icon at bounding box center [322, 72] width 9 height 14
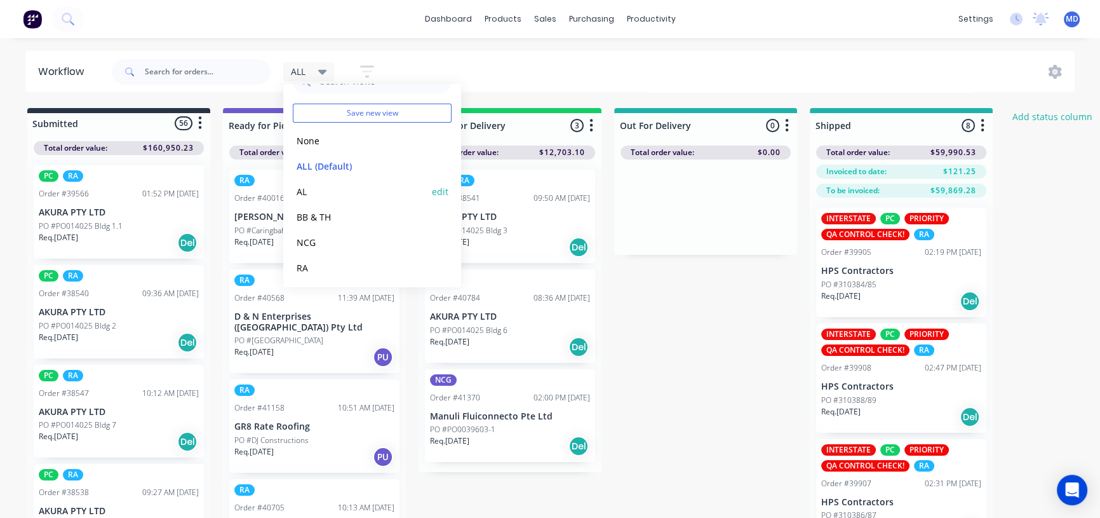
scroll to position [53, 0]
click at [308, 236] on button "RA" at bounding box center [360, 240] width 135 height 15
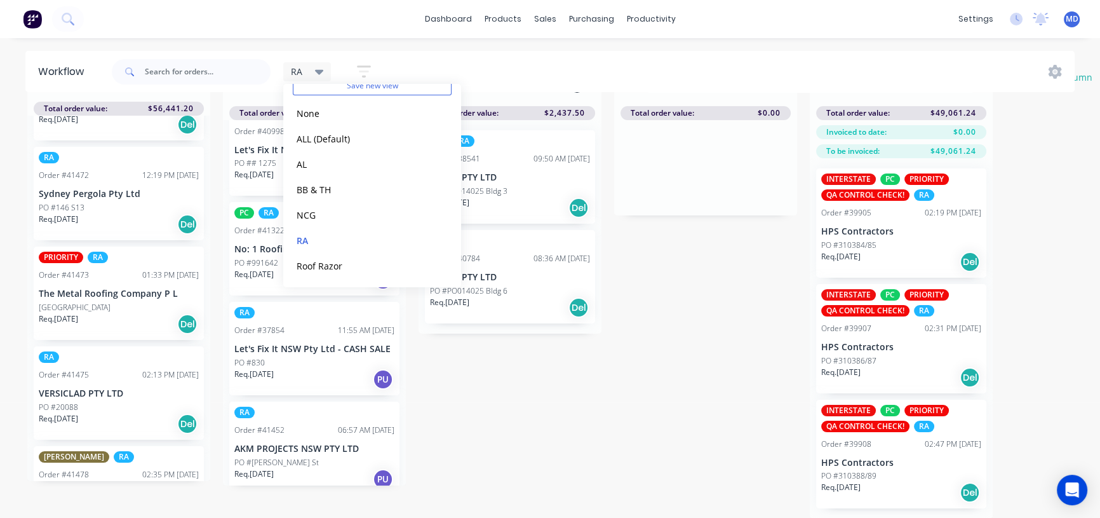
scroll to position [2310, 0]
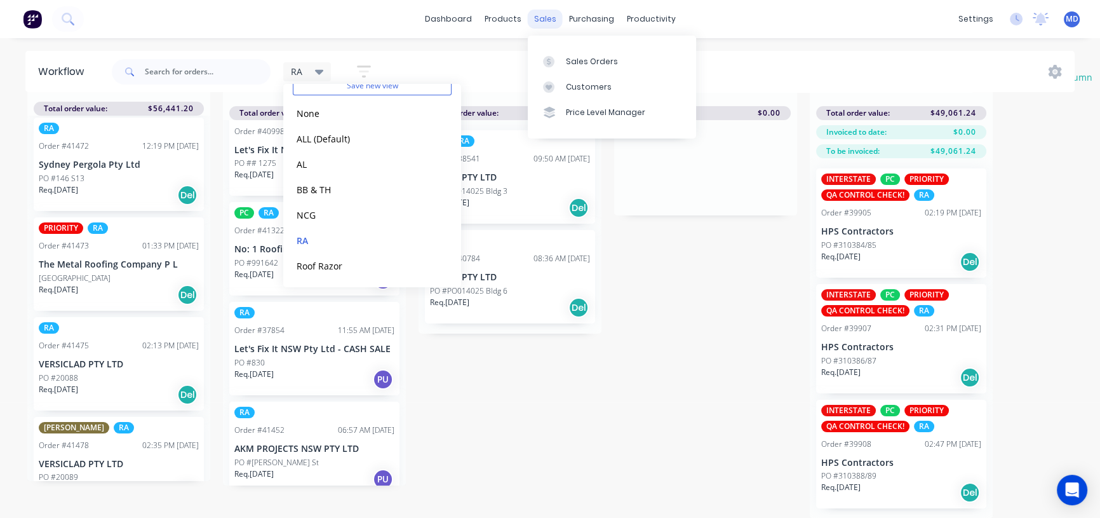
click at [536, 18] on div "sales" at bounding box center [545, 19] width 35 height 19
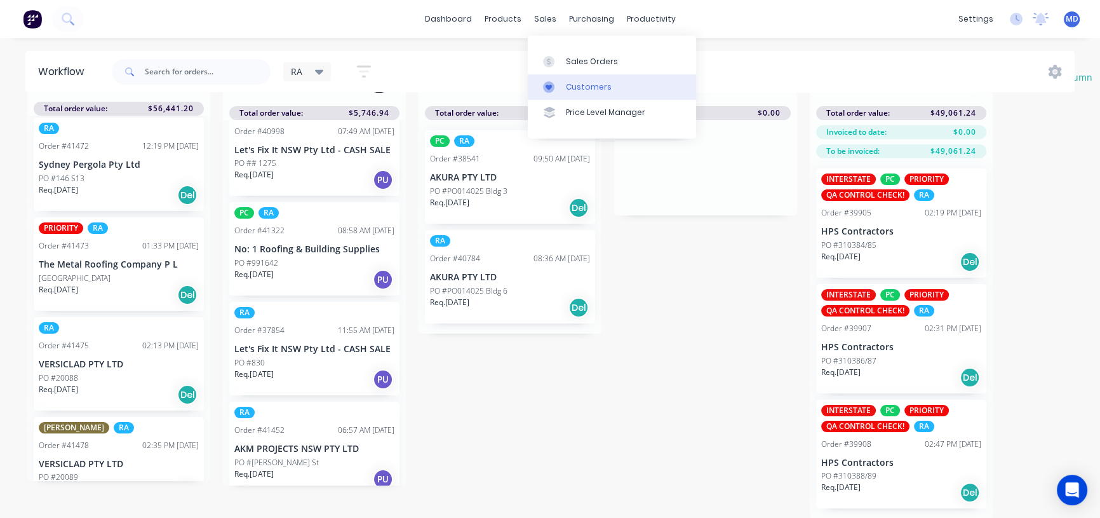
click at [578, 85] on div "Customers" at bounding box center [589, 86] width 46 height 11
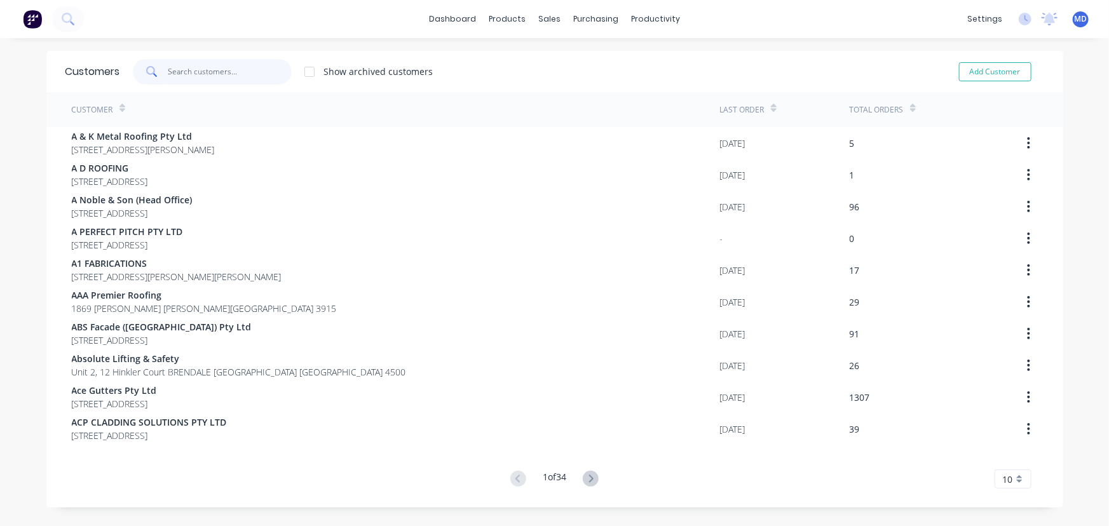
click at [203, 78] on input "text" at bounding box center [230, 71] width 124 height 25
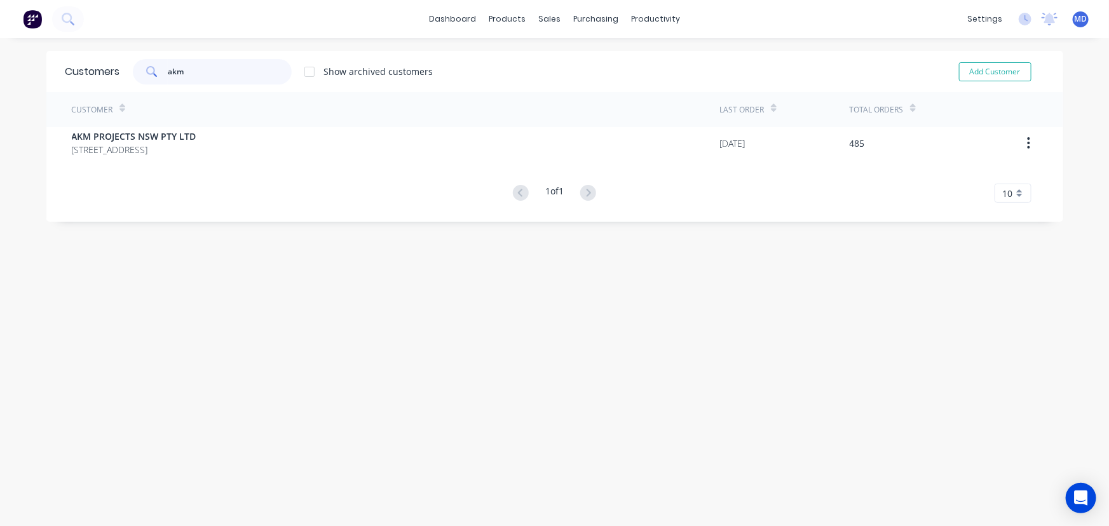
type input "akm"
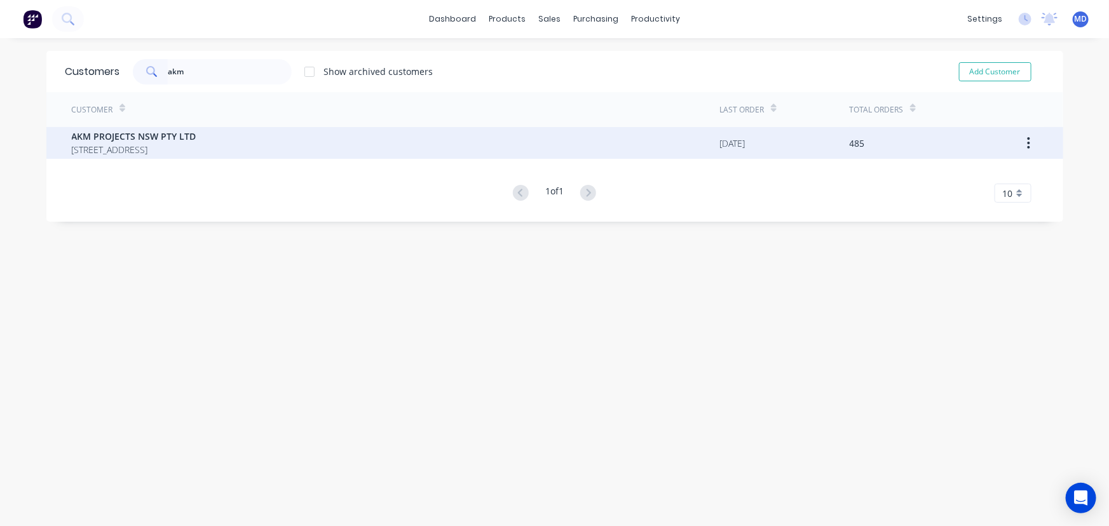
click at [121, 140] on span "AKM PROJECTS NSW PTY LTD" at bounding box center [134, 136] width 125 height 13
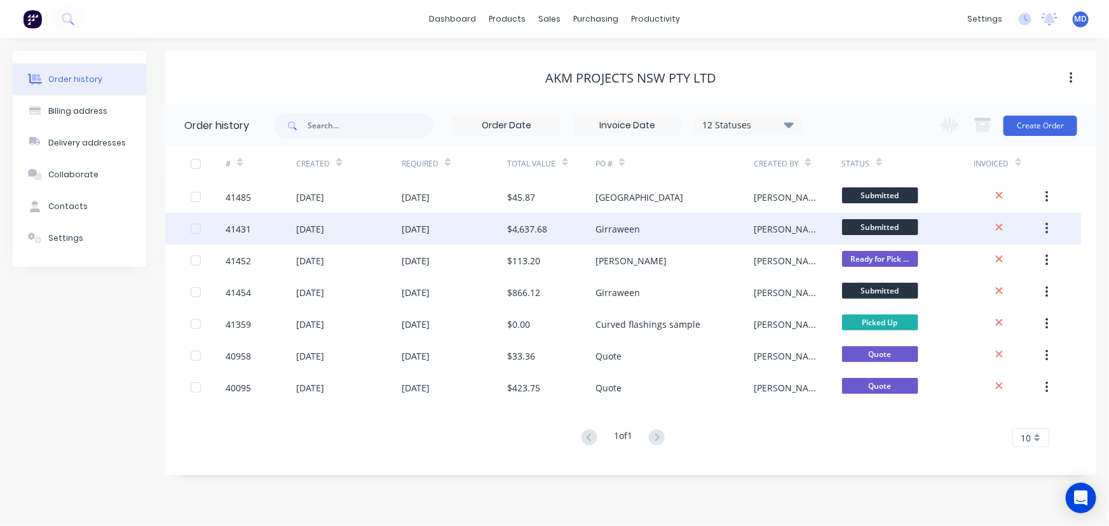
click at [422, 233] on div "[DATE]" at bounding box center [416, 228] width 28 height 13
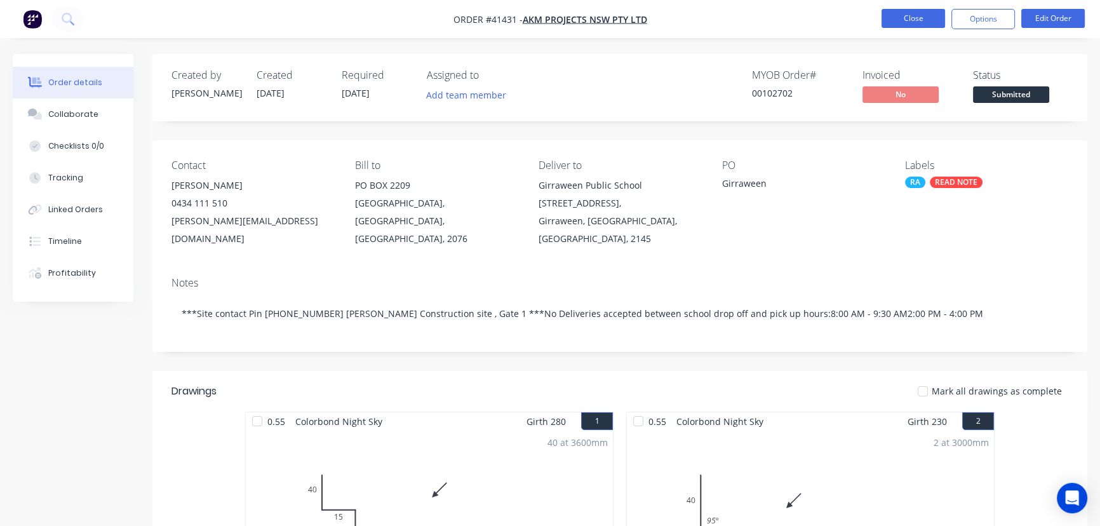
click at [903, 20] on button "Close" at bounding box center [914, 18] width 64 height 19
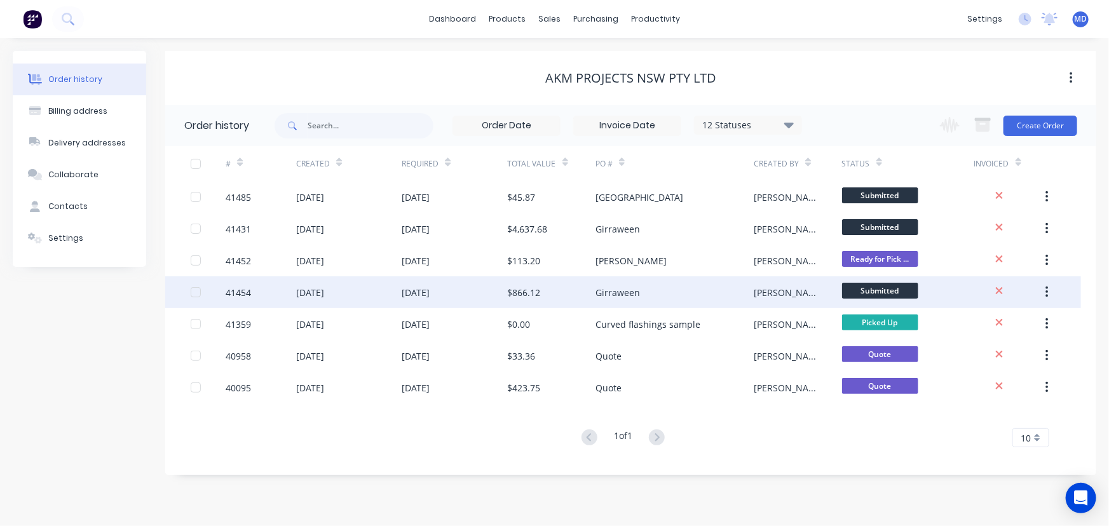
click at [466, 290] on div "[DATE]" at bounding box center [454, 292] width 105 height 32
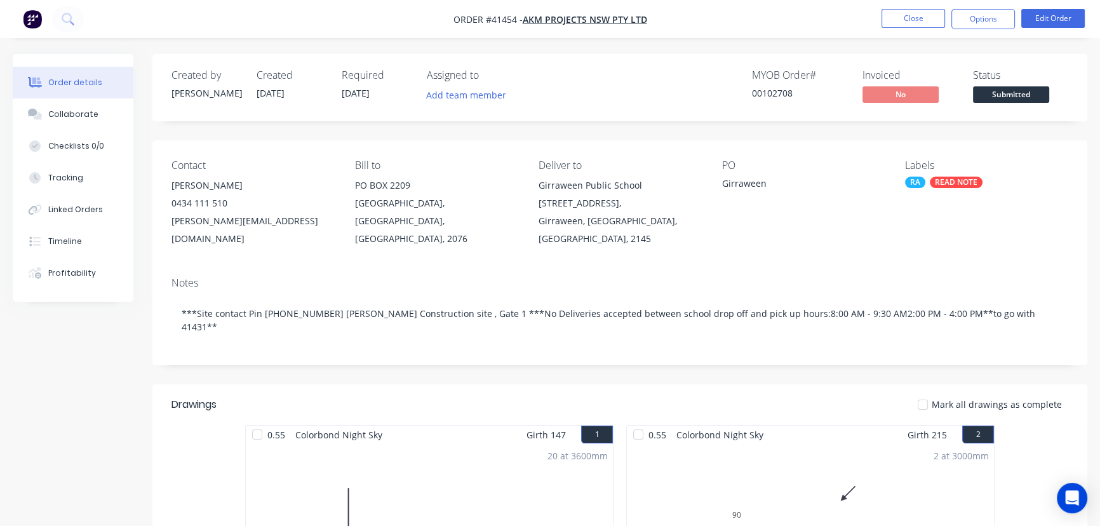
click at [915, 7] on nav "Order #41454 - AKM PROJECTS NSW PTY LTD Close Options Edit Order" at bounding box center [550, 19] width 1100 height 38
click at [913, 17] on button "Close" at bounding box center [914, 18] width 64 height 19
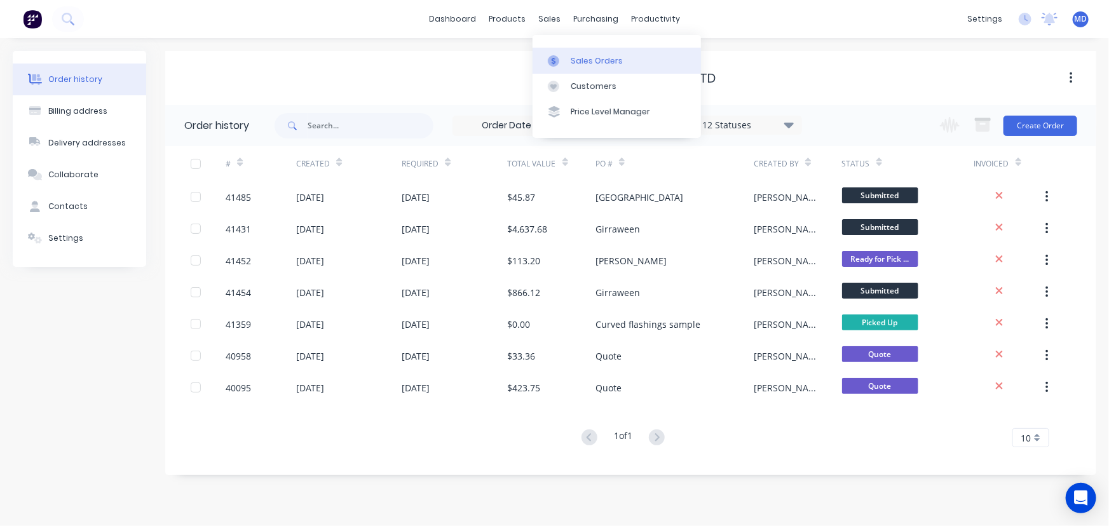
click at [590, 61] on div "Sales Orders" at bounding box center [597, 60] width 52 height 11
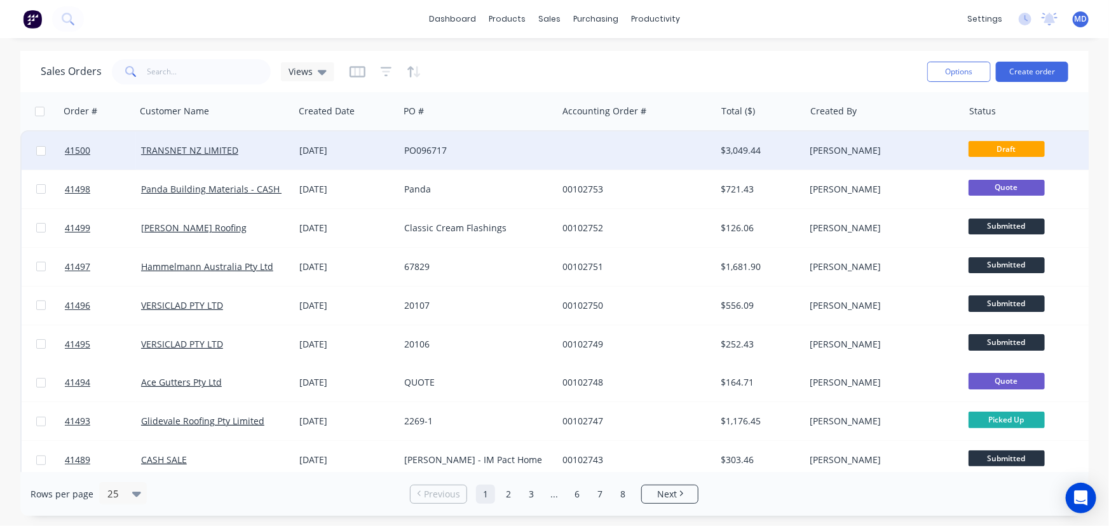
click at [536, 152] on div "PO096717" at bounding box center [474, 150] width 141 height 13
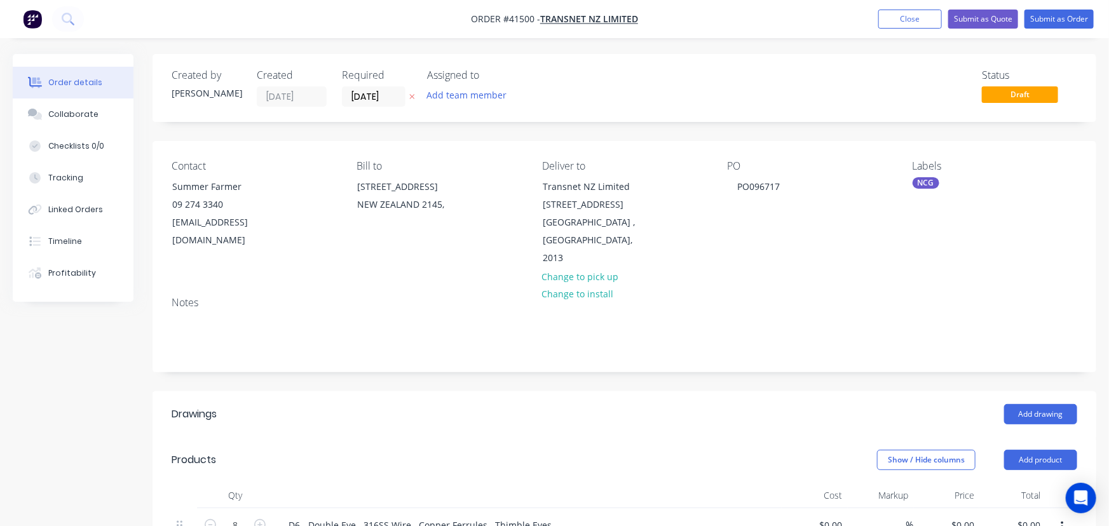
type input "$283.82"
type input "$2,270.56"
type input "$97.36"
type input "$778.88"
click at [902, 20] on button "Close" at bounding box center [902, 19] width 64 height 19
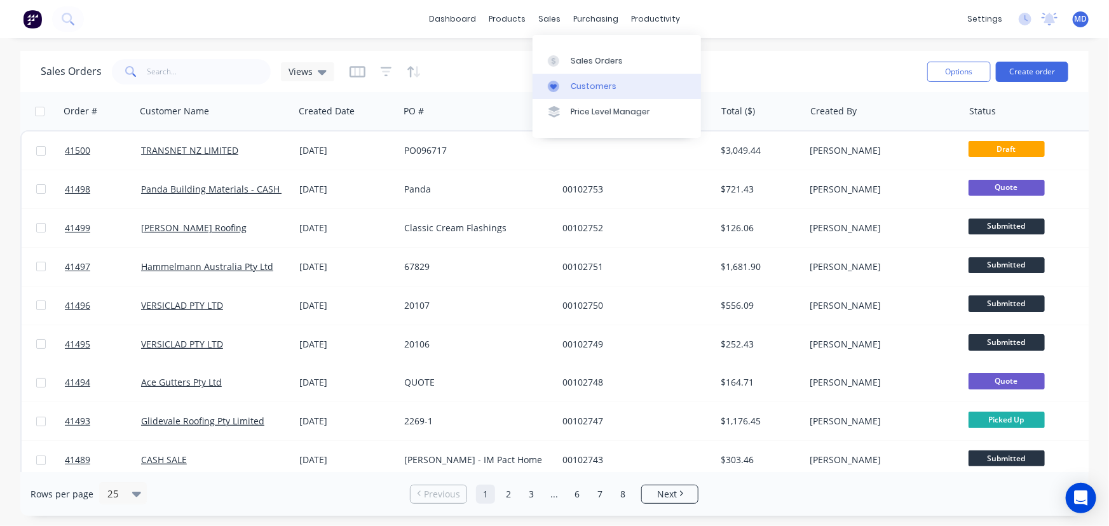
click at [600, 82] on div "Customers" at bounding box center [594, 86] width 46 height 11
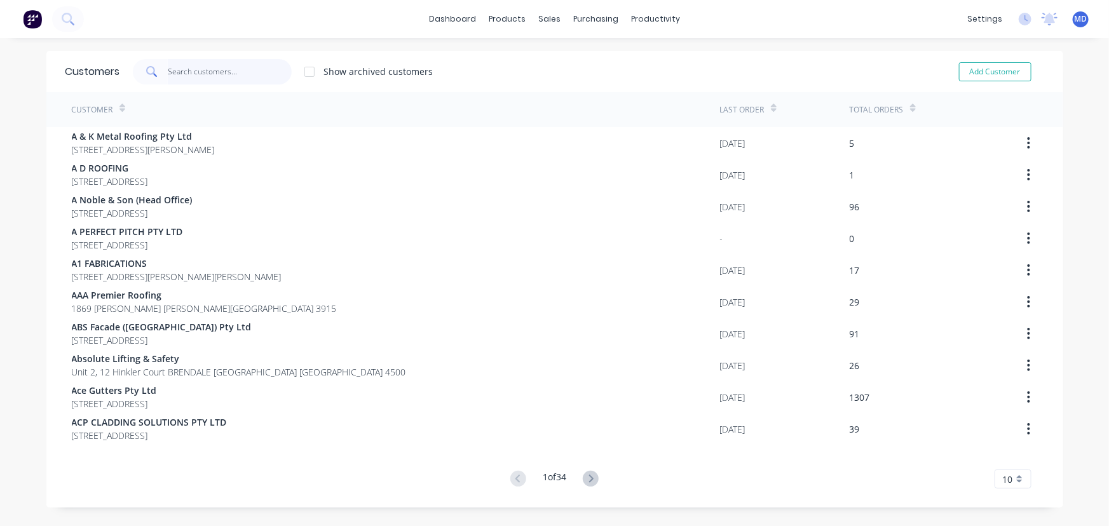
click at [216, 72] on input "text" at bounding box center [230, 71] width 124 height 25
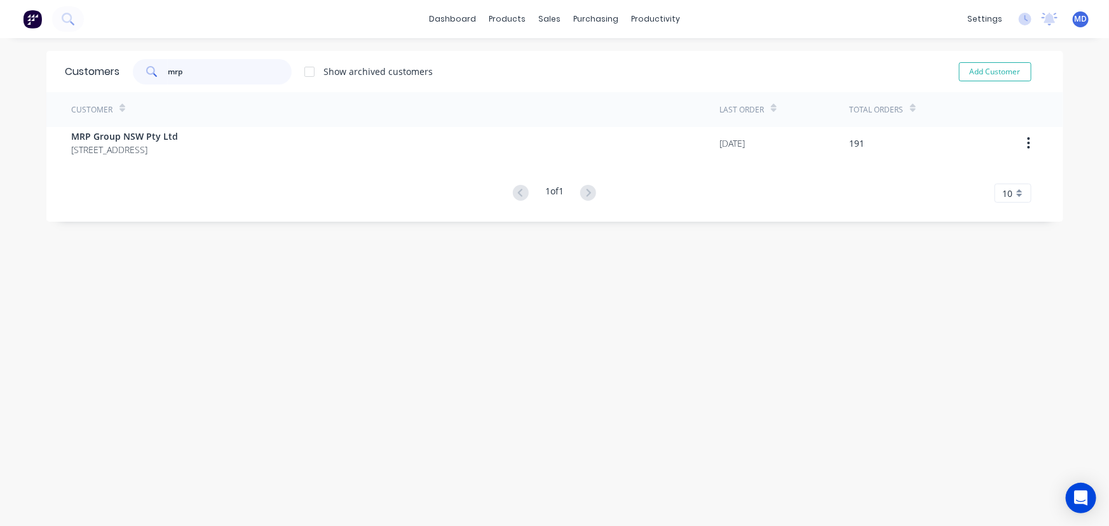
type input "mrp"
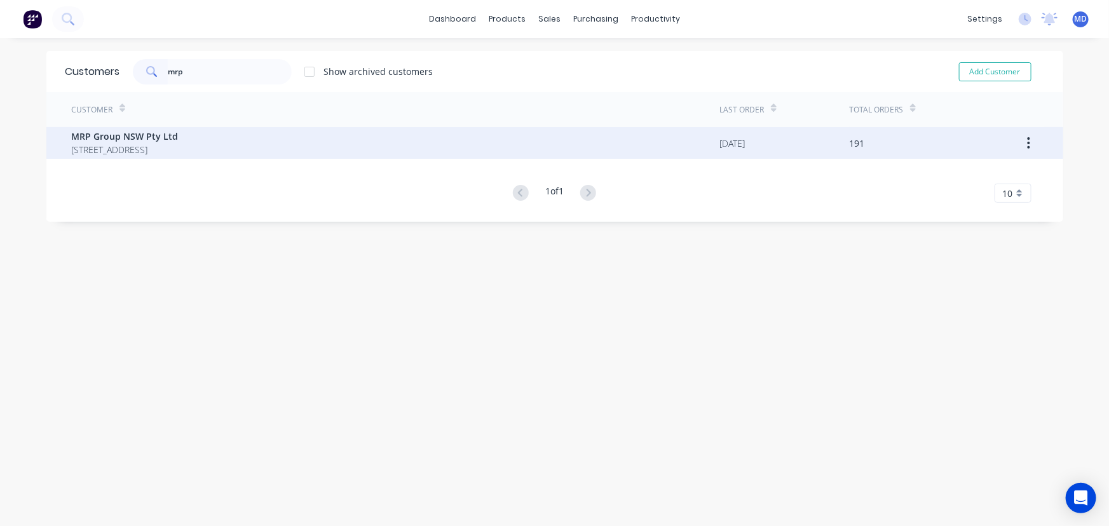
click at [104, 139] on span "MRP Group NSW Pty Ltd" at bounding box center [125, 136] width 107 height 13
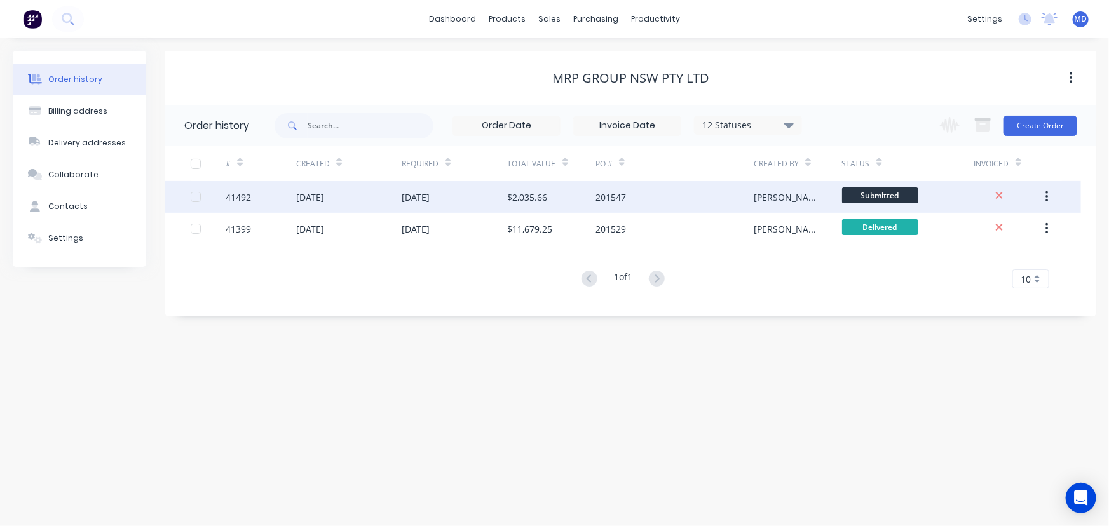
click at [467, 186] on div "[DATE]" at bounding box center [454, 197] width 105 height 32
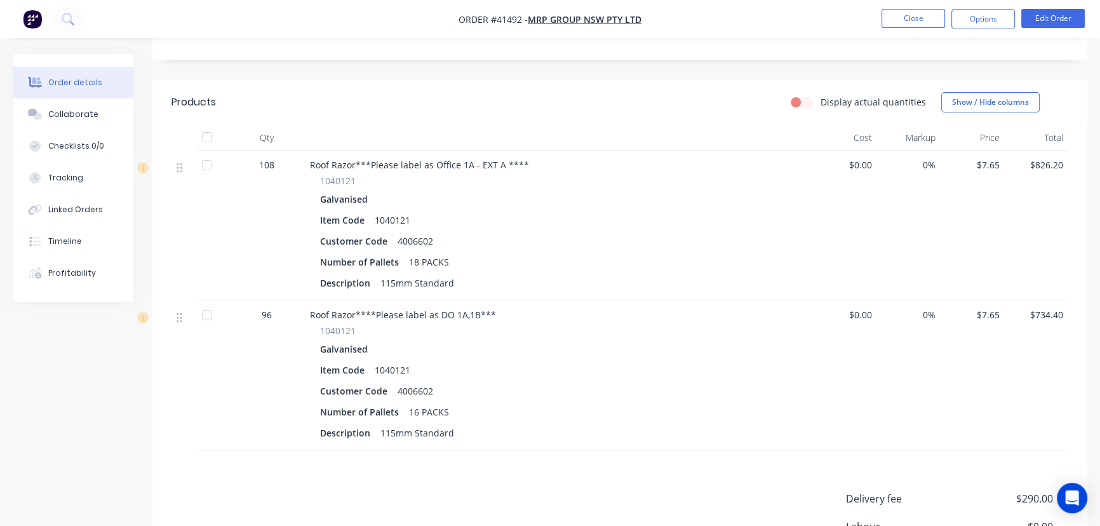
scroll to position [346, 0]
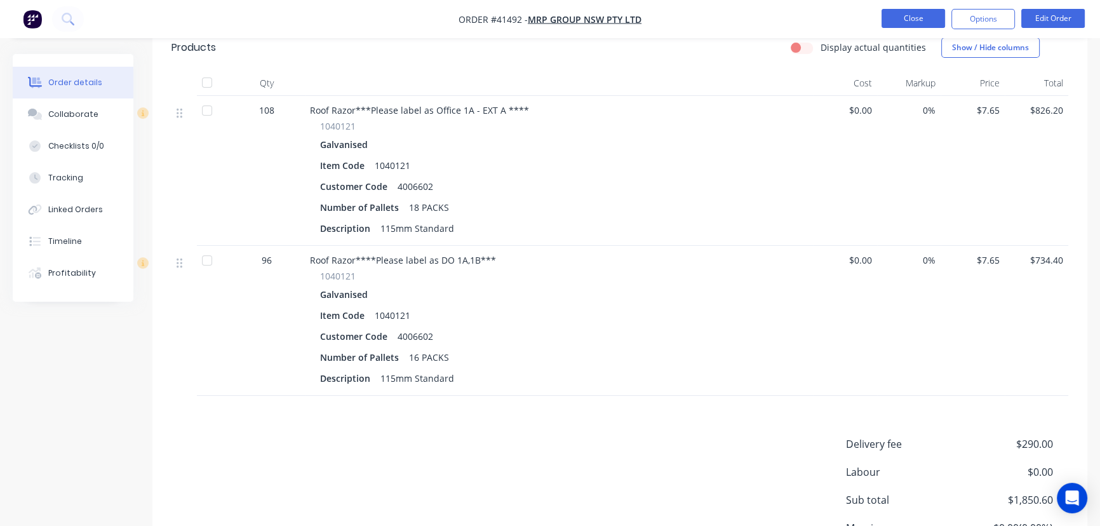
click at [903, 18] on button "Close" at bounding box center [914, 18] width 64 height 19
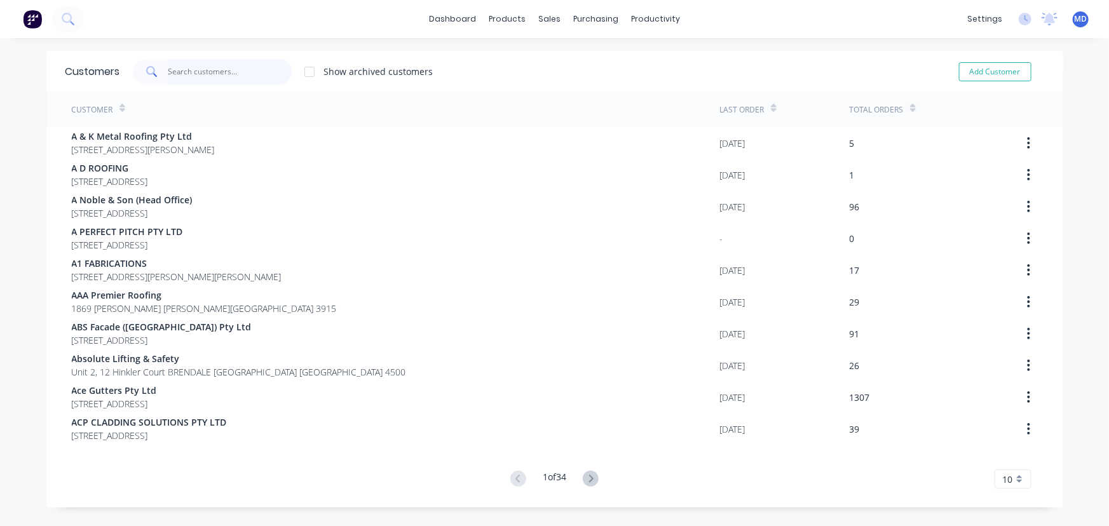
click at [208, 72] on input "text" at bounding box center [230, 71] width 124 height 25
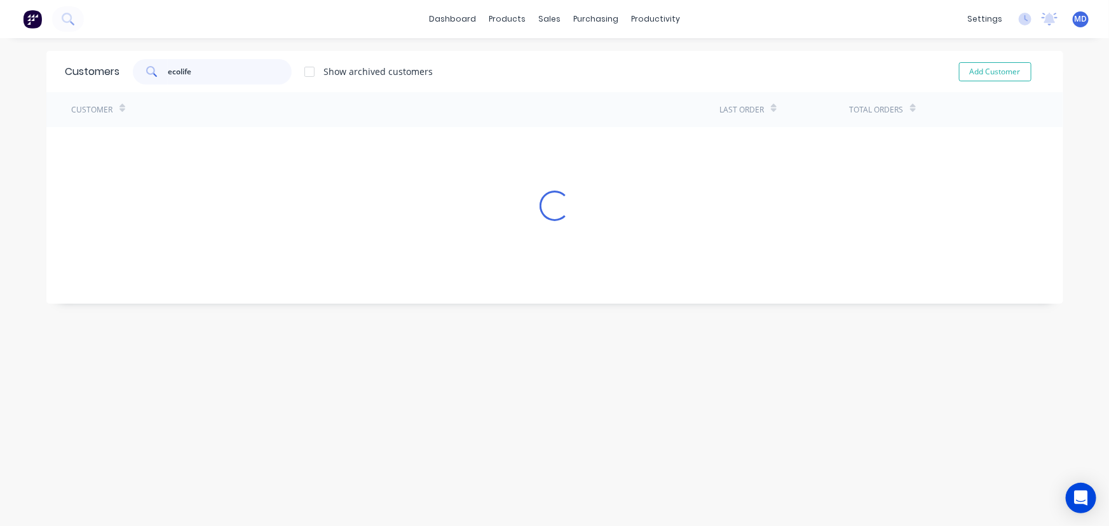
type input "ecolife"
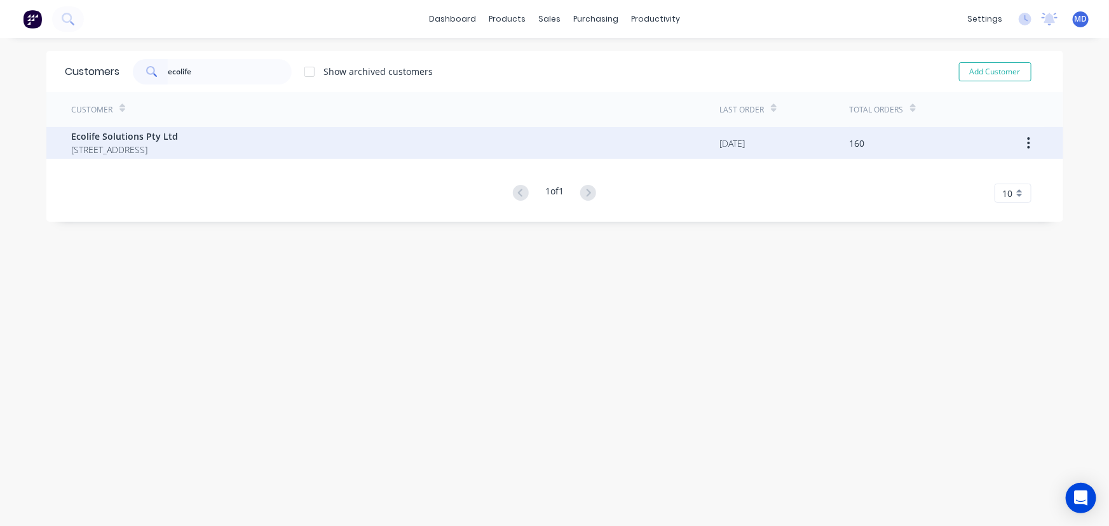
click at [111, 134] on span "Ecolife Solutions Pty Ltd" at bounding box center [125, 136] width 107 height 13
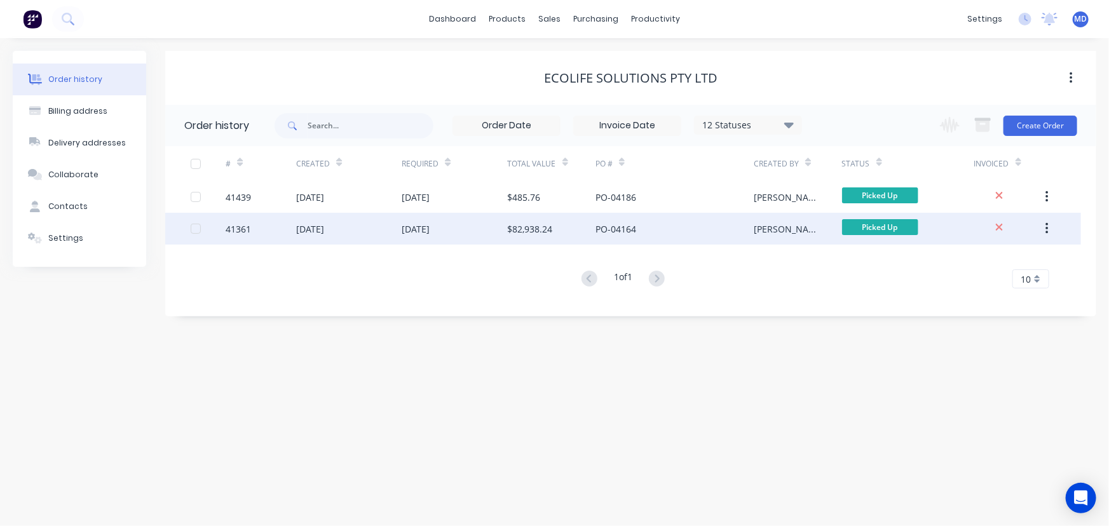
click at [481, 223] on div "03 Sep 2025" at bounding box center [454, 229] width 105 height 32
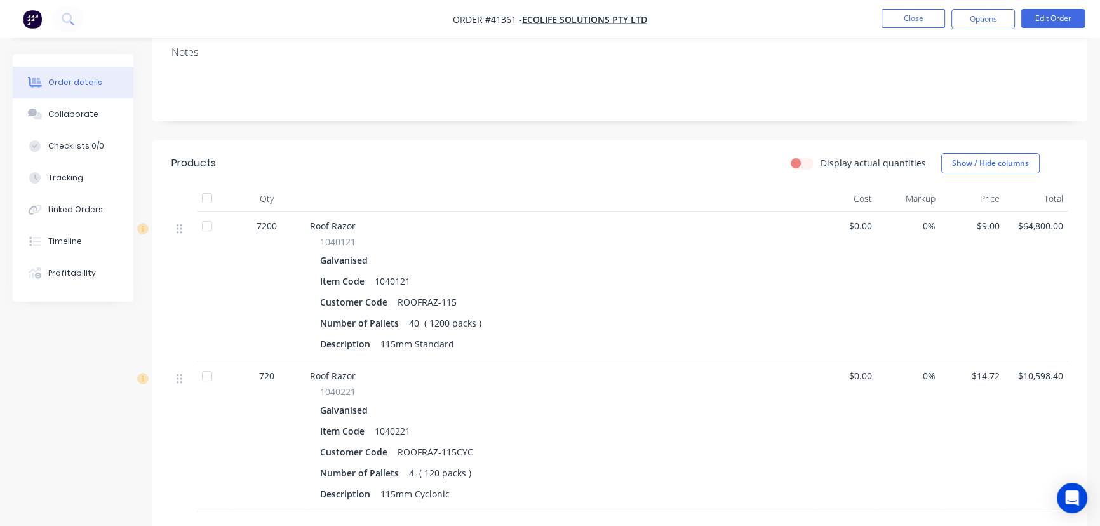
scroll to position [173, 0]
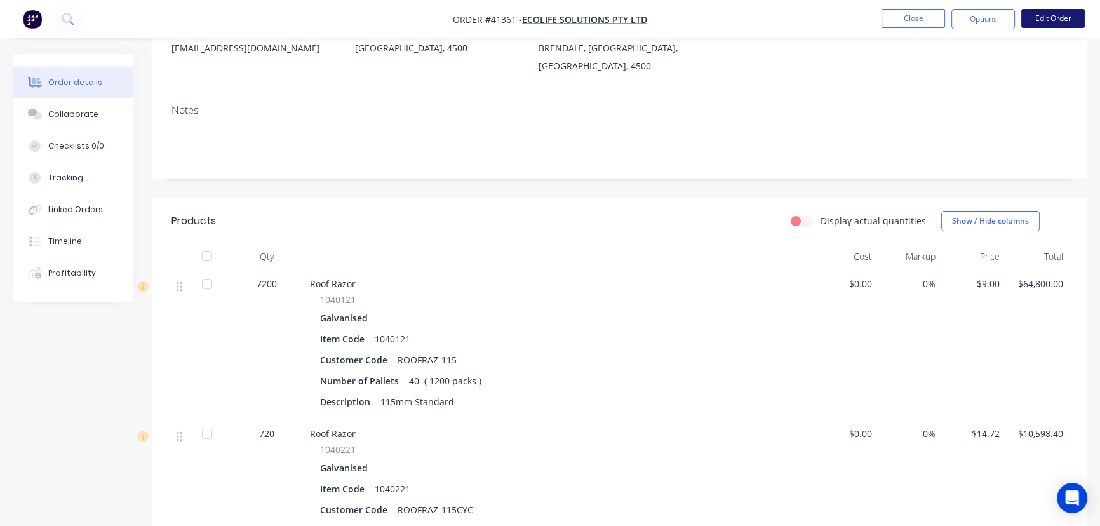
click at [1057, 22] on button "Edit Order" at bounding box center [1054, 18] width 64 height 19
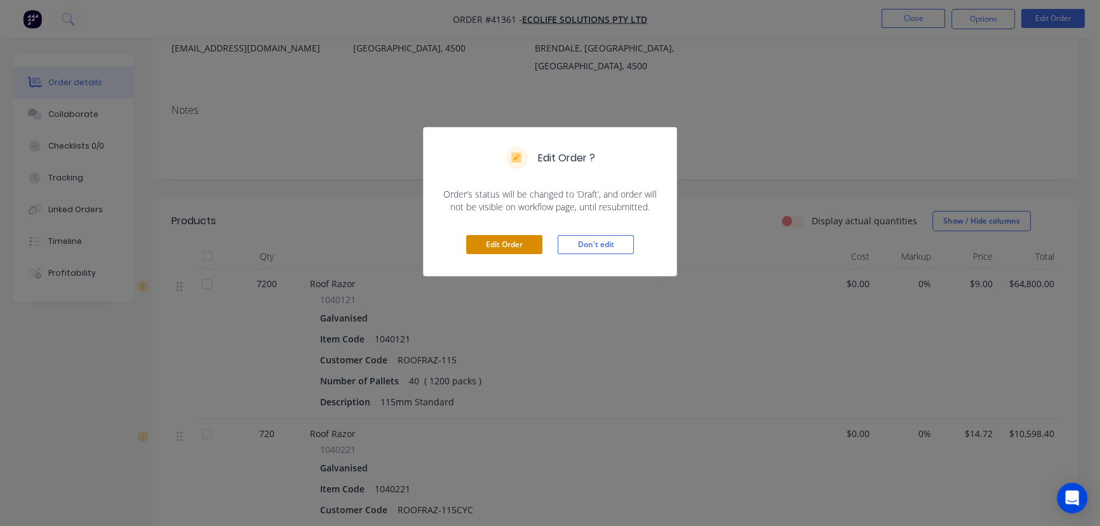
click at [513, 243] on button "Edit Order" at bounding box center [504, 244] width 76 height 19
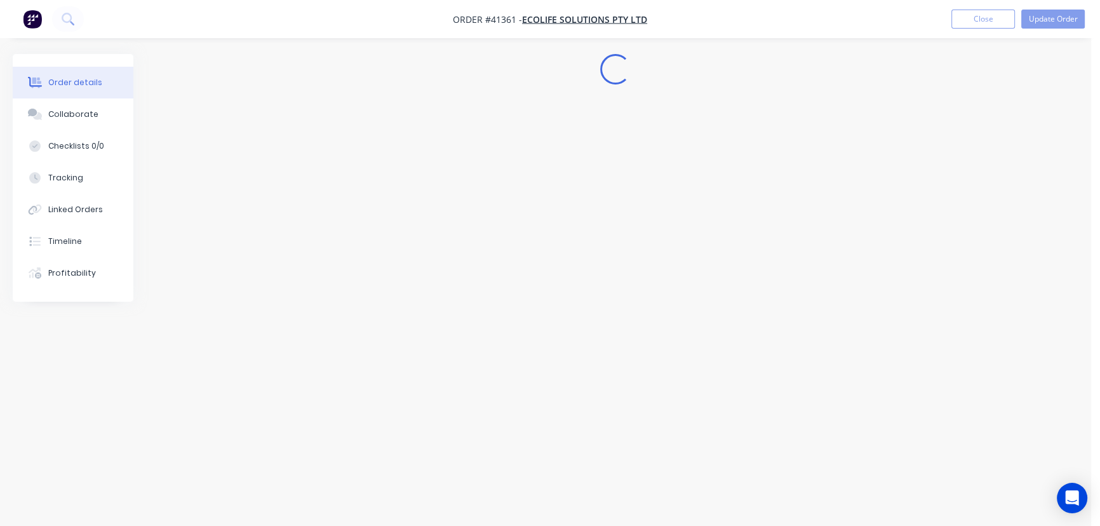
scroll to position [0, 0]
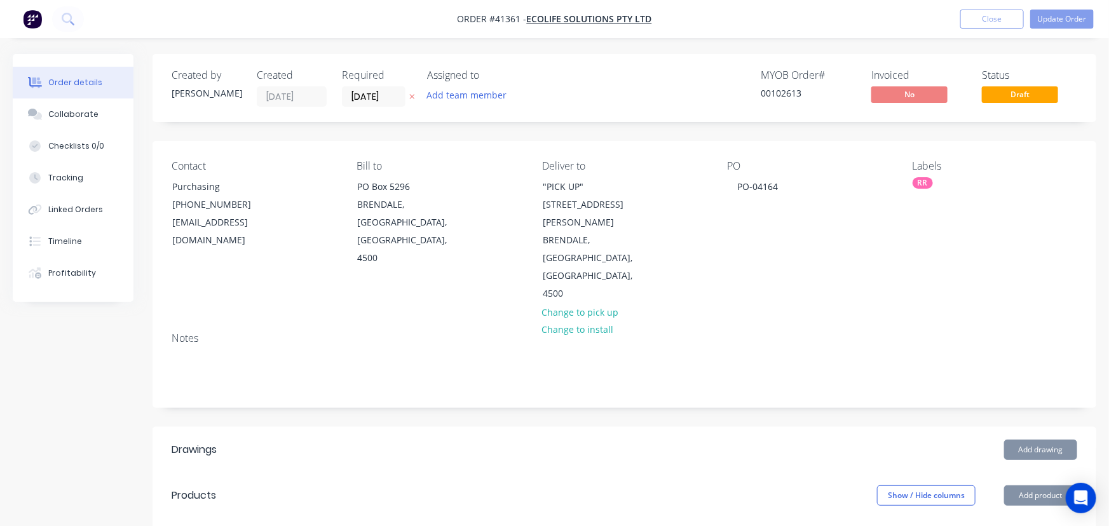
type input "$9.00"
type input "$64,800.00"
type input "$14.72"
type input "$10,598.40"
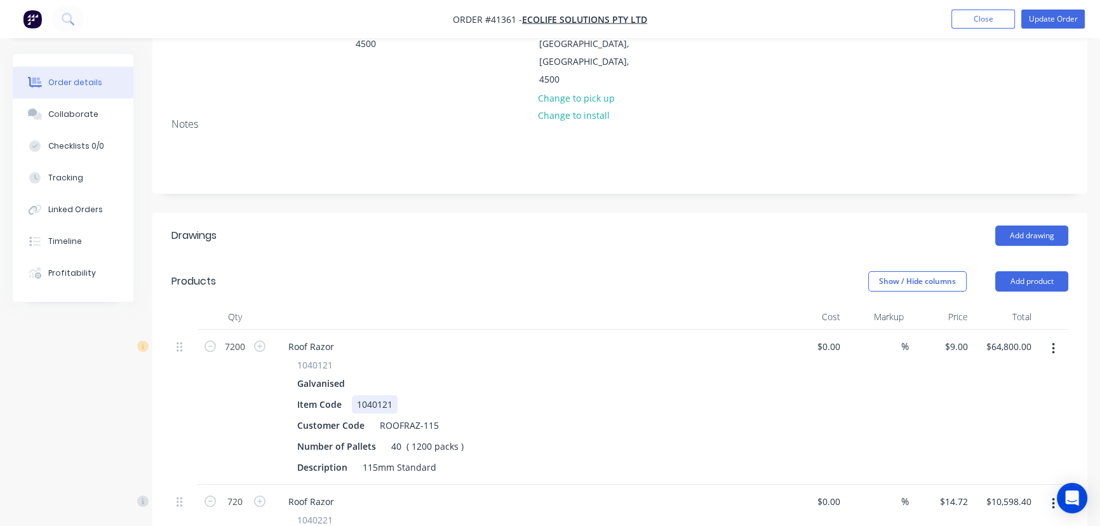
scroll to position [231, 0]
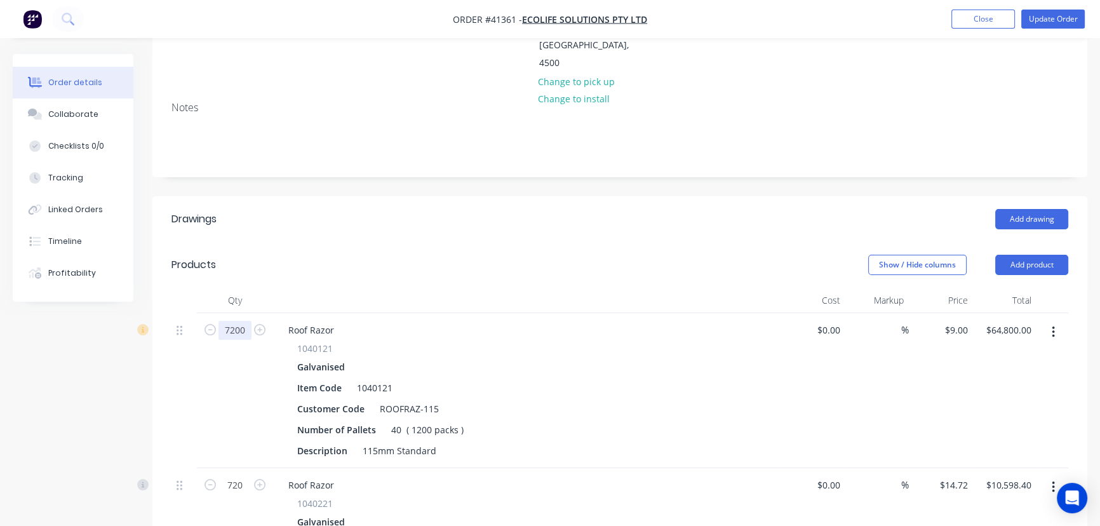
click at [246, 321] on input "7200" at bounding box center [235, 330] width 33 height 19
type input "6480"
type input "$58,320.00"
click at [402, 421] on div "40 ( 1200 packs )" at bounding box center [427, 430] width 83 height 18
click at [427, 421] on div "36 ( 1200 packs )" at bounding box center [427, 430] width 83 height 18
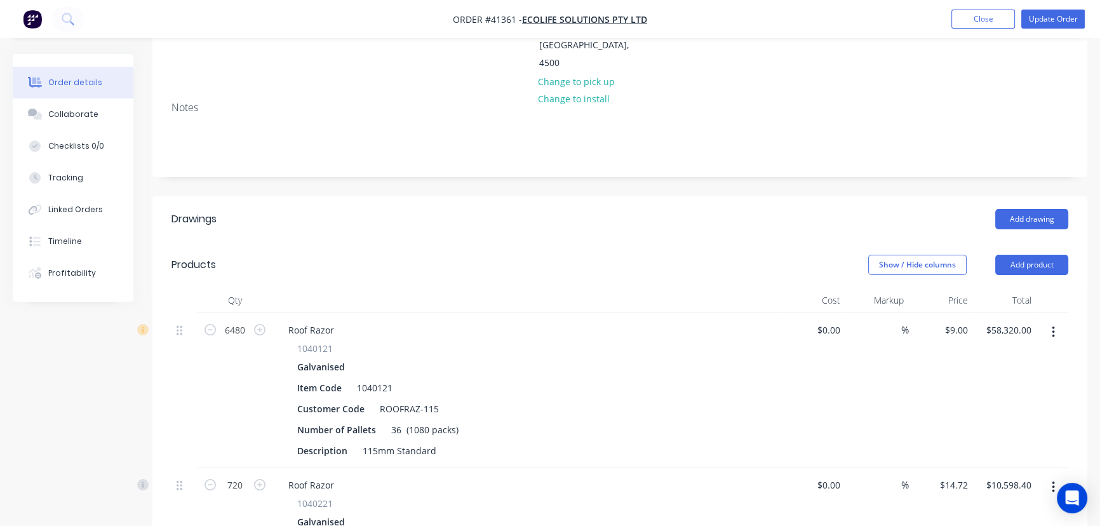
click at [1050, 15] on button "Update Order" at bounding box center [1054, 19] width 64 height 19
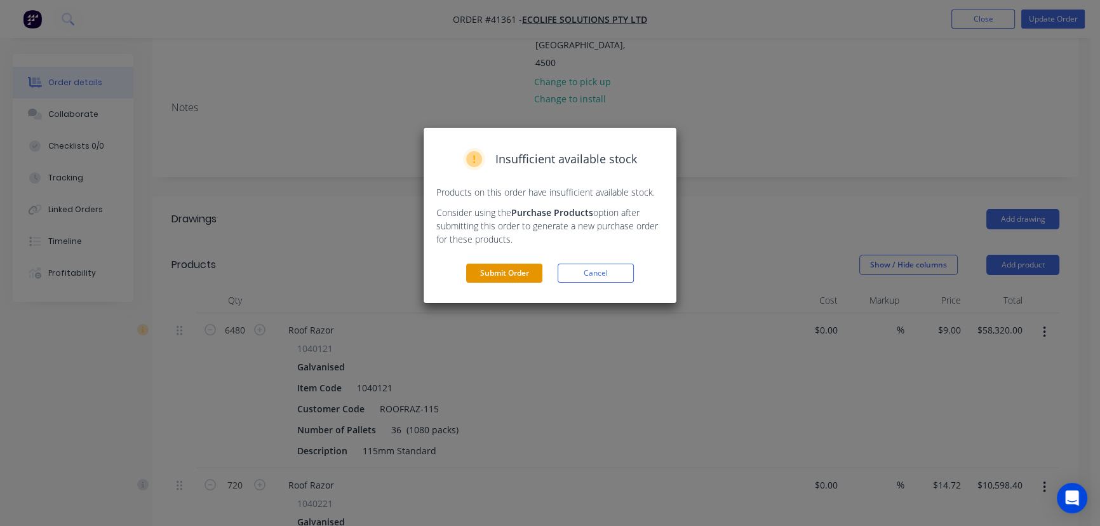
click at [506, 273] on button "Submit Order" at bounding box center [504, 273] width 76 height 19
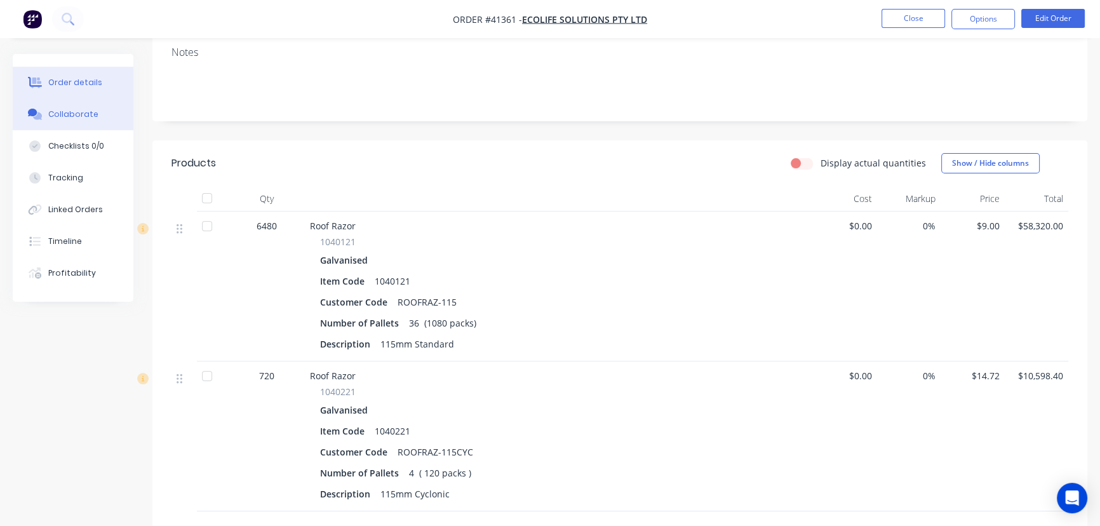
click at [75, 109] on button "Collaborate" at bounding box center [73, 114] width 121 height 32
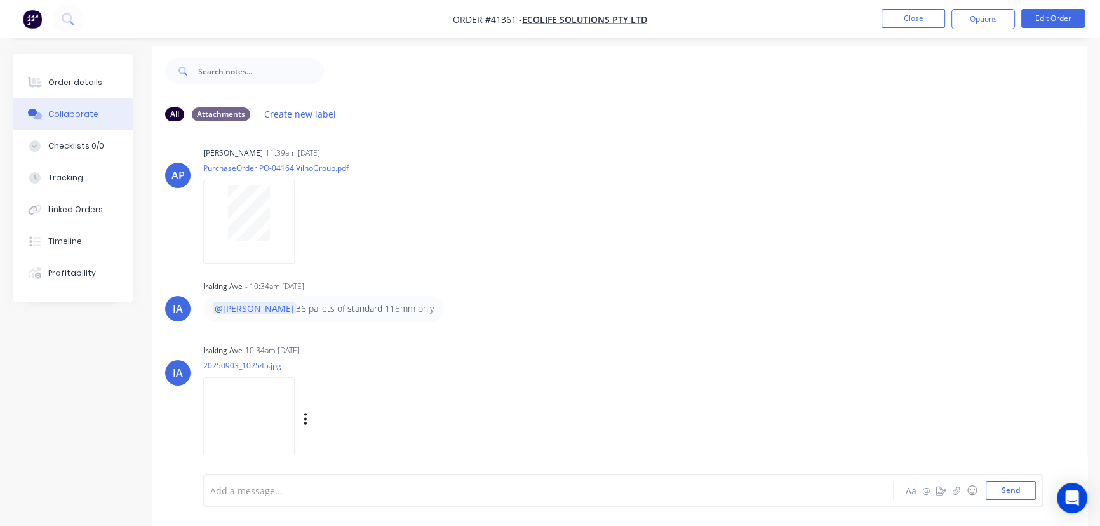
scroll to position [19, 0]
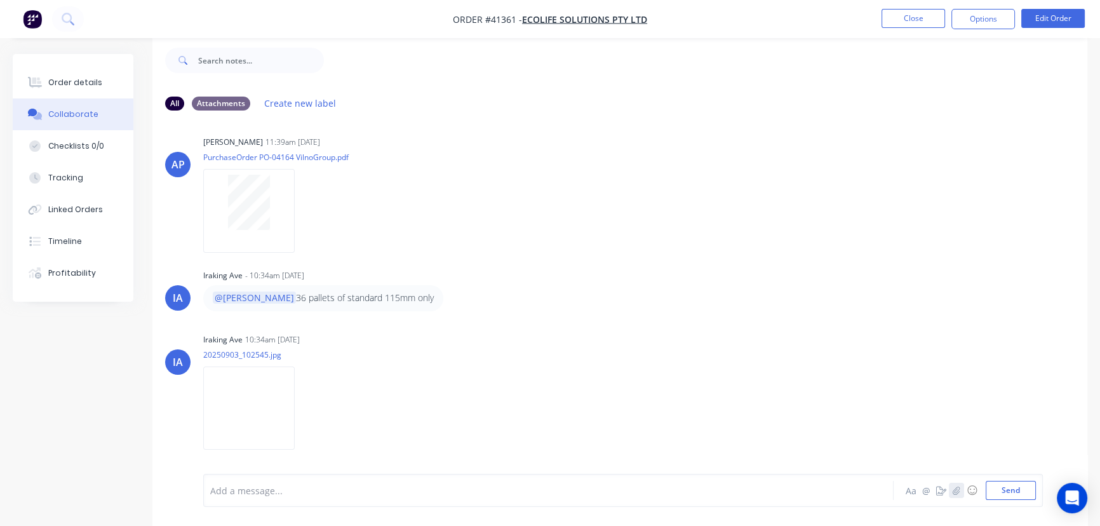
click at [956, 489] on icon "button" at bounding box center [956, 490] width 7 height 8
drag, startPoint x: 1011, startPoint y: 489, endPoint x: 820, endPoint y: 254, distance: 303.1
click at [1012, 489] on button "Send" at bounding box center [1011, 490] width 50 height 19
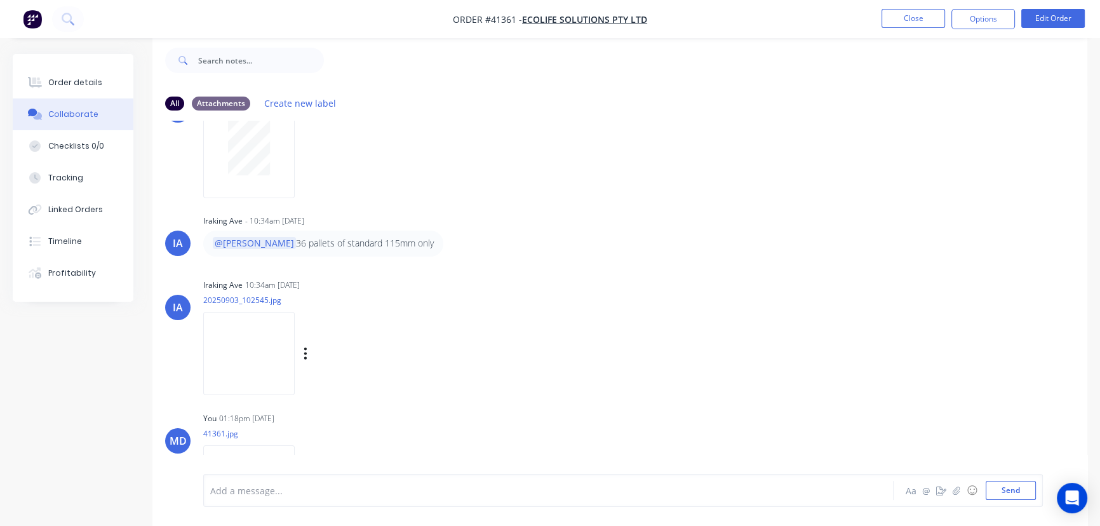
scroll to position [140, 0]
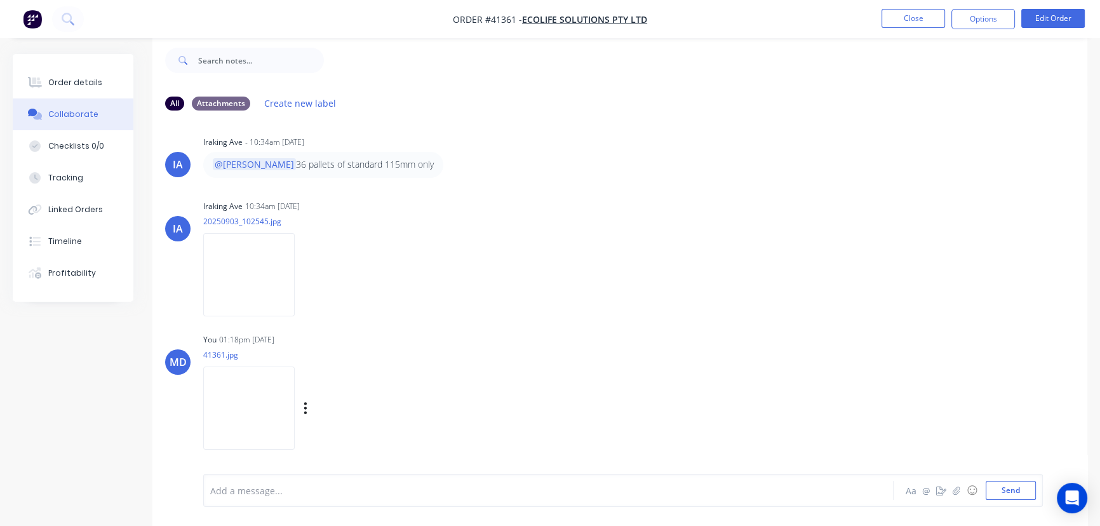
click at [248, 419] on img at bounding box center [248, 408] width 91 height 83
click at [952, 494] on button "button" at bounding box center [956, 490] width 15 height 15
click at [997, 493] on button "Send" at bounding box center [1011, 490] width 50 height 19
click at [308, 271] on icon "button" at bounding box center [306, 274] width 4 height 15
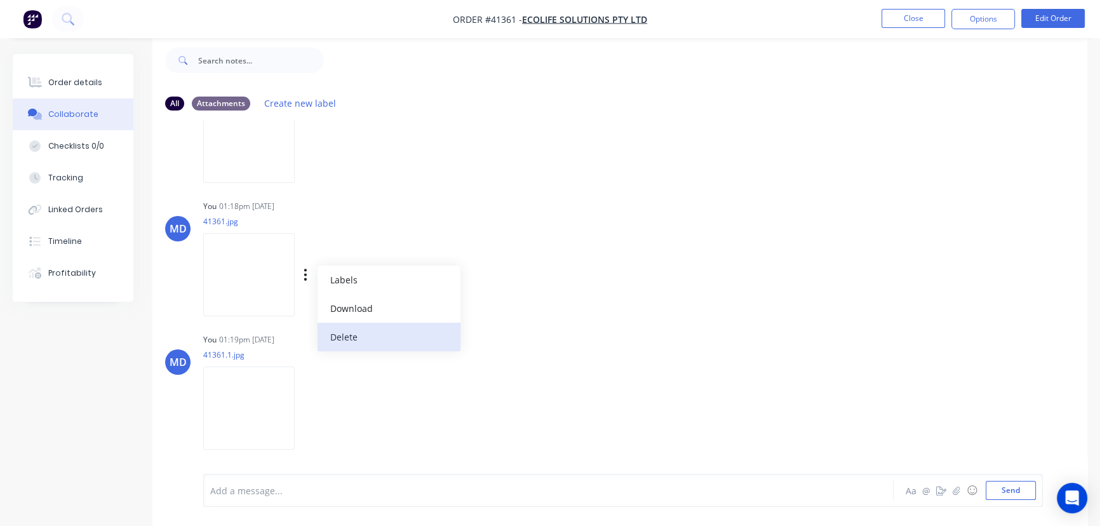
click at [362, 339] on button "Delete" at bounding box center [389, 337] width 143 height 29
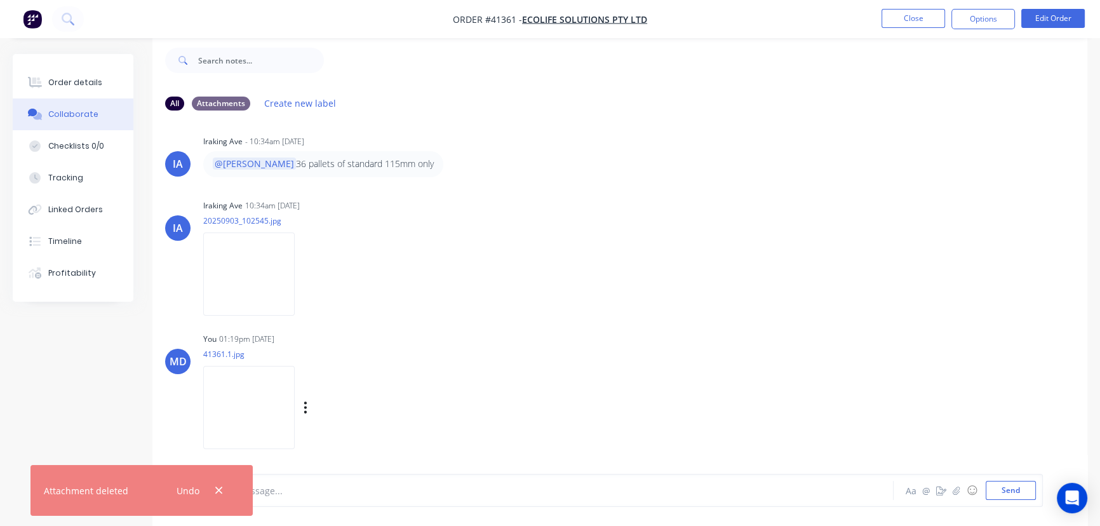
scroll to position [140, 0]
click at [222, 488] on icon "button" at bounding box center [218, 490] width 7 height 7
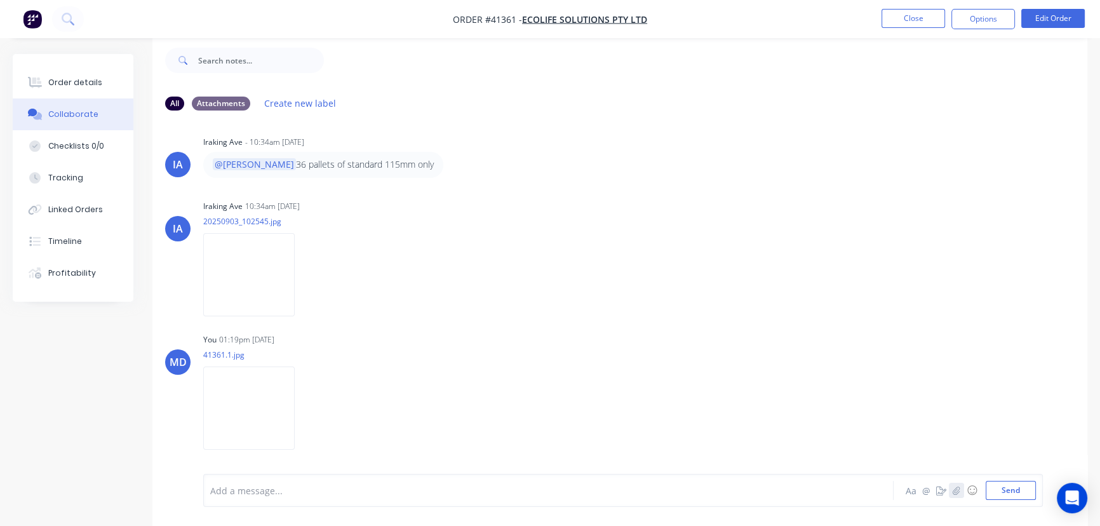
click at [959, 493] on icon "button" at bounding box center [957, 490] width 8 height 9
click at [1006, 491] on button "Send" at bounding box center [1011, 490] width 50 height 19
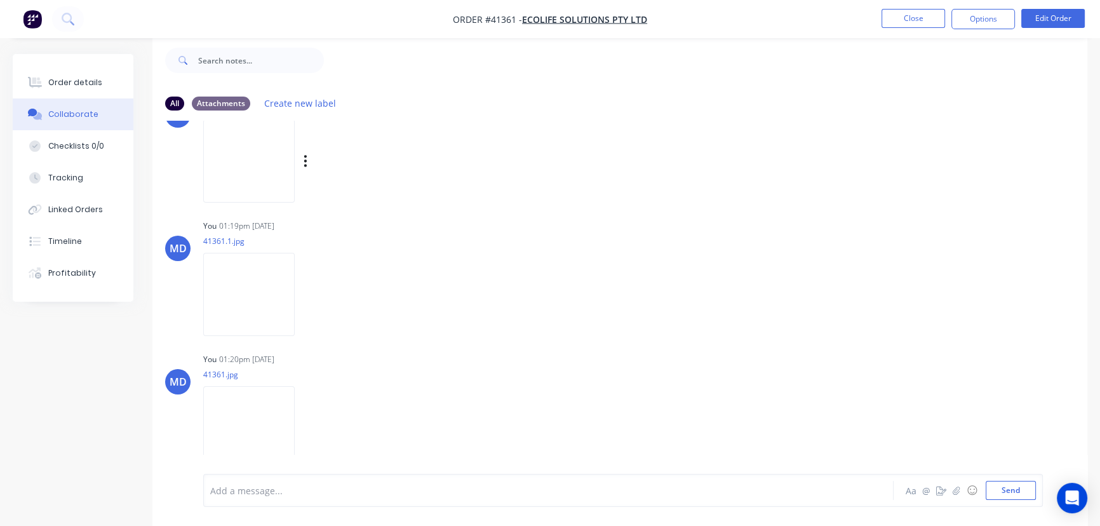
scroll to position [274, 0]
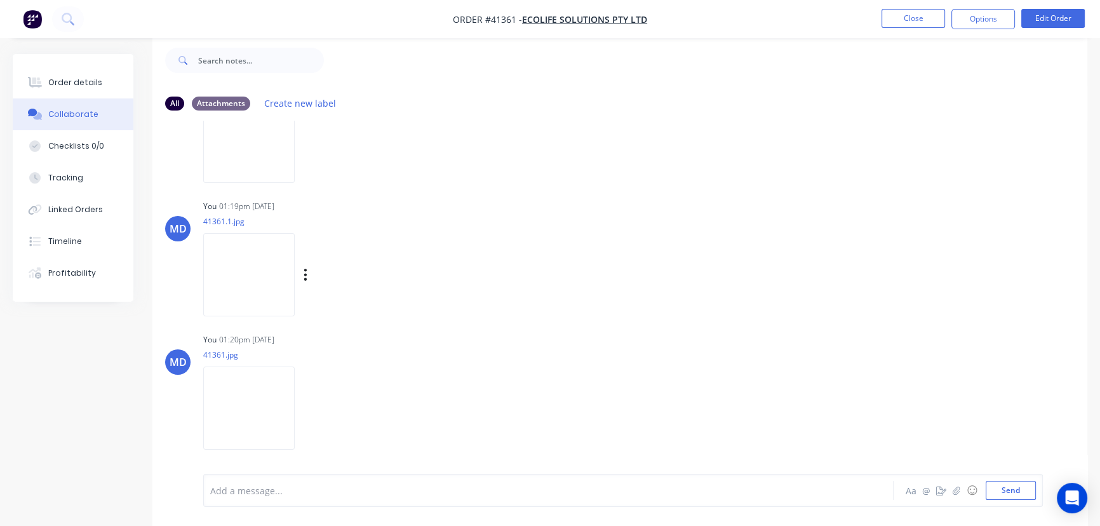
click at [266, 255] on img at bounding box center [248, 274] width 91 height 83
click at [242, 413] on img at bounding box center [248, 408] width 91 height 83
click at [71, 81] on div "Order details" at bounding box center [75, 82] width 54 height 11
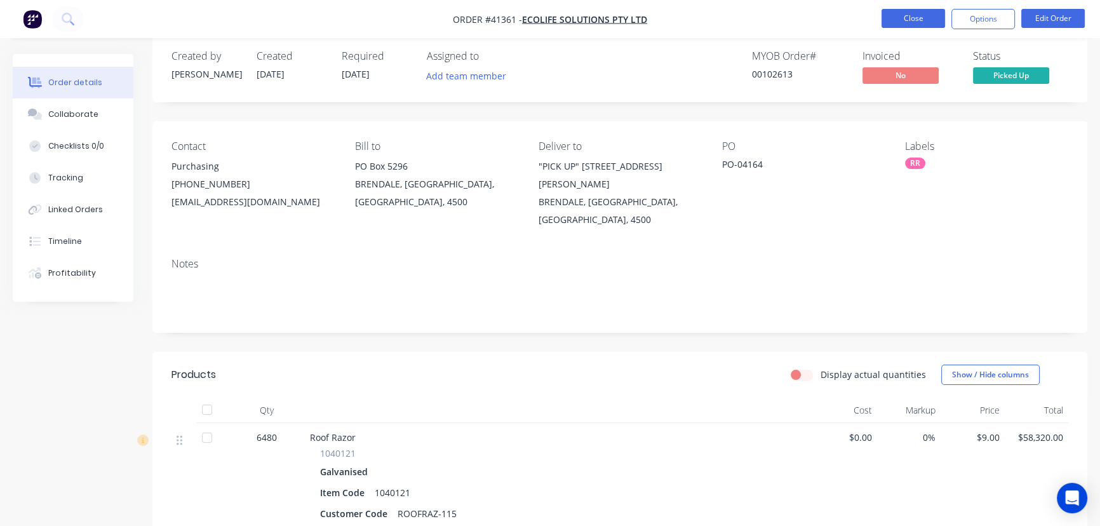
click at [929, 18] on button "Close" at bounding box center [914, 18] width 64 height 19
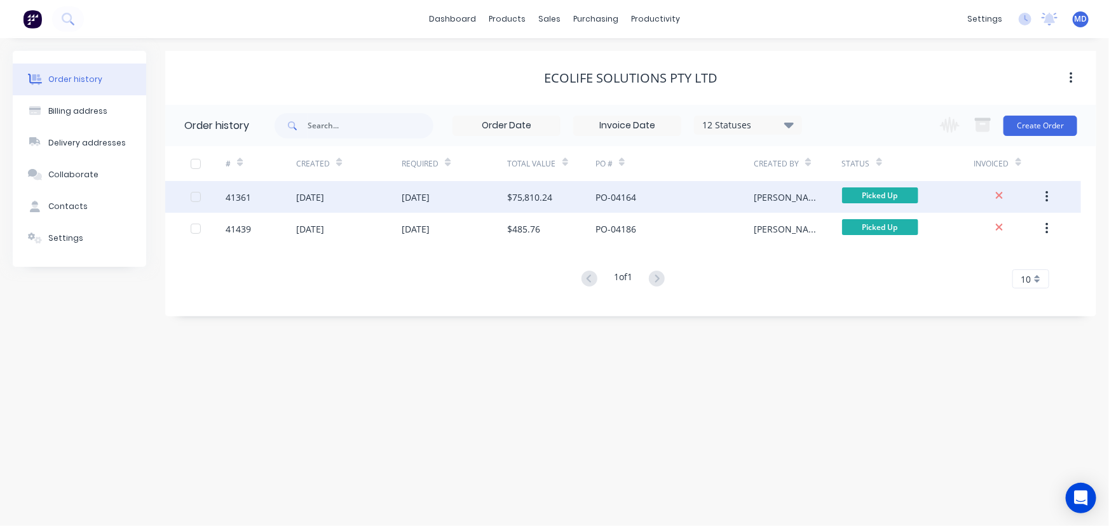
click at [464, 196] on div "[DATE]" at bounding box center [454, 197] width 105 height 32
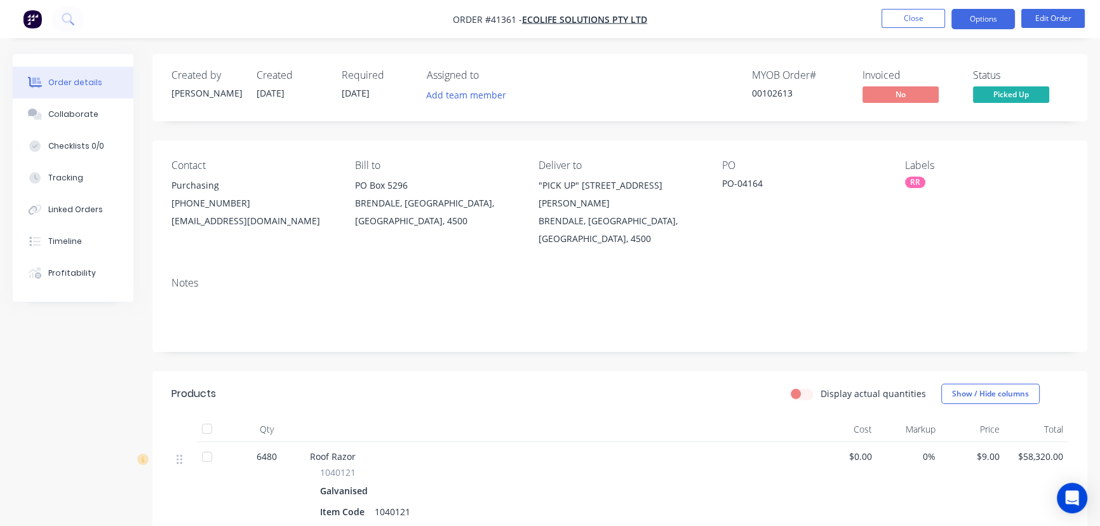
click at [978, 20] on button "Options" at bounding box center [984, 19] width 64 height 20
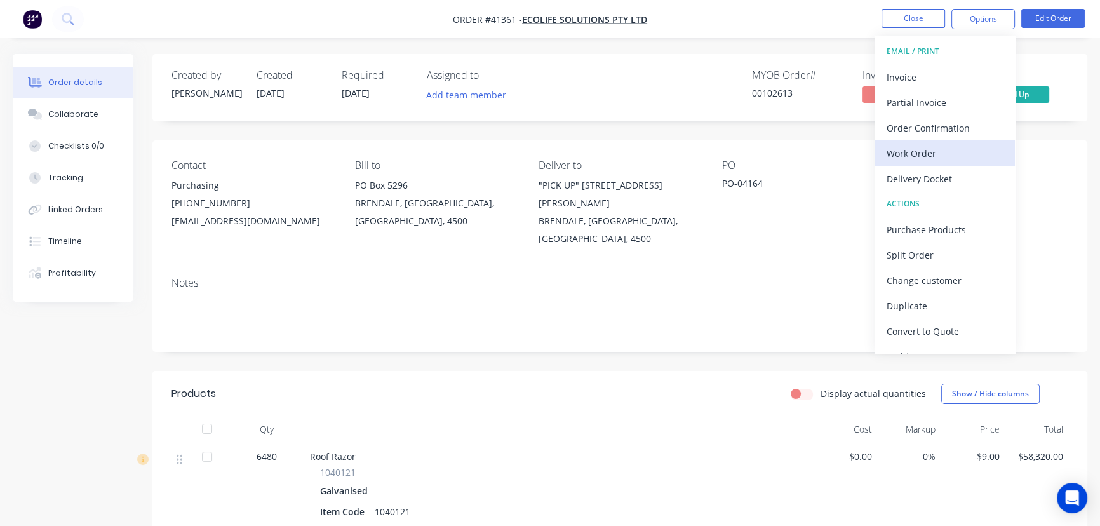
click at [910, 152] on div "Work Order" at bounding box center [945, 153] width 117 height 18
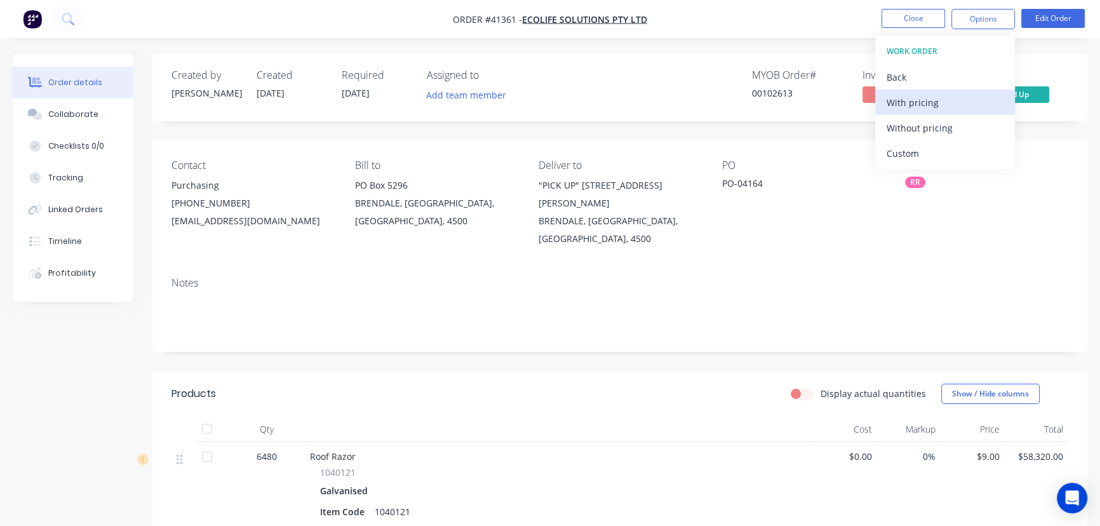
click at [926, 98] on div "With pricing" at bounding box center [945, 102] width 117 height 18
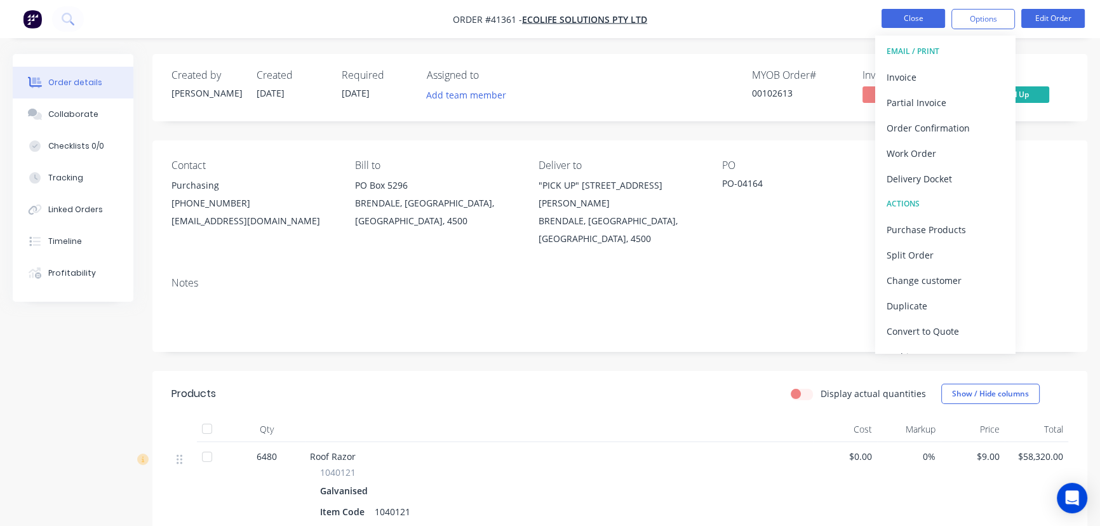
click at [907, 18] on button "Close" at bounding box center [914, 18] width 64 height 19
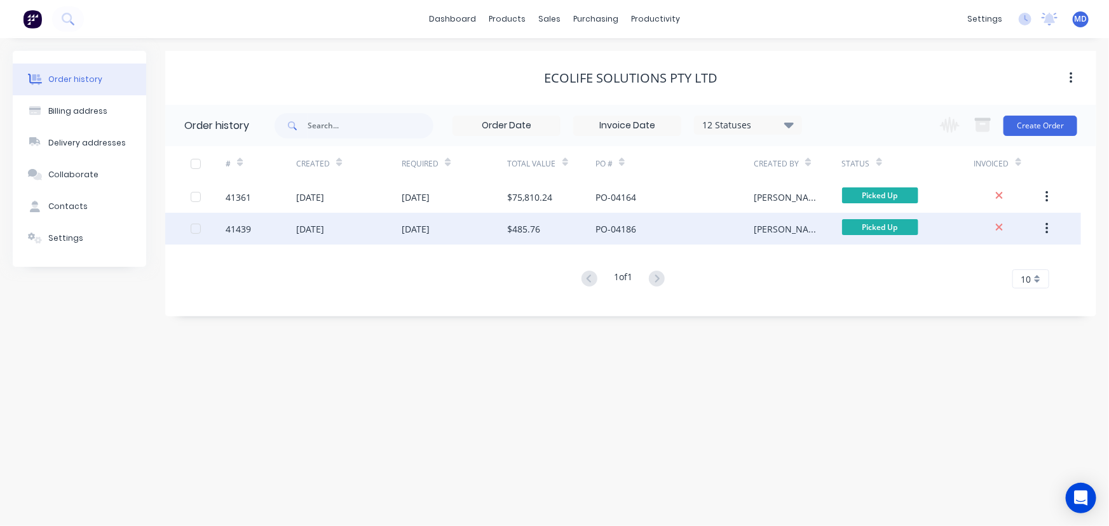
click at [482, 228] on div "[DATE]" at bounding box center [454, 229] width 105 height 32
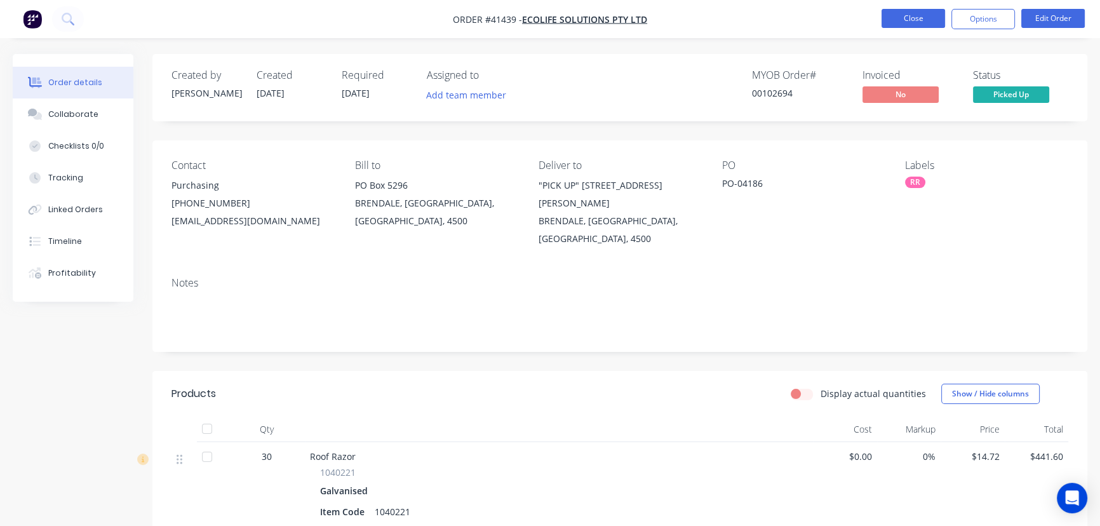
click at [912, 15] on button "Close" at bounding box center [914, 18] width 64 height 19
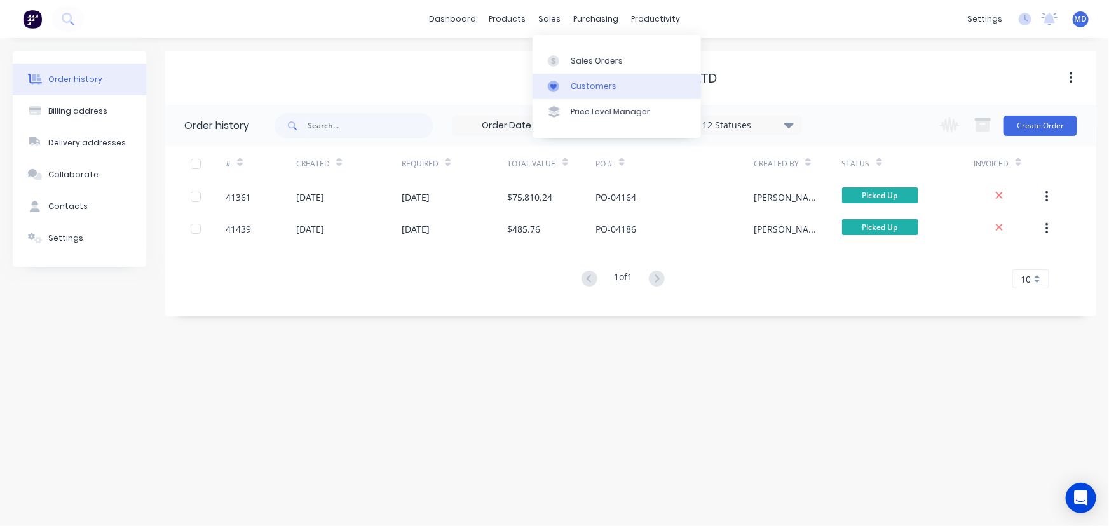
click at [583, 87] on div "Customers" at bounding box center [594, 86] width 46 height 11
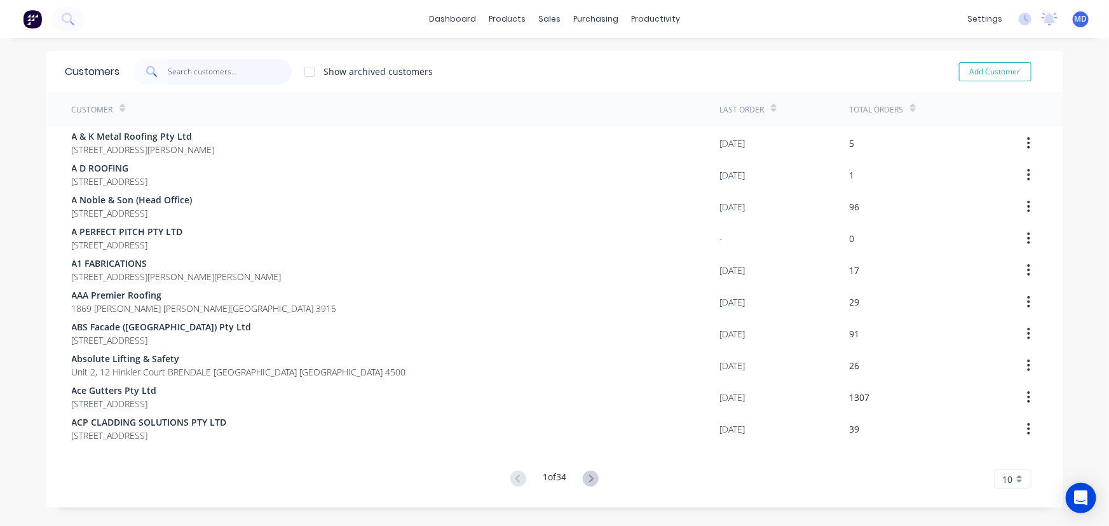
click at [210, 72] on input "text" at bounding box center [230, 71] width 124 height 25
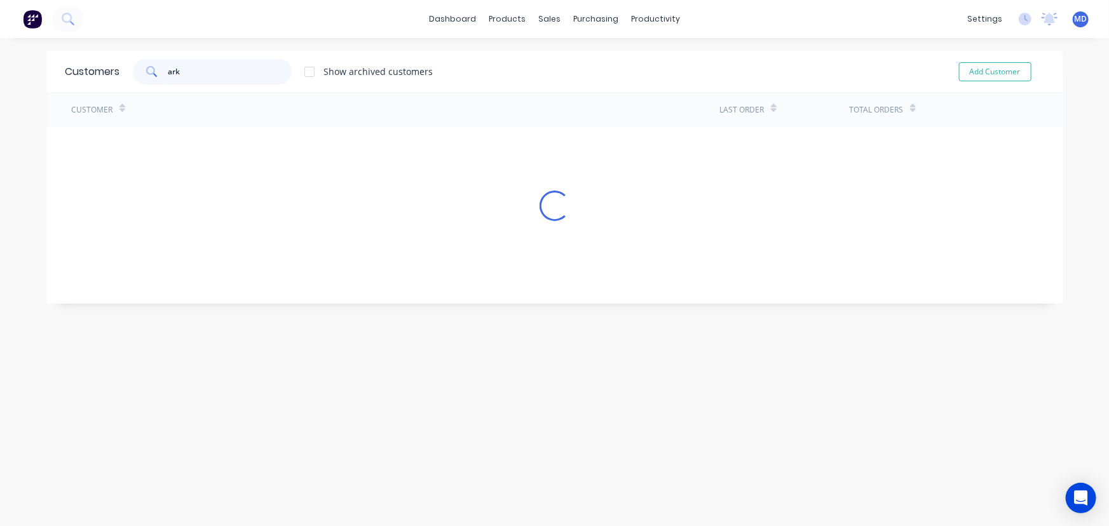
type input "ark"
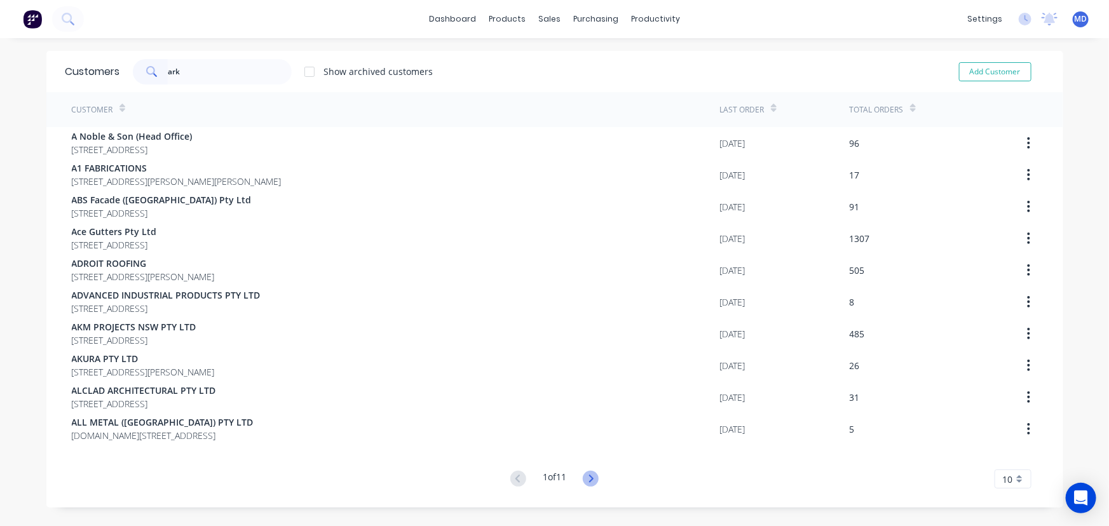
click at [584, 477] on icon at bounding box center [591, 479] width 16 height 16
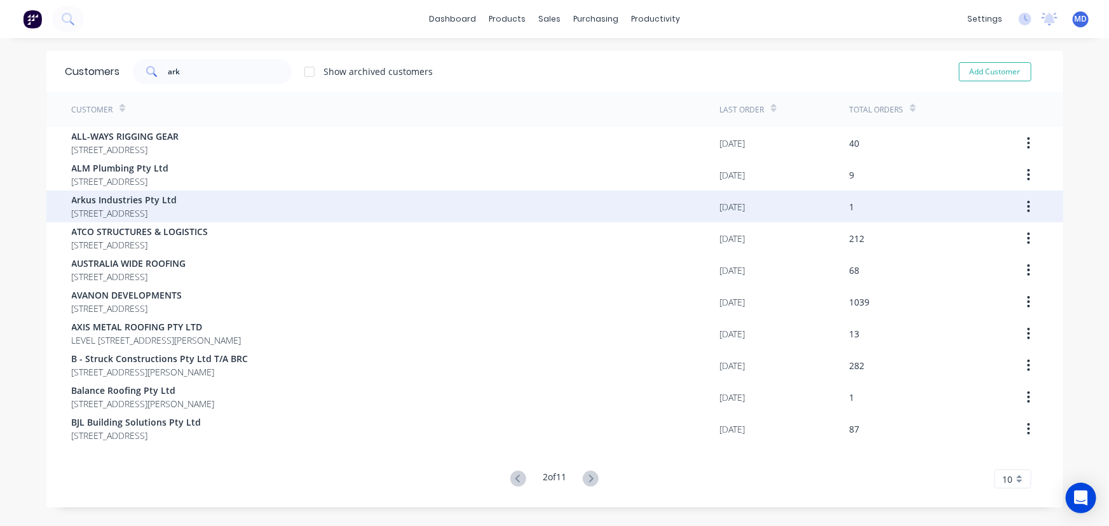
click at [102, 203] on span "Arkus Industries Pty Ltd" at bounding box center [124, 199] width 105 height 13
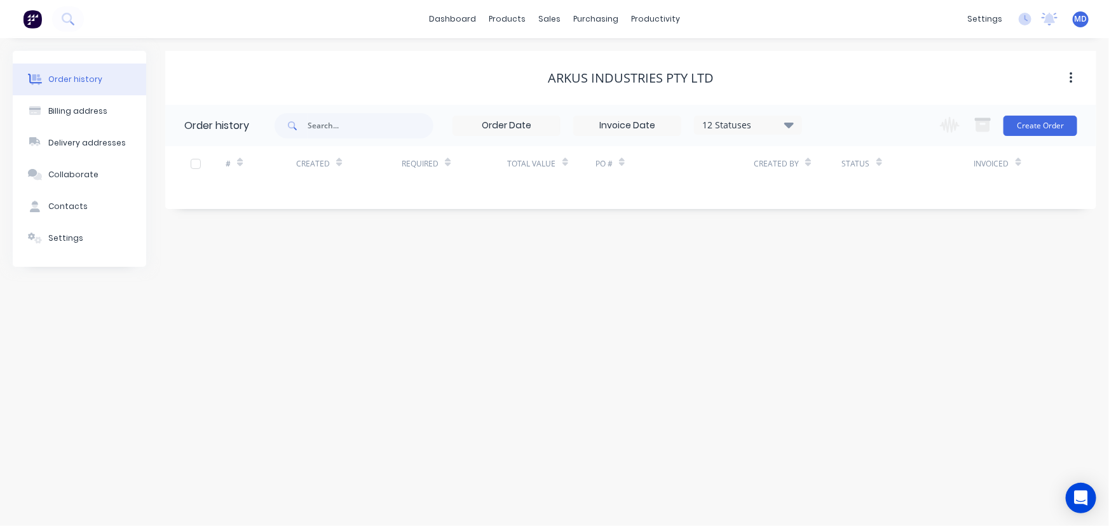
click at [787, 123] on icon at bounding box center [789, 125] width 10 height 6
click at [853, 271] on label at bounding box center [853, 271] width 0 height 0
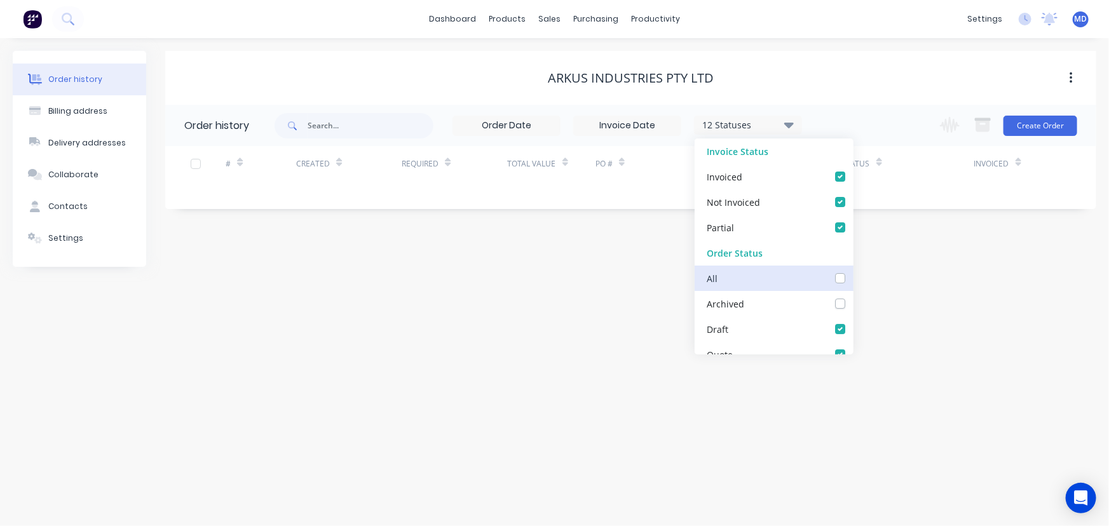
click at [853, 280] on input "checkbox" at bounding box center [858, 277] width 10 height 12
checkbox input "true"
click at [909, 287] on div "Order history Billing address Delivery addresses Collaborate Contacts Settings …" at bounding box center [554, 282] width 1109 height 488
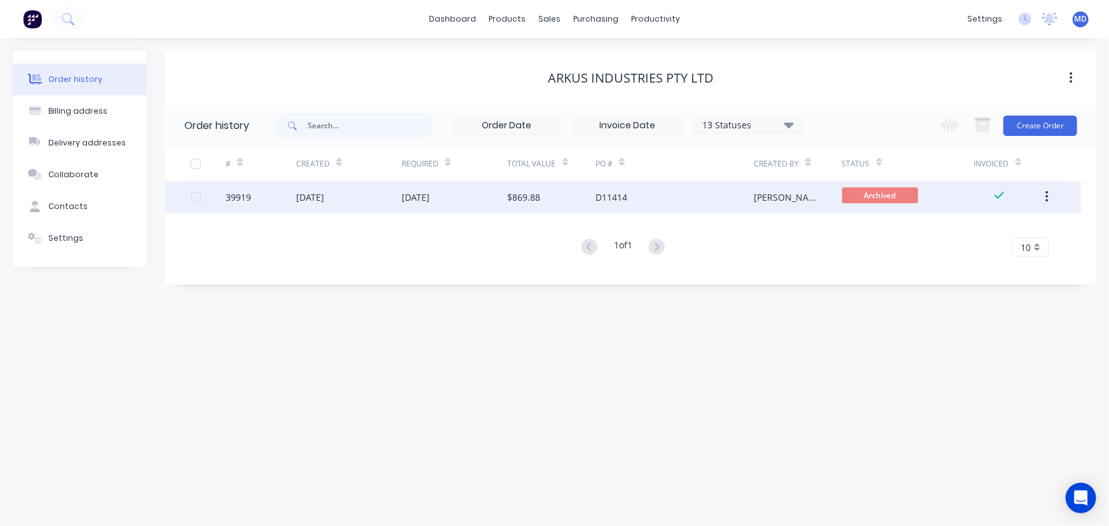
click at [680, 194] on div "D11414" at bounding box center [674, 197] width 158 height 32
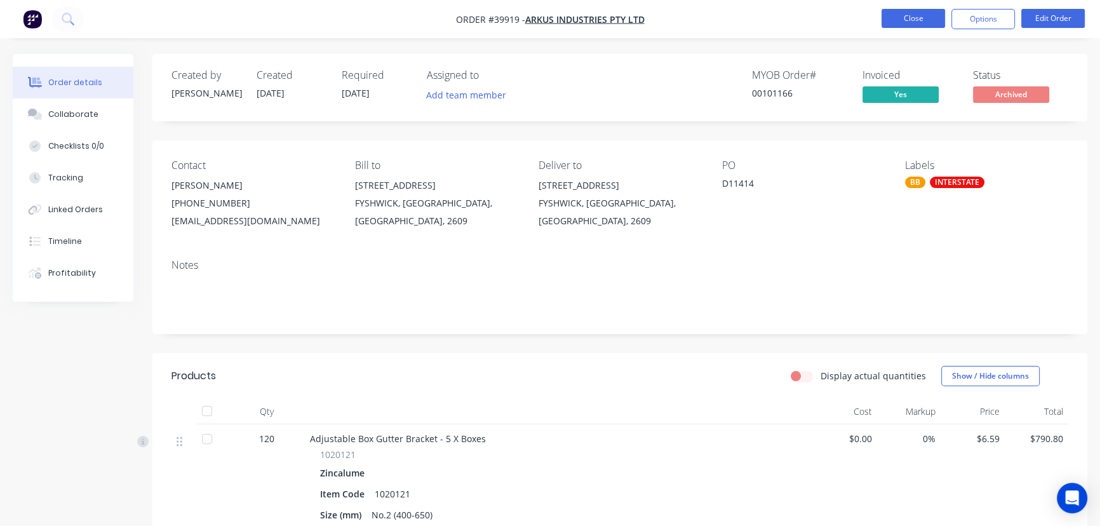
click at [918, 21] on button "Close" at bounding box center [914, 18] width 64 height 19
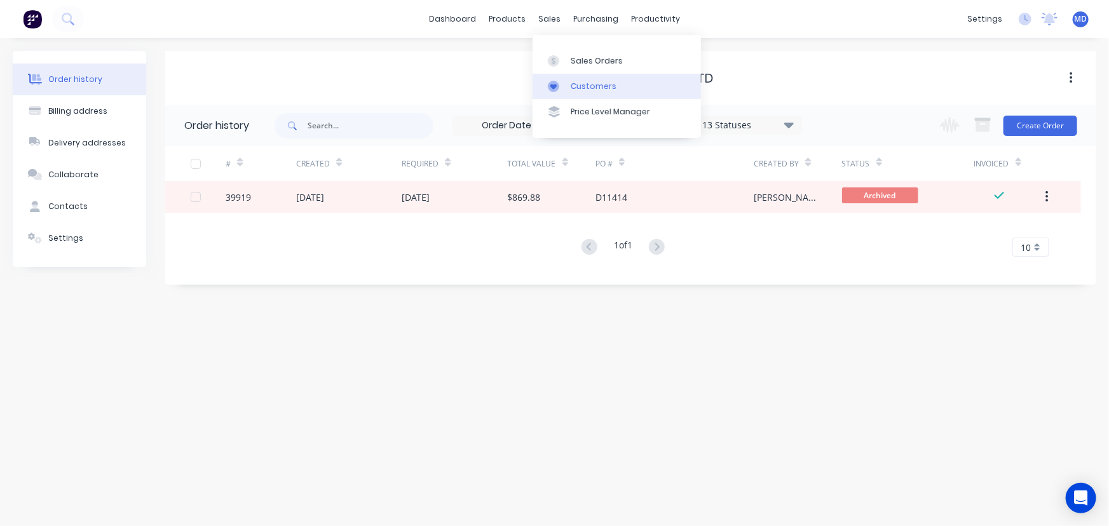
click at [595, 86] on div "Customers" at bounding box center [594, 86] width 46 height 11
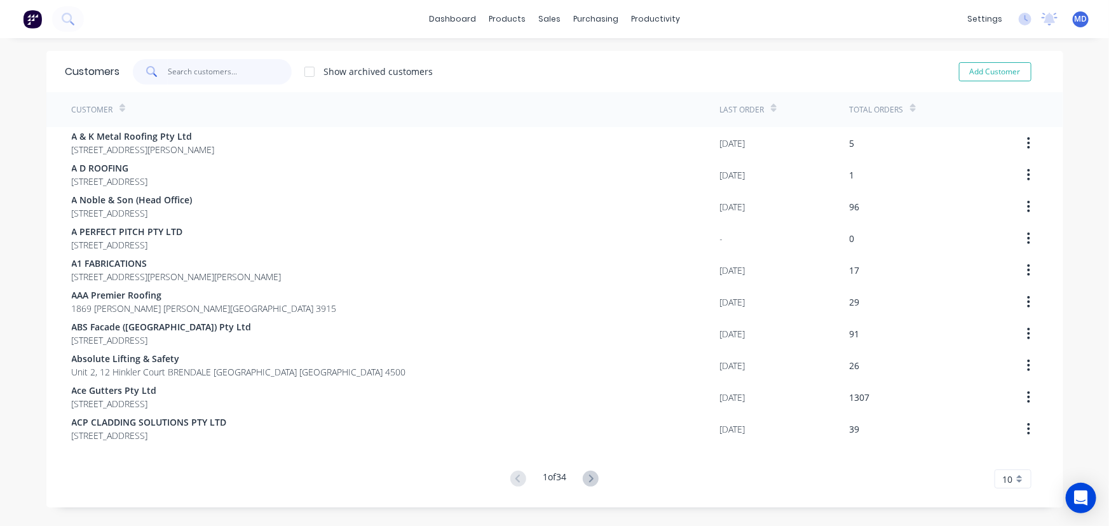
click at [207, 69] on input "text" at bounding box center [230, 71] width 124 height 25
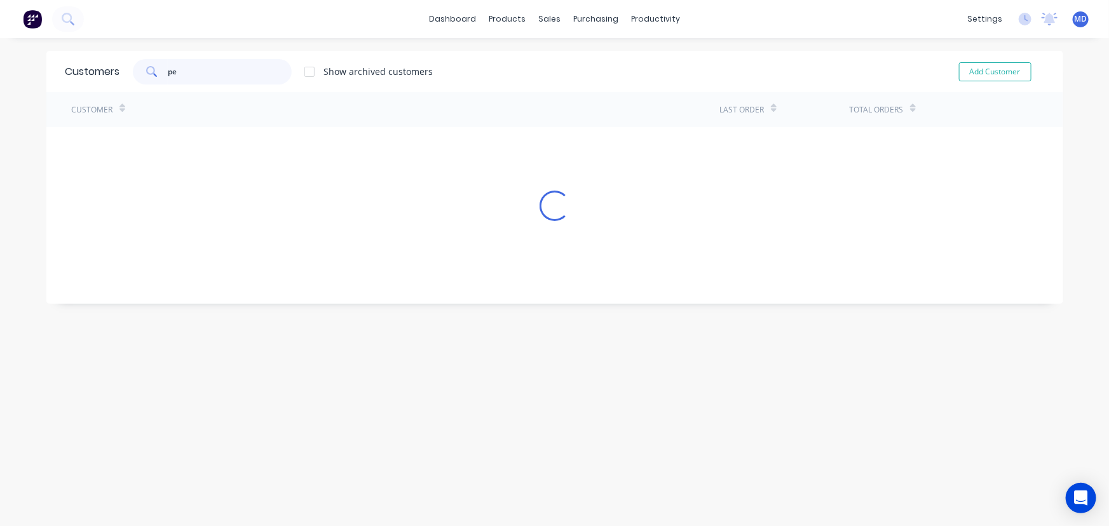
type input "p"
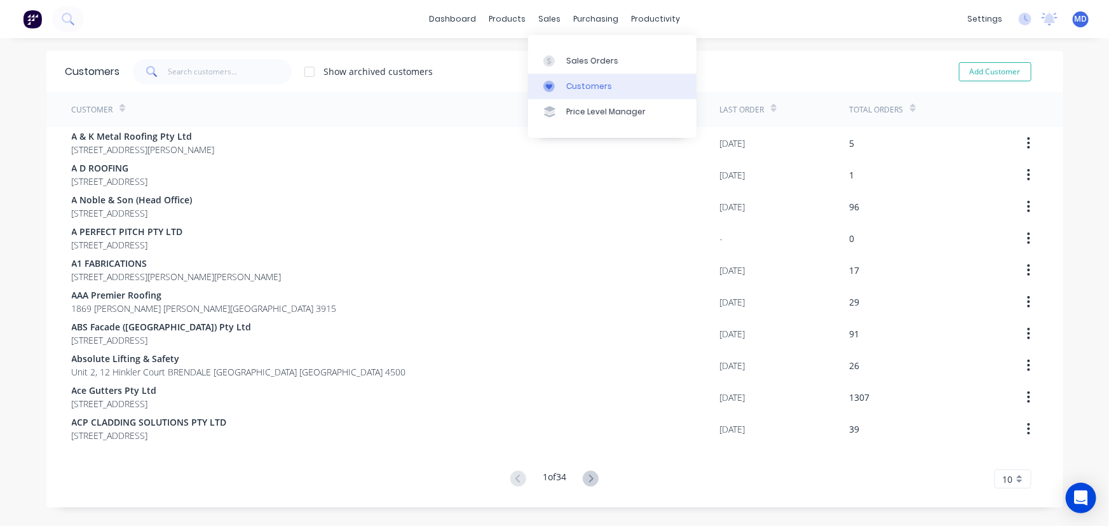
click at [593, 87] on div "Customers" at bounding box center [589, 86] width 46 height 11
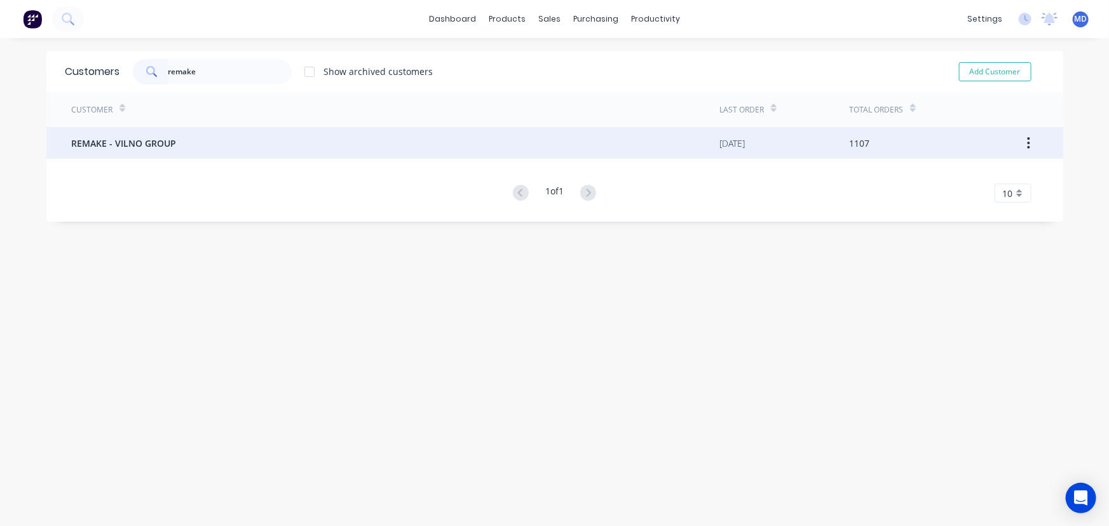
type input "remake"
click at [111, 144] on span "REMAKE - VILNO GROUP" at bounding box center [124, 143] width 105 height 13
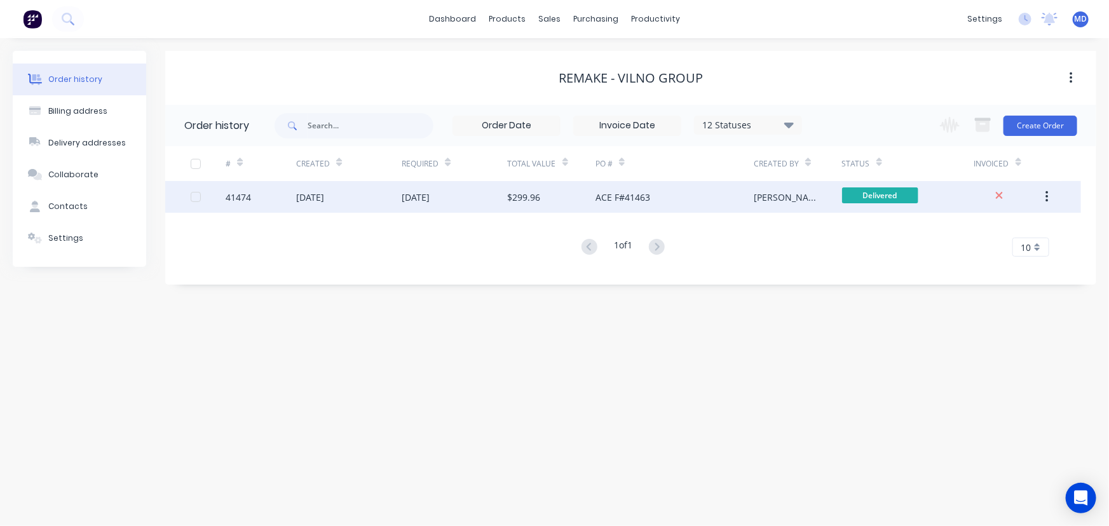
click at [463, 193] on div "[DATE]" at bounding box center [454, 197] width 105 height 32
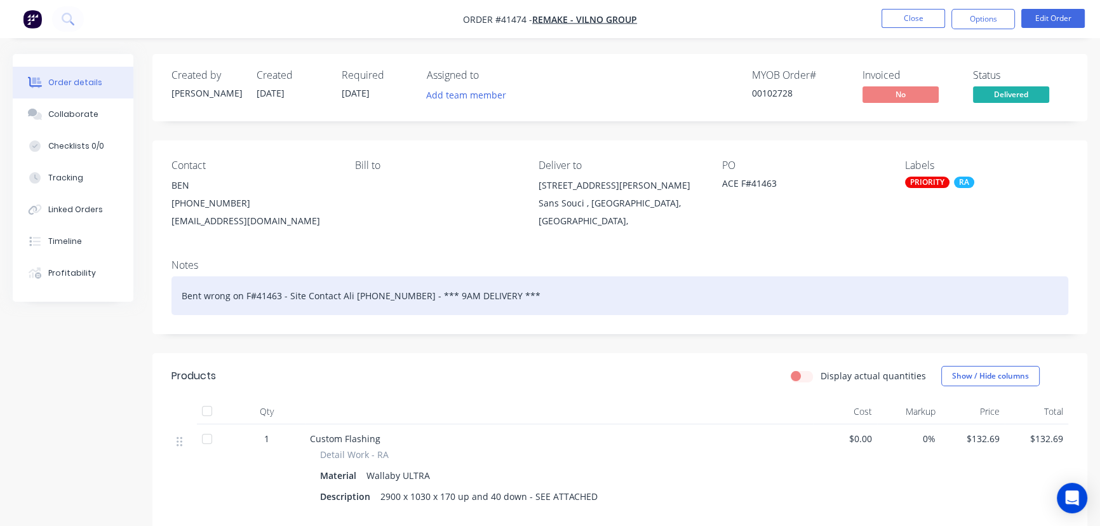
click at [593, 299] on div "Bent wrong on F#41463 - Site Contact Ali [PHONE_NUMBER] - *** 9AM DELIVERY ***" at bounding box center [620, 295] width 897 height 39
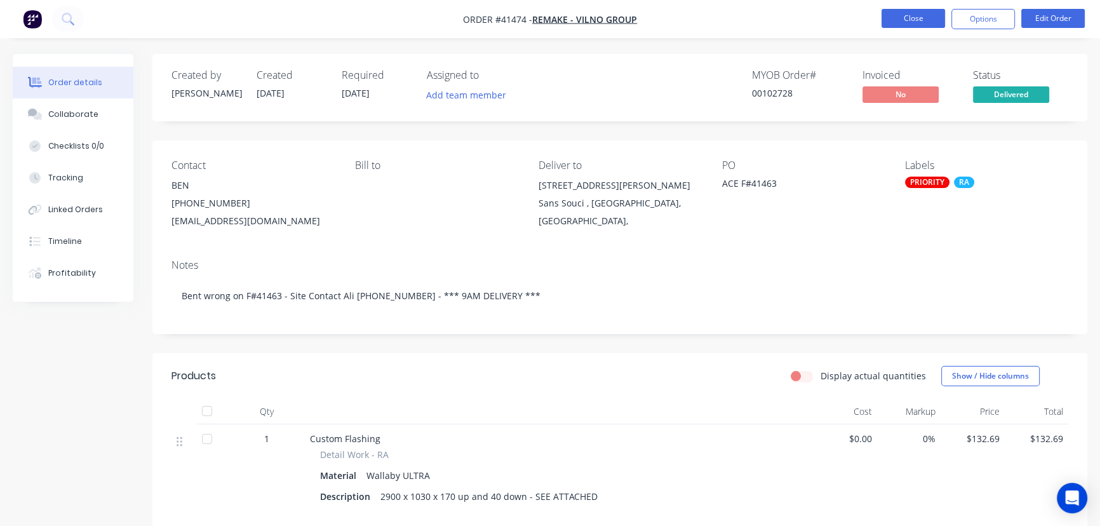
click at [921, 18] on button "Close" at bounding box center [914, 18] width 64 height 19
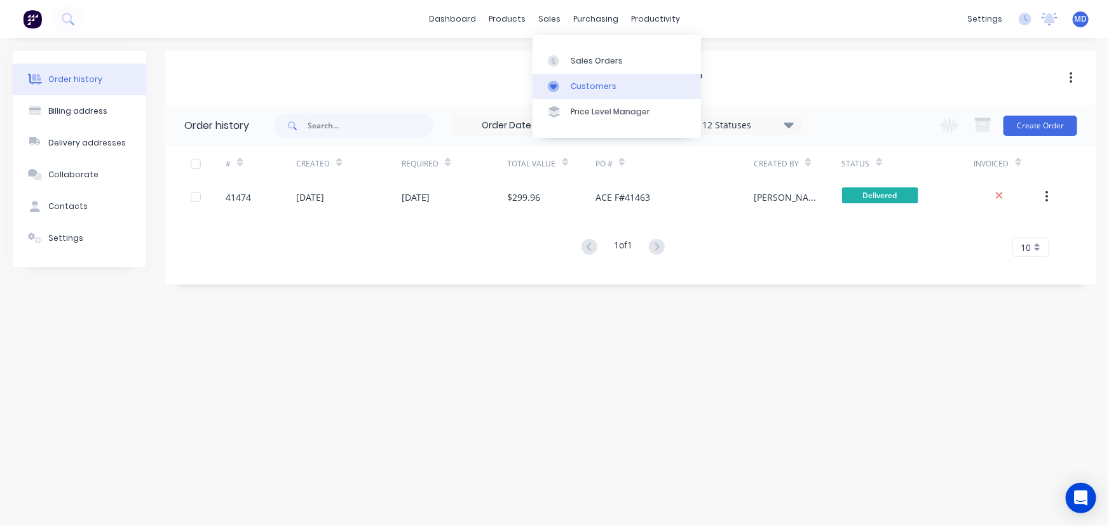
click at [588, 84] on div "Customers" at bounding box center [594, 86] width 46 height 11
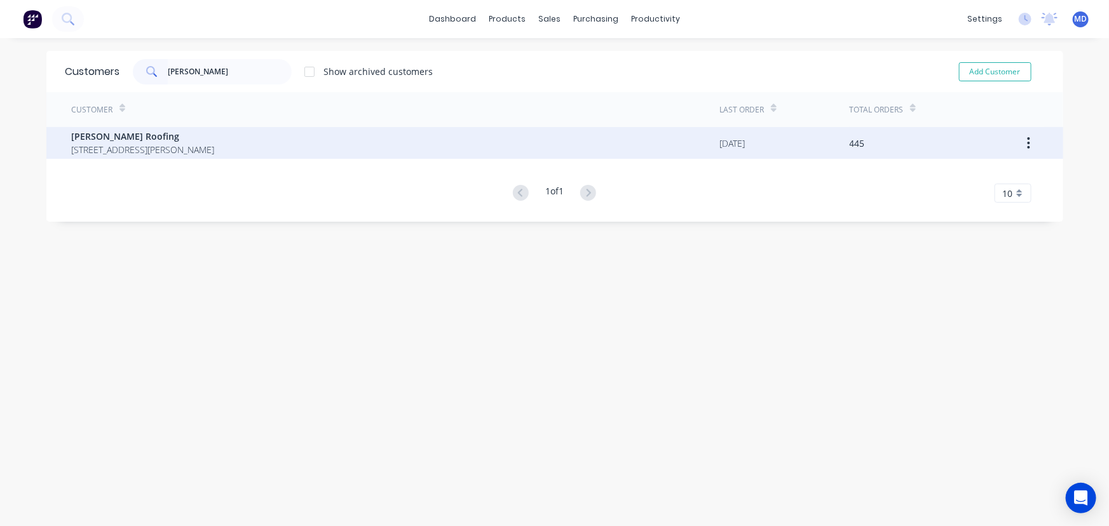
type input "[PERSON_NAME]"
click at [112, 139] on span "[PERSON_NAME] Roofing" at bounding box center [143, 136] width 143 height 13
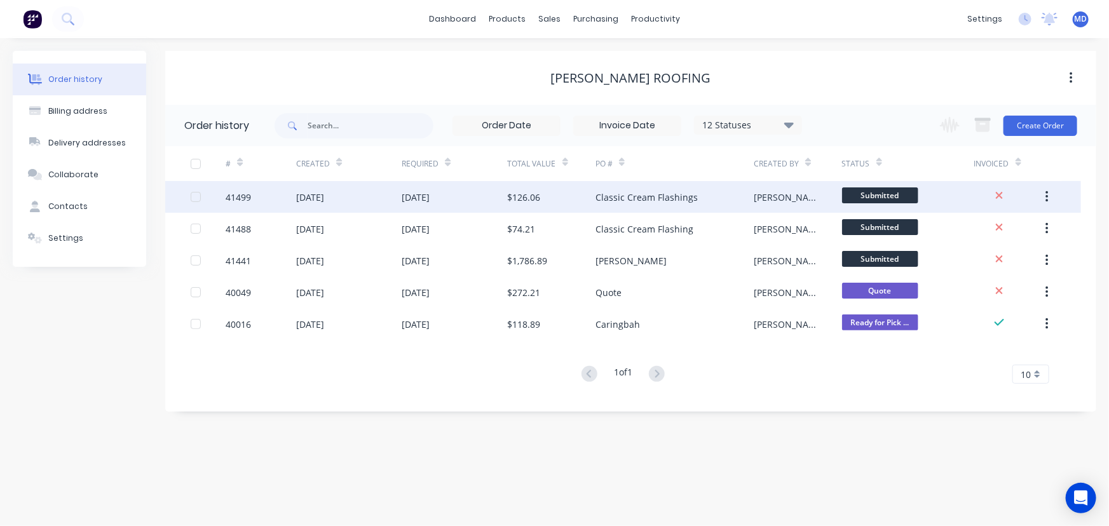
click at [467, 193] on div "[DATE]" at bounding box center [454, 197] width 105 height 32
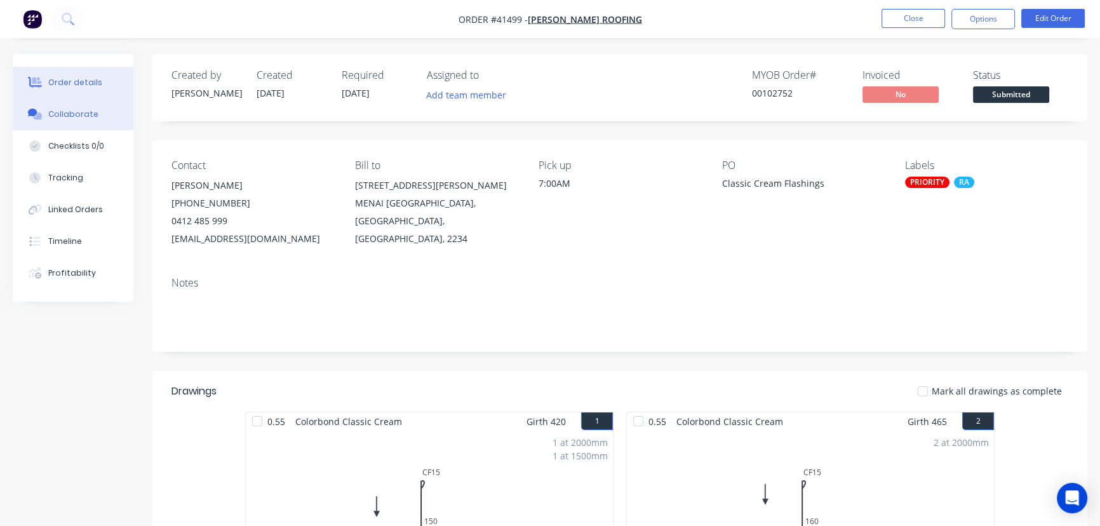
click at [74, 115] on div "Collaborate" at bounding box center [73, 114] width 50 height 11
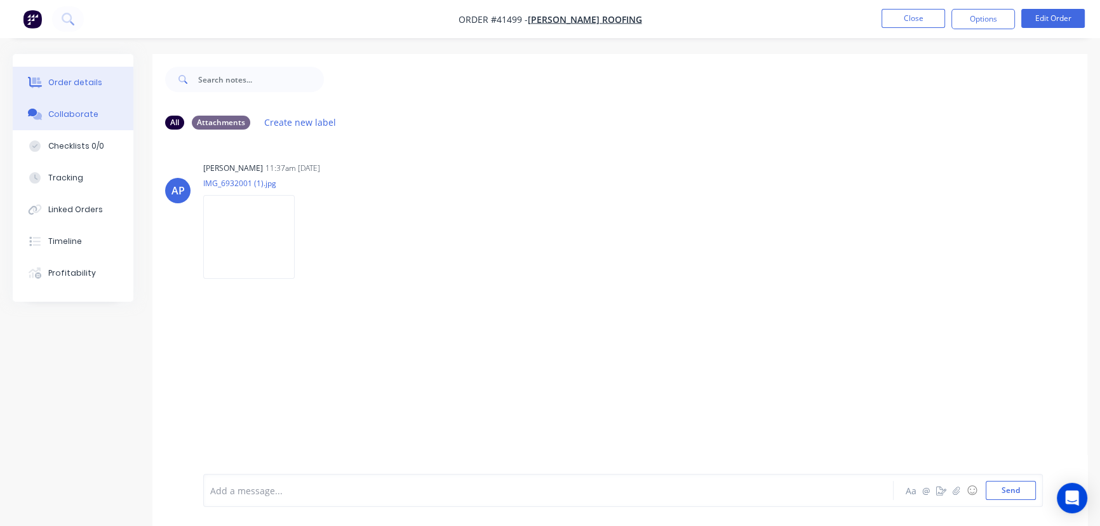
click at [68, 78] on div "Order details" at bounding box center [75, 82] width 54 height 11
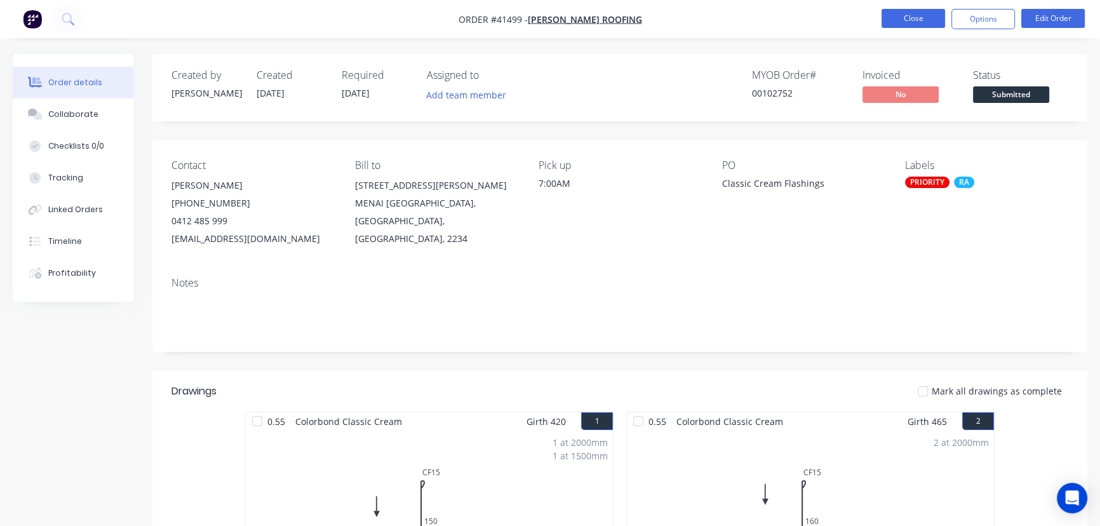
click at [909, 19] on button "Close" at bounding box center [914, 18] width 64 height 19
